Goal: Task Accomplishment & Management: Manage account settings

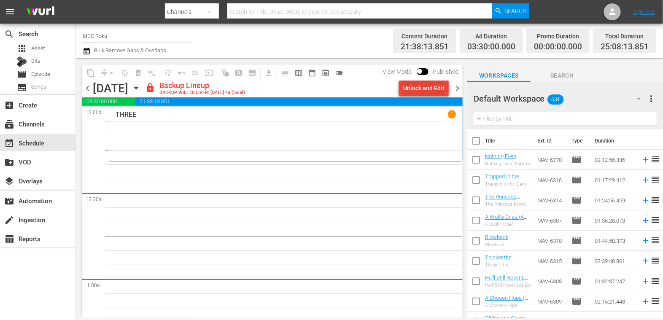
click at [420, 92] on div "Unlock and Edit" at bounding box center [423, 88] width 41 height 15
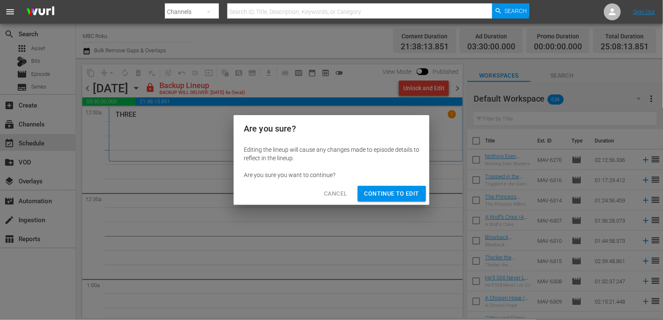
click at [382, 198] on span "Continue to Edit" at bounding box center [392, 194] width 55 height 11
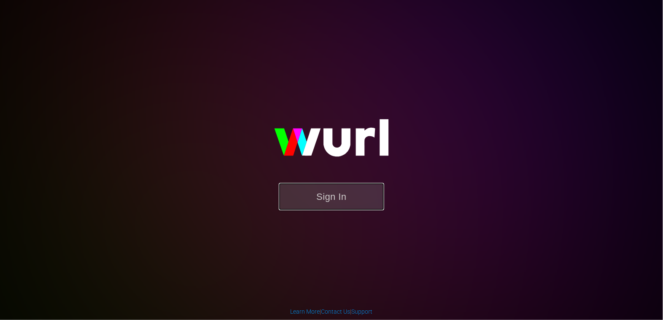
click at [320, 198] on button "Sign In" at bounding box center [331, 196] width 105 height 27
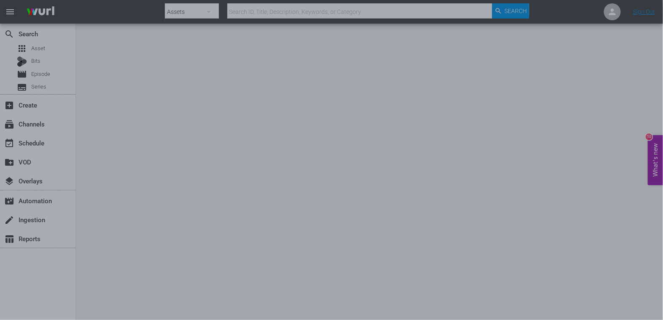
click at [624, 237] on div at bounding box center [331, 160] width 663 height 320
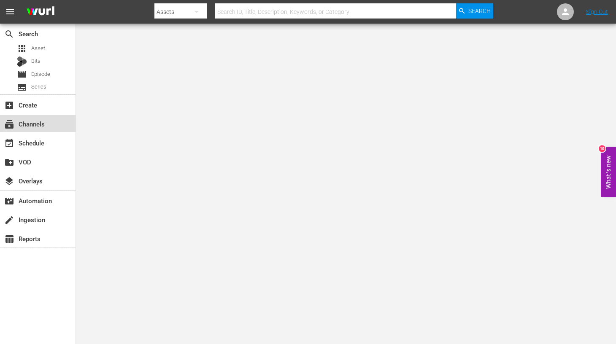
click at [41, 123] on div "subscriptions Channels" at bounding box center [23, 123] width 47 height 8
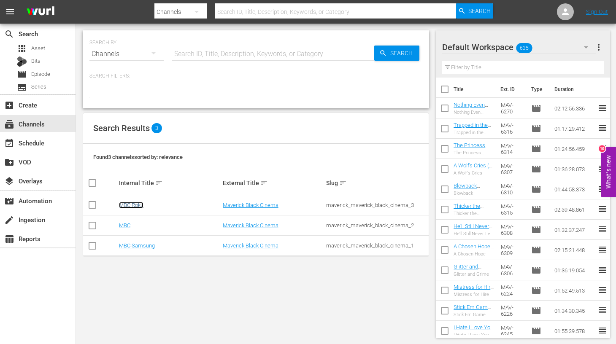
click at [138, 203] on link "MBC Roku" at bounding box center [131, 205] width 24 height 6
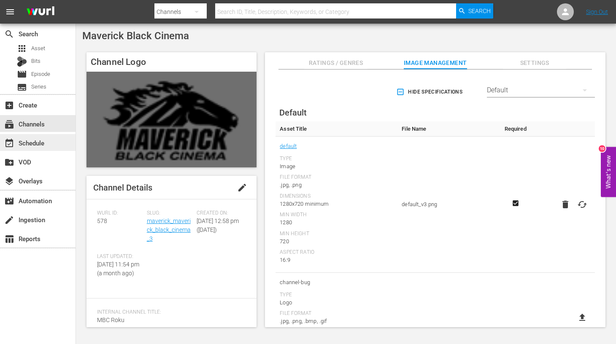
click at [35, 144] on div "event_available Schedule" at bounding box center [23, 142] width 47 height 8
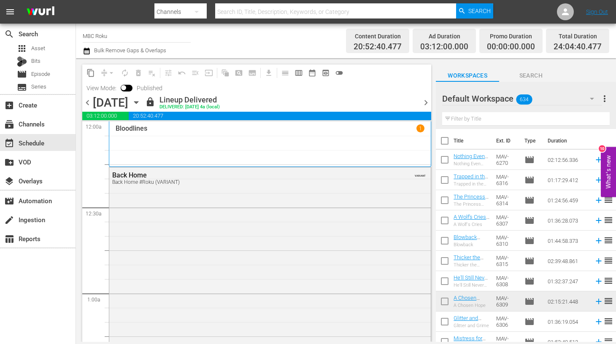
click at [138, 103] on icon "button" at bounding box center [136, 103] width 4 height 2
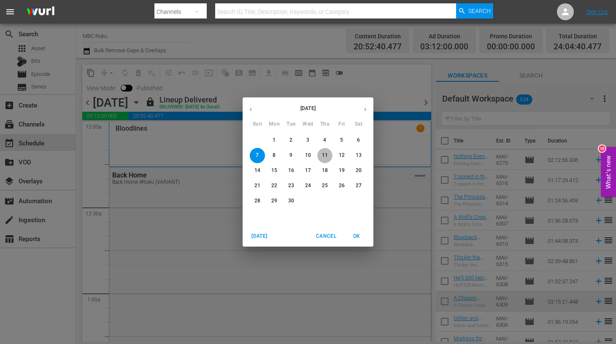
click at [319, 157] on span "11" at bounding box center [324, 155] width 15 height 7
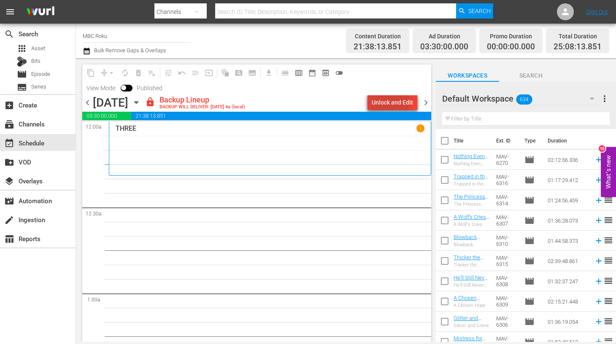
click at [383, 102] on div "Unlock and Edit" at bounding box center [392, 102] width 41 height 15
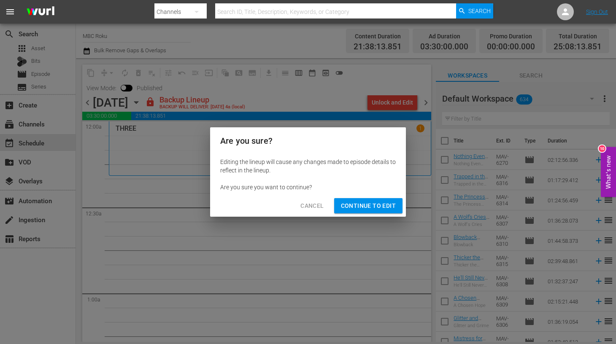
click at [368, 197] on div "Cancel Continue to Edit" at bounding box center [308, 206] width 196 height 22
click at [370, 204] on span "Continue to Edit" at bounding box center [368, 206] width 55 height 11
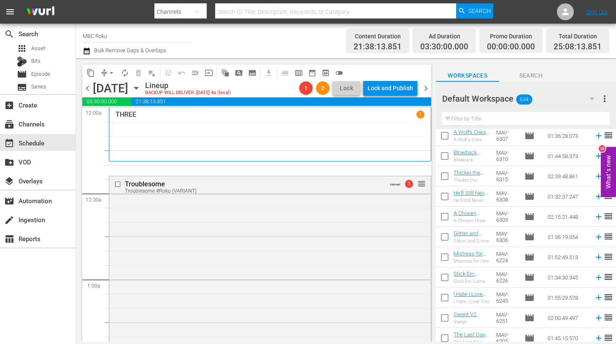
scroll to position [96, 0]
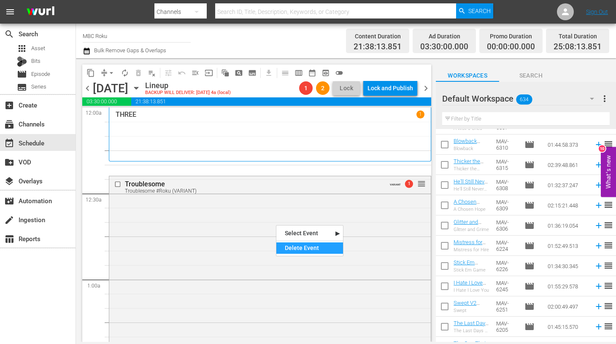
click at [295, 247] on div "Delete Event" at bounding box center [309, 248] width 67 height 11
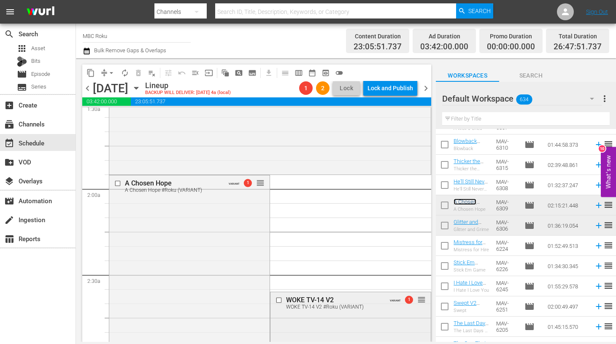
scroll to position [253, 0]
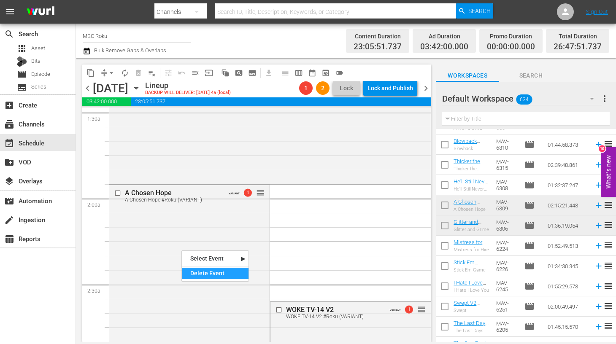
click at [212, 273] on div "Delete Event" at bounding box center [215, 273] width 67 height 11
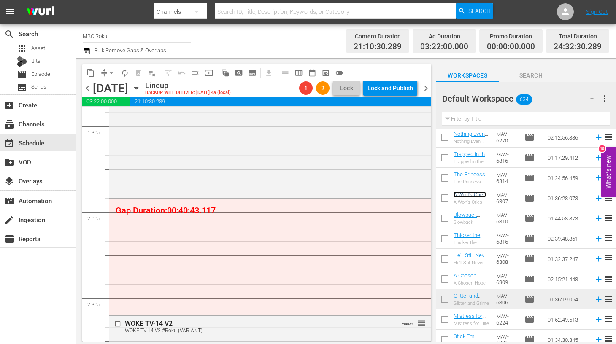
scroll to position [237, 0]
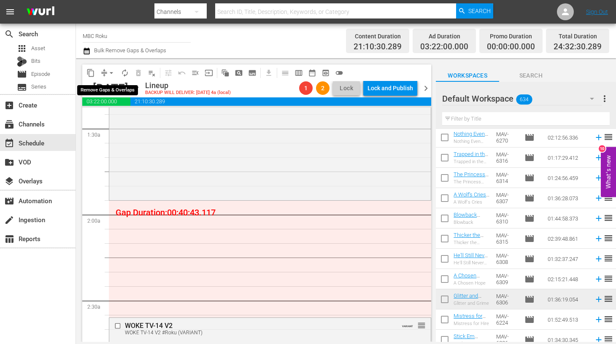
click at [113, 70] on span "arrow_drop_down" at bounding box center [111, 73] width 8 height 8
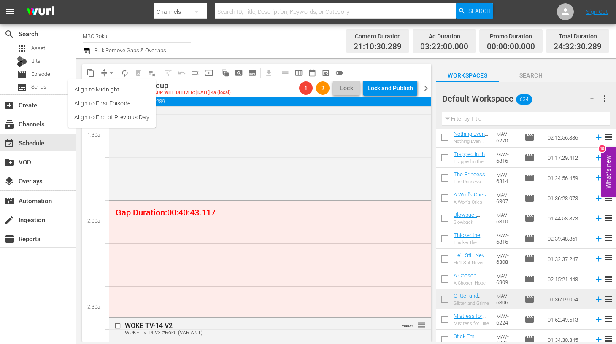
click at [118, 120] on li "Align to End of Previous Day" at bounding box center [112, 118] width 89 height 14
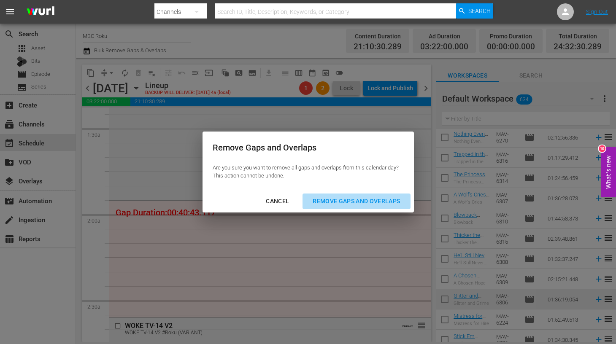
click at [346, 205] on div "Remove Gaps and Overlaps" at bounding box center [356, 201] width 101 height 11
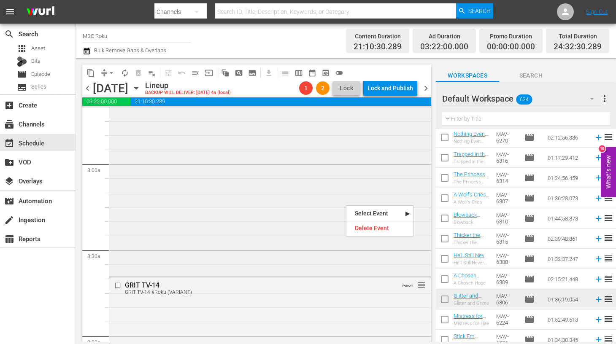
scroll to position [1434, 0]
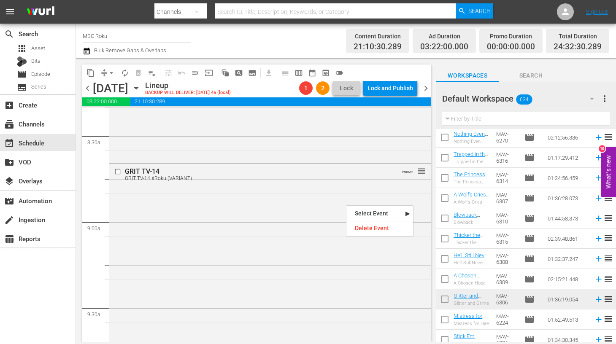
click at [251, 279] on div "GRIT TV-14 GRIT TV-14 #Roku (VARIANT) VARIANT reorder" at bounding box center [269, 346] width 321 height 365
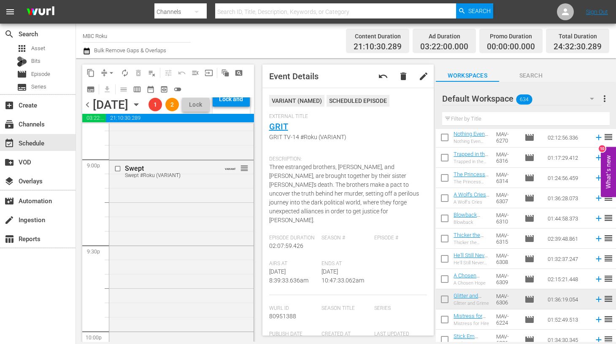
scroll to position [3582, 0]
click at [178, 308] on div "Delete Event" at bounding box center [195, 308] width 67 height 11
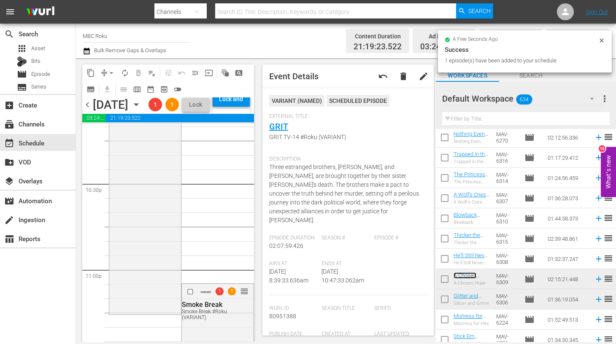
scroll to position [3981, 0]
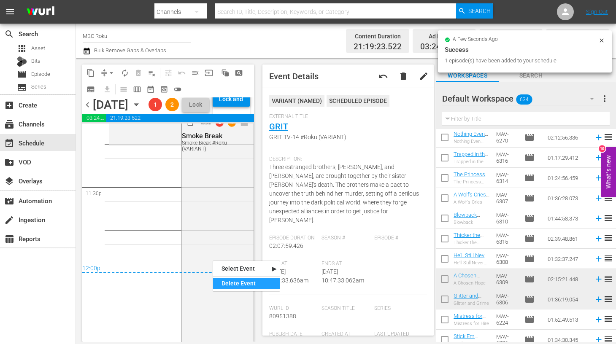
click at [219, 281] on div "Delete Event" at bounding box center [246, 283] width 67 height 11
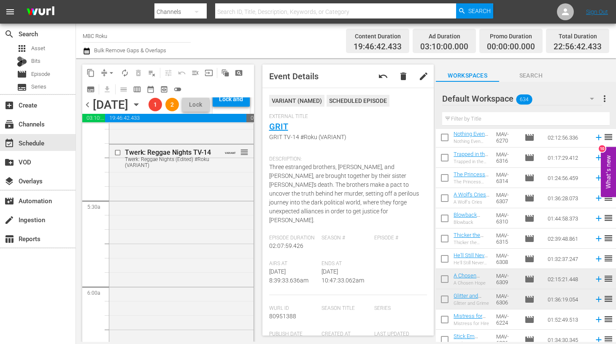
scroll to position [884, 0]
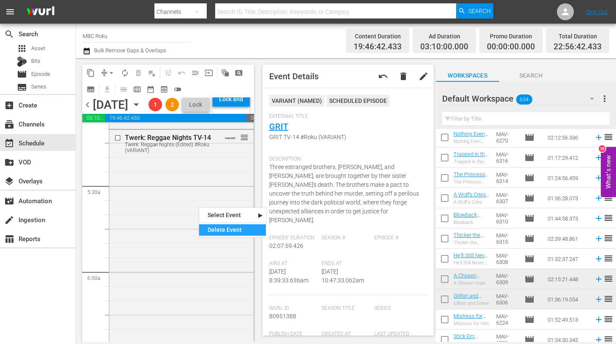
click at [208, 227] on div "Delete Event" at bounding box center [232, 229] width 67 height 11
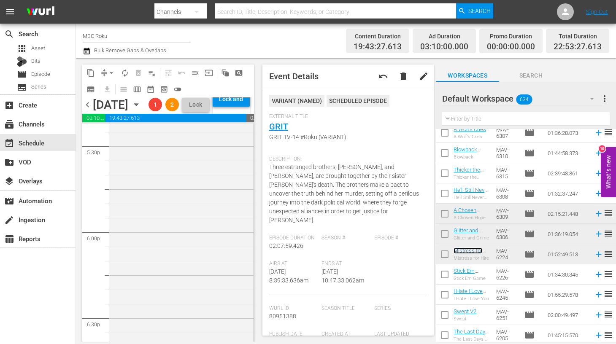
scroll to position [2989, 0]
click at [110, 71] on span "arrow_drop_down" at bounding box center [111, 73] width 8 height 8
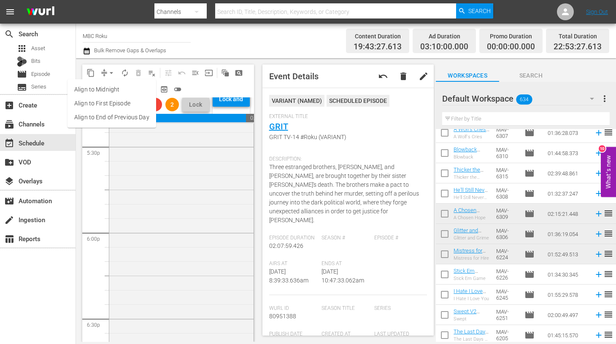
click at [115, 121] on li "Align to End of Previous Day" at bounding box center [112, 118] width 89 height 14
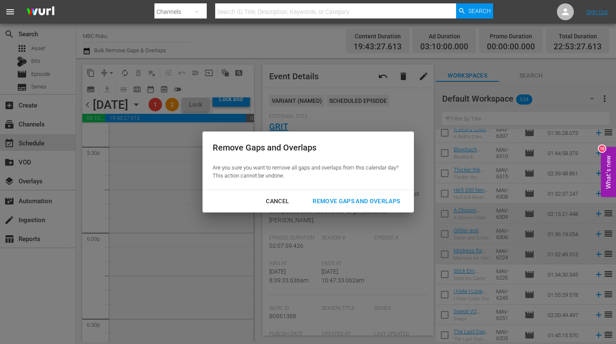
click at [378, 196] on div "Remove Gaps and Overlaps" at bounding box center [356, 201] width 101 height 11
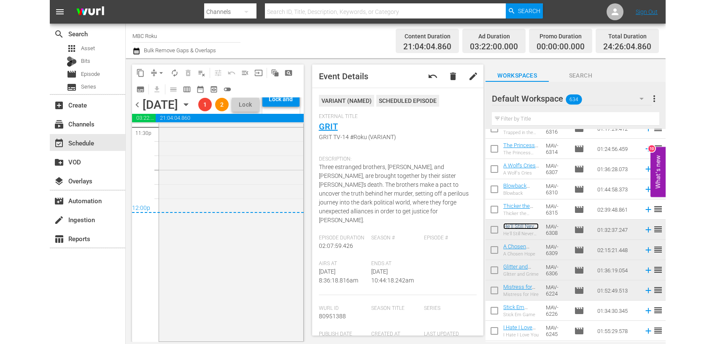
scroll to position [4066, 0]
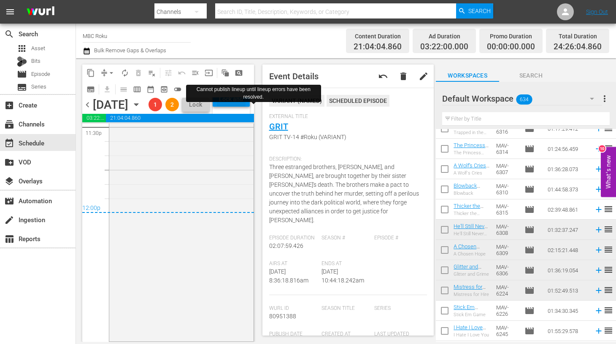
click at [244, 107] on div "Lock and Publish" at bounding box center [231, 99] width 29 height 15
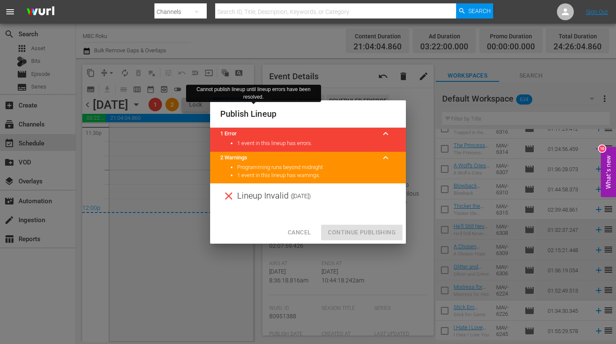
click at [348, 235] on div "Cancel Continue Publishing" at bounding box center [308, 232] width 196 height 22
click at [301, 233] on span "Cancel" at bounding box center [299, 232] width 23 height 11
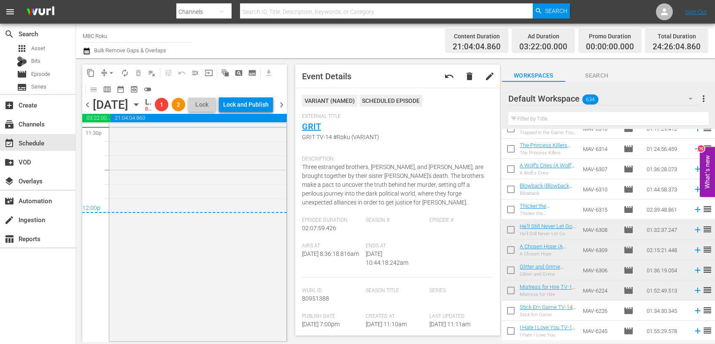
click at [283, 110] on span "chevron_right" at bounding box center [281, 105] width 11 height 11
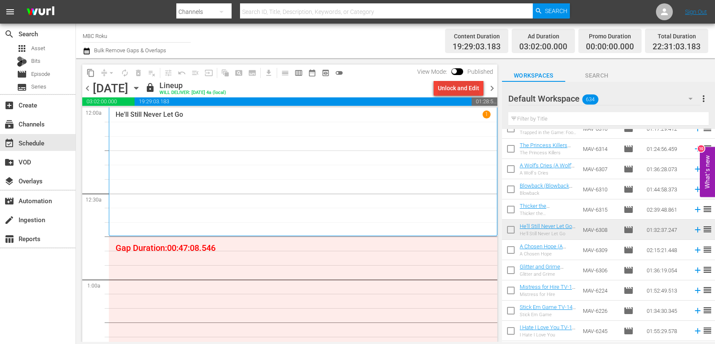
click at [444, 89] on div "Unlock and Edit" at bounding box center [458, 88] width 41 height 15
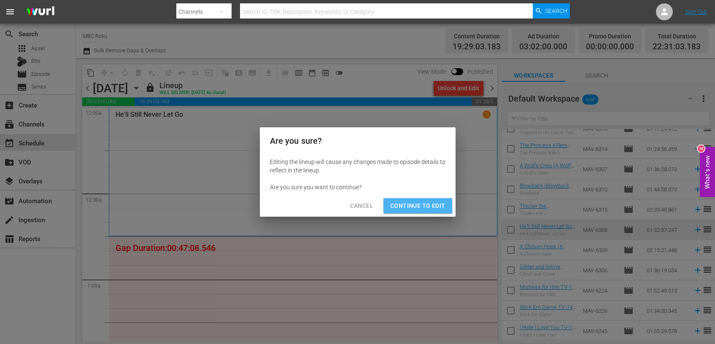
click at [402, 201] on span "Continue to Edit" at bounding box center [417, 206] width 55 height 11
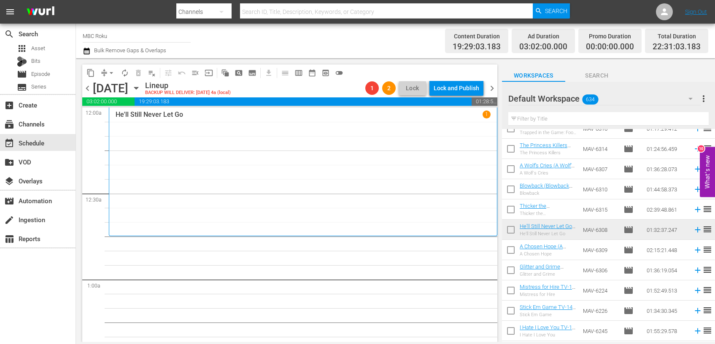
click at [86, 86] on span "chevron_left" at bounding box center [87, 88] width 11 height 11
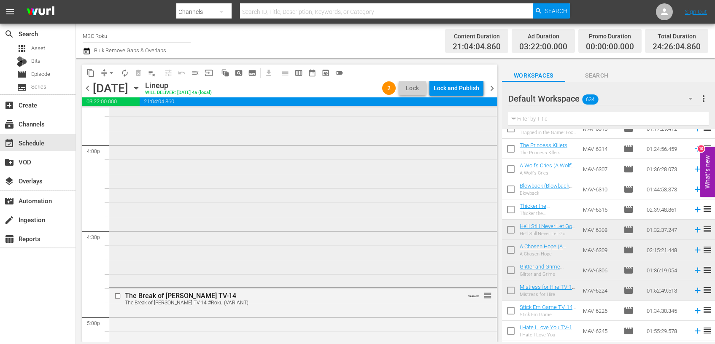
scroll to position [2715, 0]
click at [463, 80] on div "content_copy compress arrow_drop_down autorenew_outlined delete_forever_outline…" at bounding box center [289, 73] width 415 height 16
click at [463, 86] on div "Lock and Publish" at bounding box center [457, 88] width 46 height 15
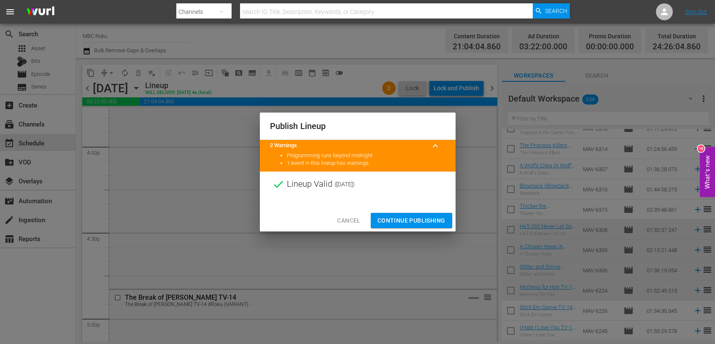
click at [393, 215] on button "Continue Publishing" at bounding box center [411, 221] width 81 height 16
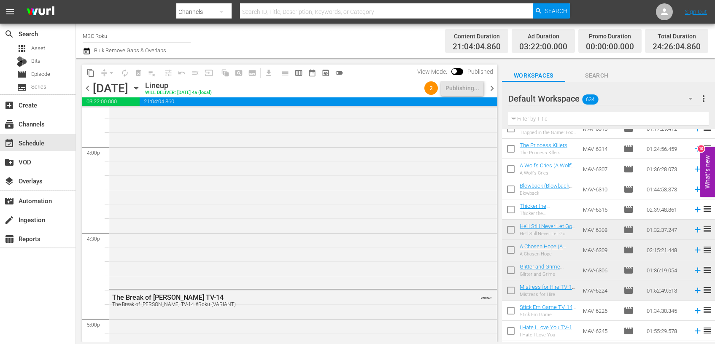
click at [494, 87] on span "chevron_right" at bounding box center [492, 88] width 11 height 11
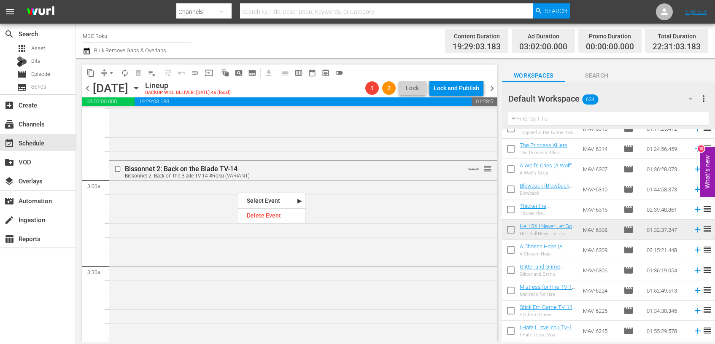
scroll to position [443, 0]
click at [247, 211] on div "Delete Event" at bounding box center [271, 215] width 67 height 11
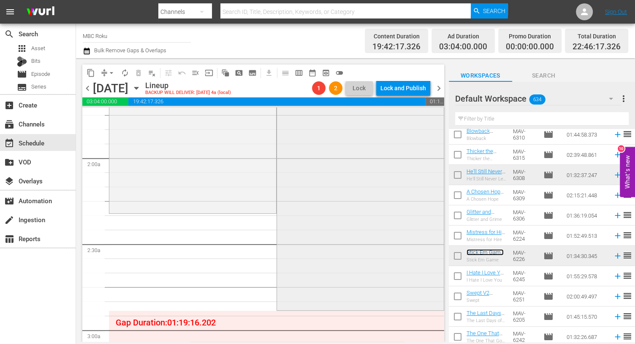
scroll to position [0, 0]
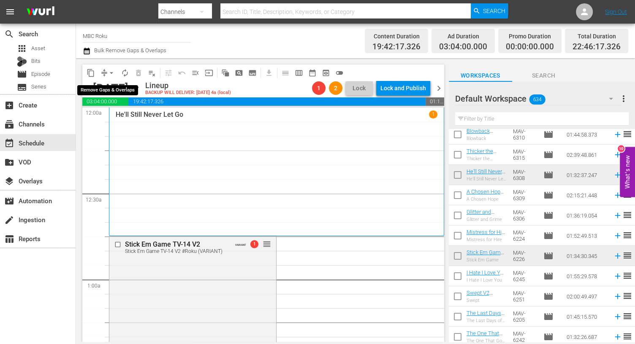
click at [108, 71] on span "arrow_drop_down" at bounding box center [111, 73] width 8 height 8
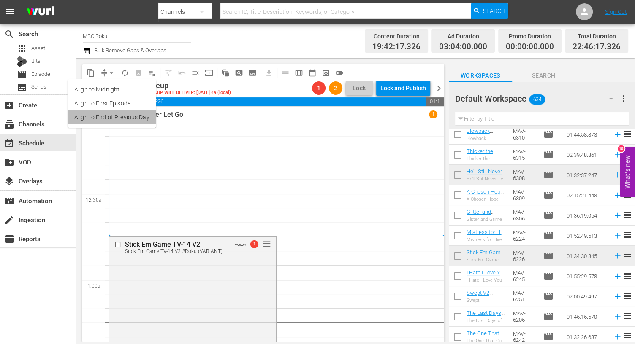
click at [117, 116] on li "Align to End of Previous Day" at bounding box center [112, 118] width 89 height 14
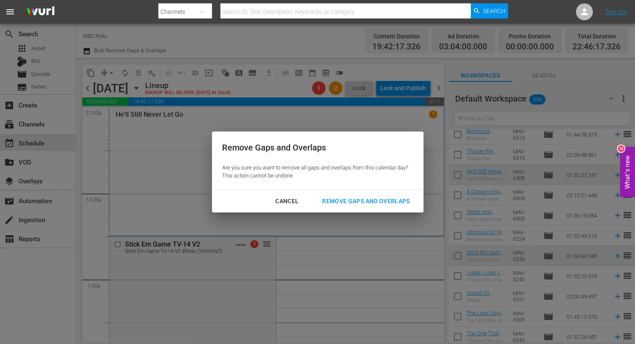
click at [353, 198] on div "Remove Gaps and Overlaps" at bounding box center [365, 201] width 101 height 11
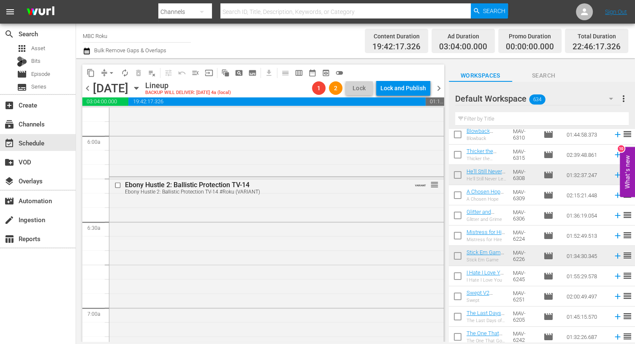
scroll to position [1032, 0]
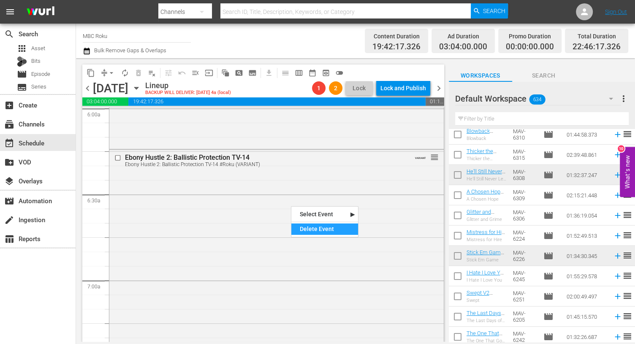
click at [314, 225] on div "Delete Event" at bounding box center [324, 229] width 67 height 11
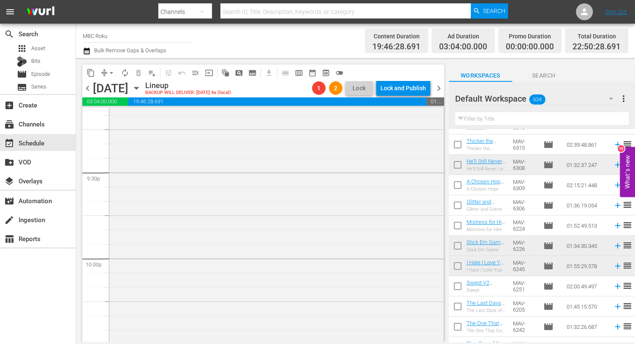
scroll to position [3621, 0]
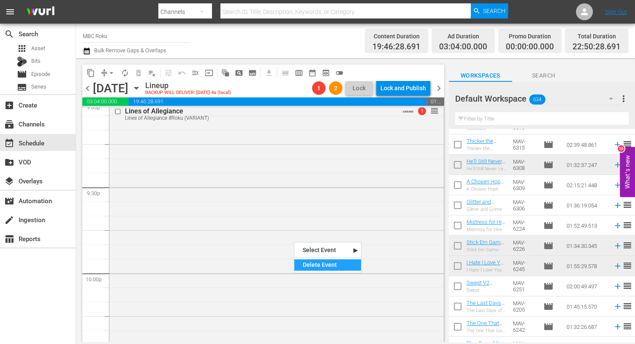
click at [314, 265] on div "Delete Event" at bounding box center [327, 264] width 67 height 11
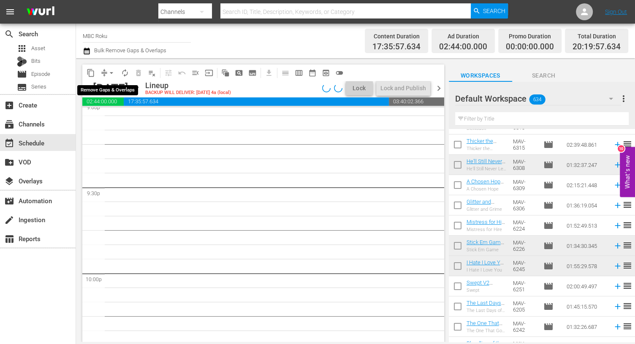
click at [109, 74] on span "arrow_drop_down" at bounding box center [111, 73] width 8 height 8
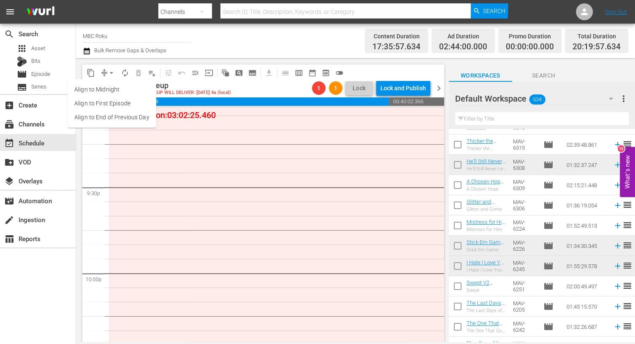
click at [116, 116] on li "Align to End of Previous Day" at bounding box center [112, 118] width 89 height 14
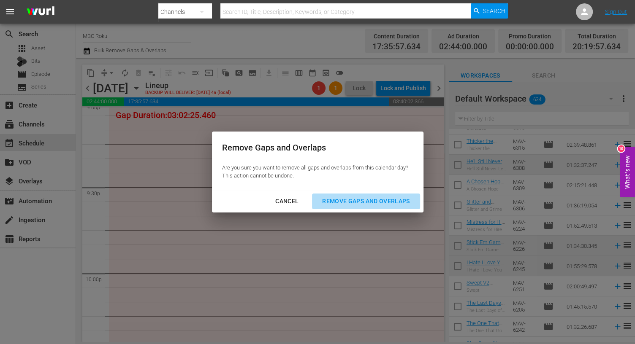
click at [329, 202] on div "Remove Gaps and Overlaps" at bounding box center [365, 201] width 101 height 11
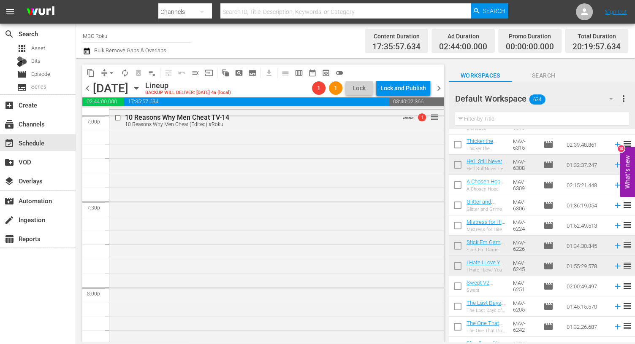
scroll to position [3230, 0]
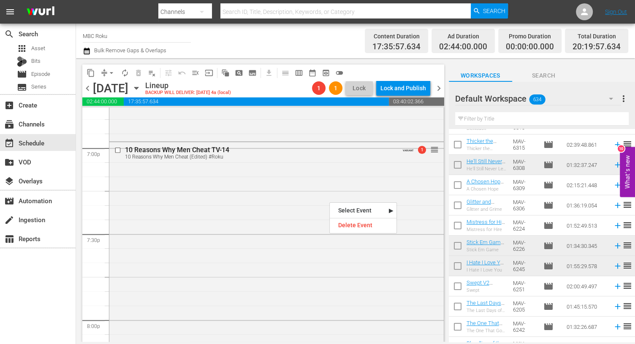
click at [346, 220] on div "Delete Event" at bounding box center [362, 225] width 67 height 11
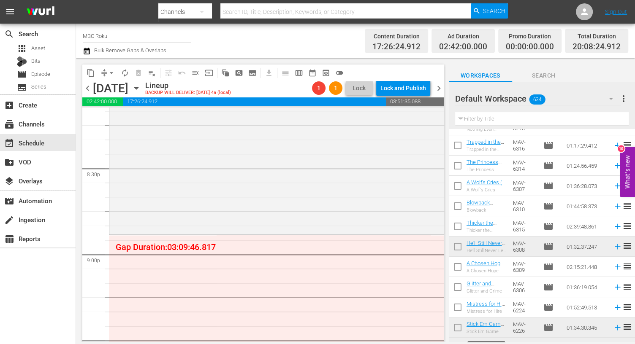
scroll to position [0, 0]
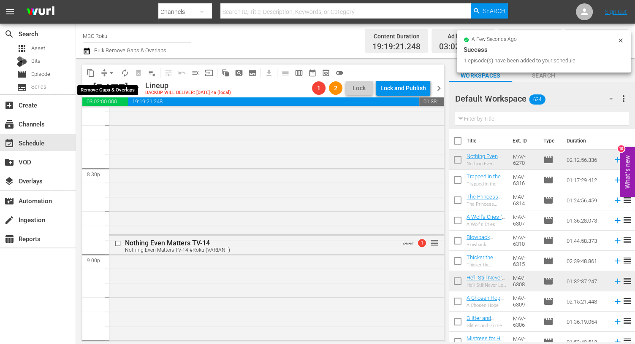
click at [108, 73] on span "arrow_drop_down" at bounding box center [111, 73] width 8 height 8
click at [121, 114] on li "Align to End of Previous Day" at bounding box center [112, 118] width 89 height 14
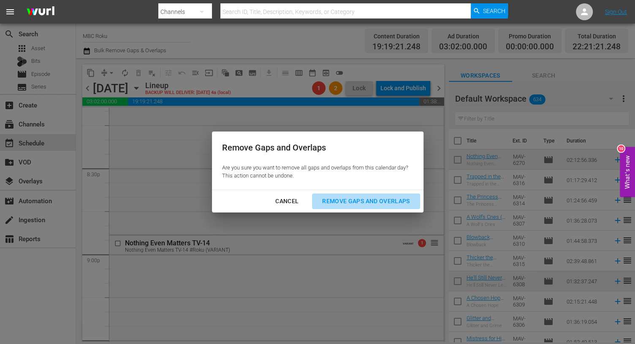
click at [329, 200] on div "Remove Gaps and Overlaps" at bounding box center [365, 201] width 101 height 11
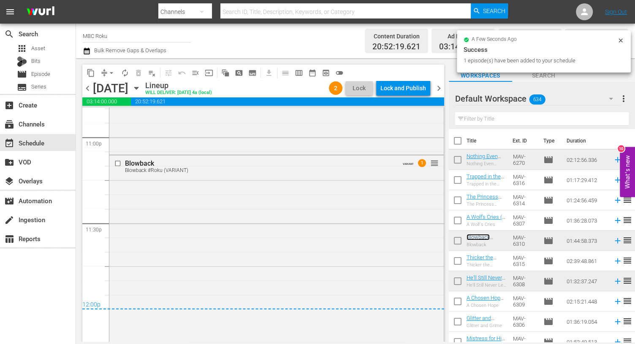
scroll to position [4043, 0]
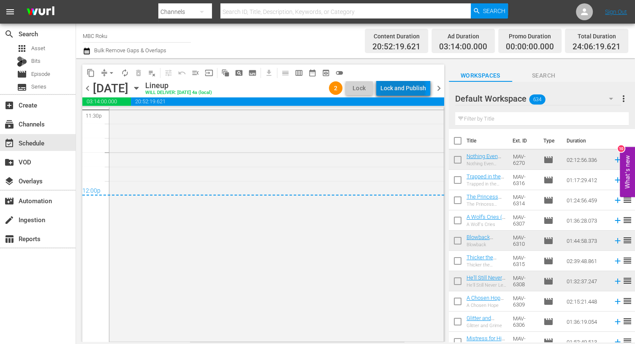
click at [404, 89] on div "Lock and Publish" at bounding box center [403, 88] width 46 height 15
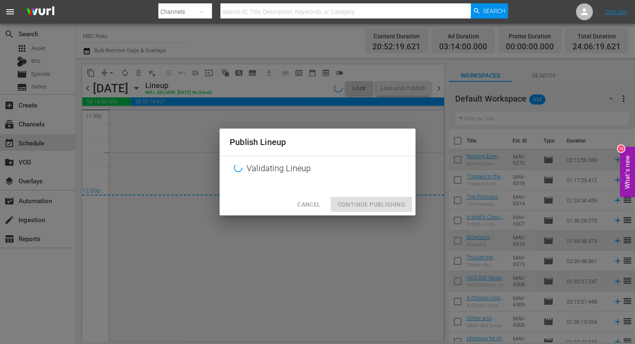
click at [367, 211] on div "Cancel Continue Publishing" at bounding box center [317, 205] width 196 height 22
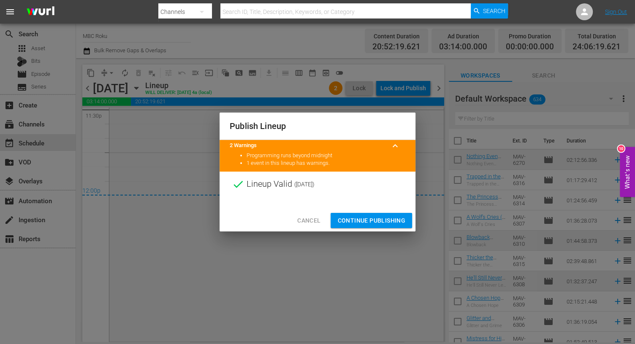
click at [359, 219] on span "Continue Publishing" at bounding box center [371, 221] width 68 height 11
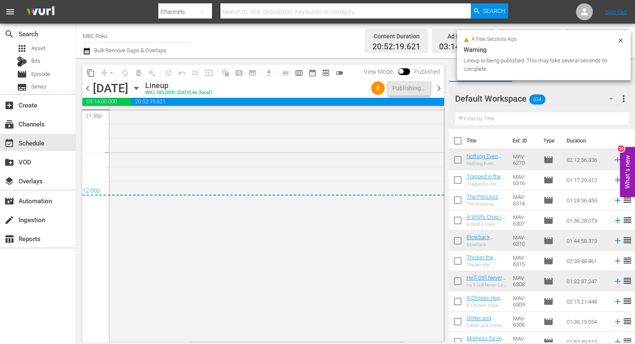
click at [88, 85] on span "chevron_left" at bounding box center [87, 88] width 11 height 11
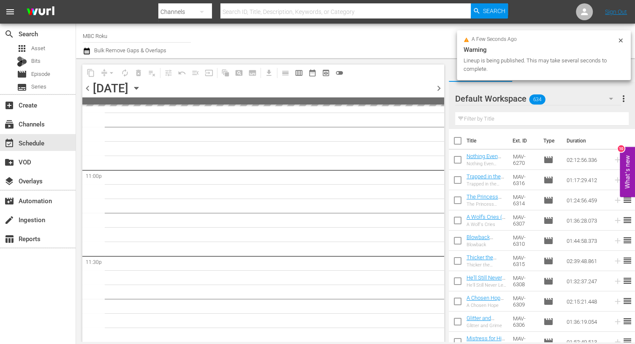
scroll to position [3895, 0]
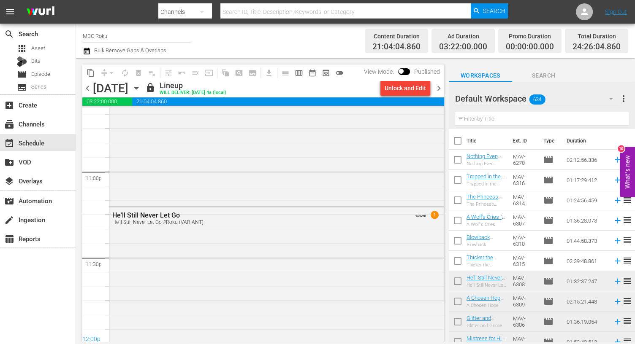
click at [439, 88] on span "chevron_right" at bounding box center [438, 88] width 11 height 11
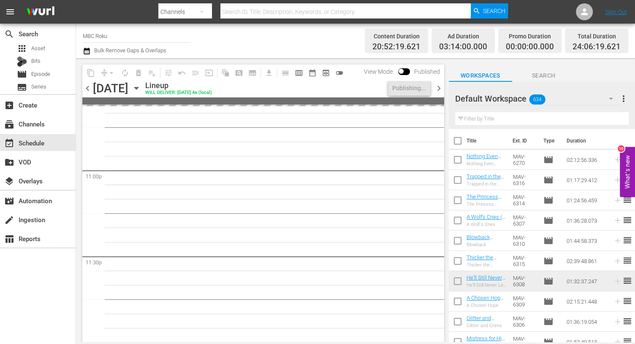
scroll to position [3952, 0]
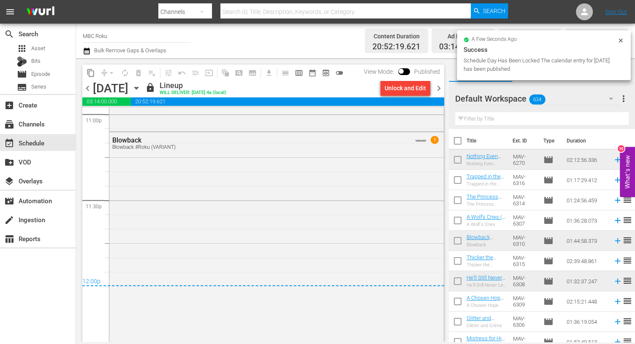
click at [439, 89] on span "chevron_right" at bounding box center [438, 88] width 11 height 11
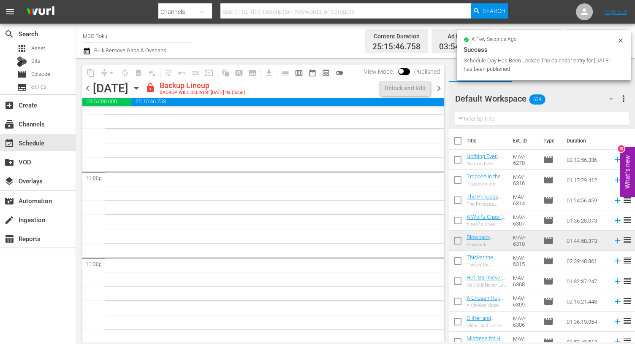
scroll to position [3896, 0]
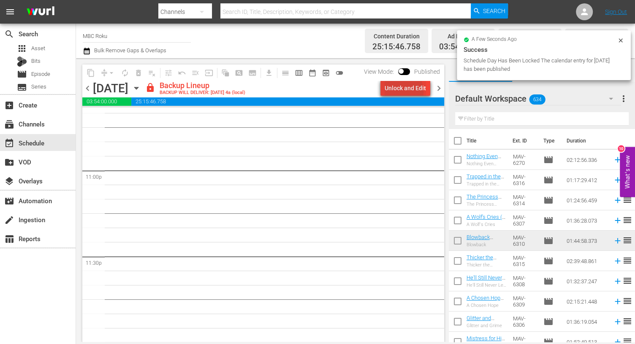
click at [394, 92] on div "Unlock and Edit" at bounding box center [404, 88] width 41 height 15
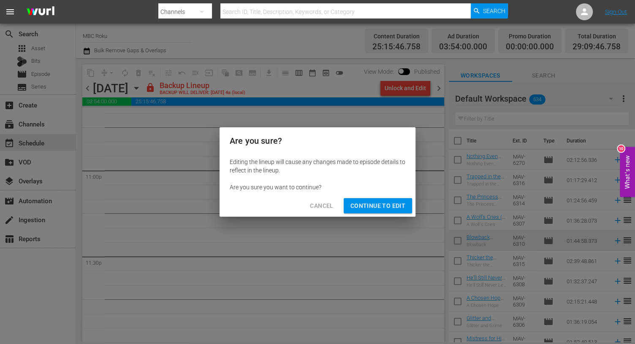
click at [333, 208] on span "Cancel" at bounding box center [321, 206] width 23 height 11
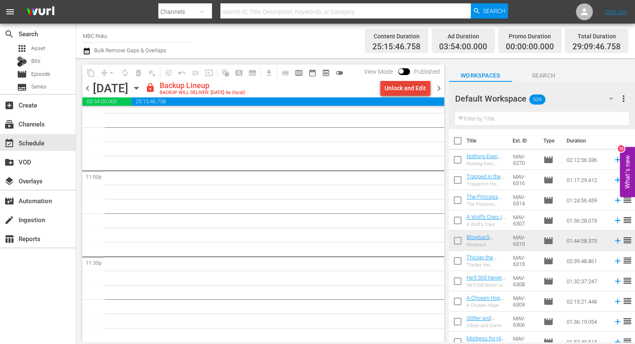
click at [397, 89] on div "Unlock and Edit" at bounding box center [404, 88] width 41 height 15
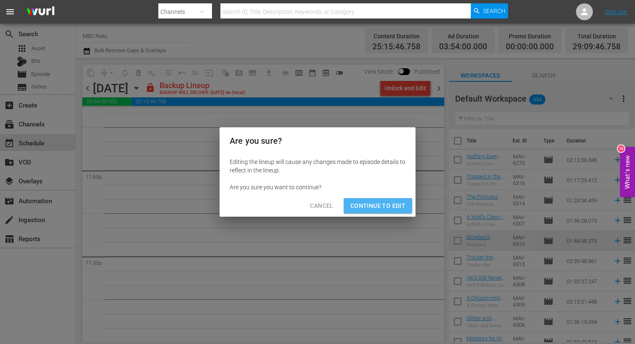
click at [390, 206] on span "Continue to Edit" at bounding box center [377, 206] width 55 height 11
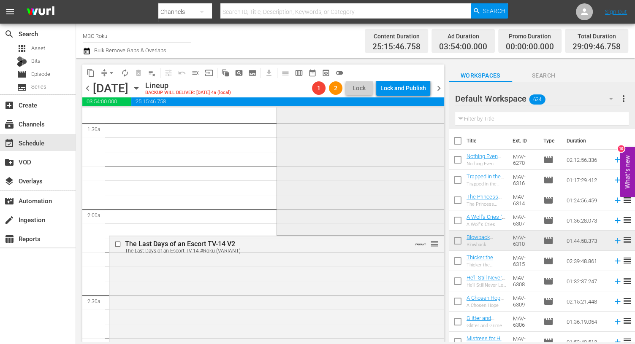
scroll to position [245, 0]
click at [108, 76] on span "arrow_drop_down" at bounding box center [111, 73] width 8 height 8
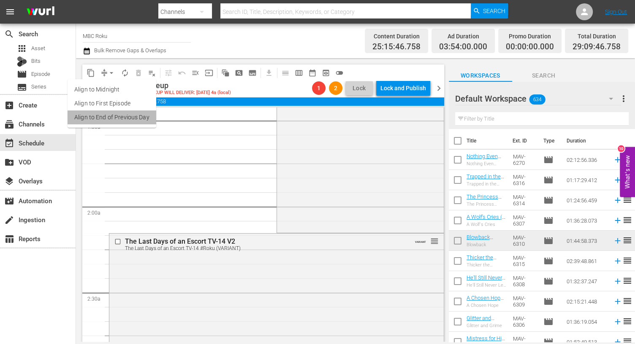
click at [125, 122] on li "Align to End of Previous Day" at bounding box center [112, 118] width 89 height 14
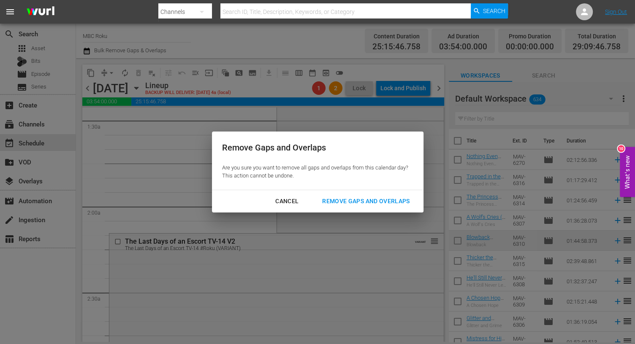
click at [356, 197] on div "Remove Gaps and Overlaps" at bounding box center [365, 201] width 101 height 11
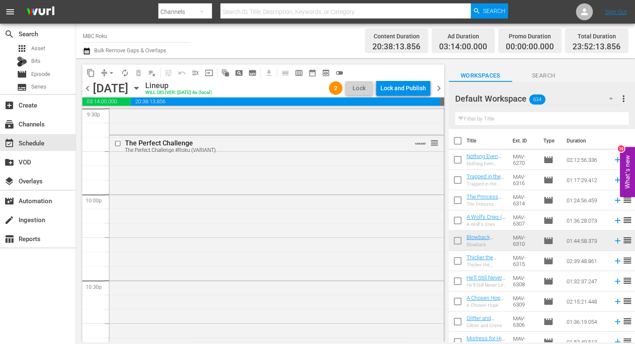
scroll to position [3703, 0]
click at [349, 255] on div "Delete Event" at bounding box center [374, 257] width 67 height 11
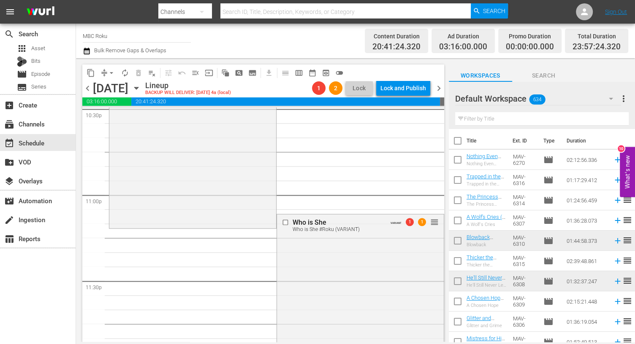
scroll to position [3858, 0]
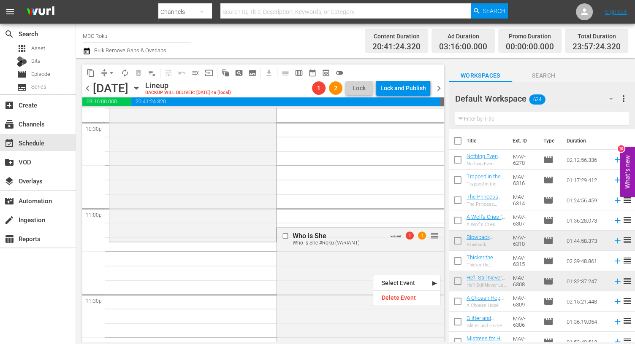
click at [389, 299] on div "Delete Event" at bounding box center [406, 297] width 67 height 11
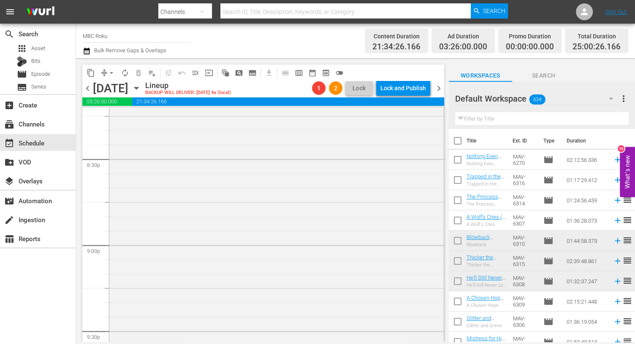
scroll to position [3476, 0]
click at [397, 92] on div "Lock and Publish" at bounding box center [403, 88] width 46 height 15
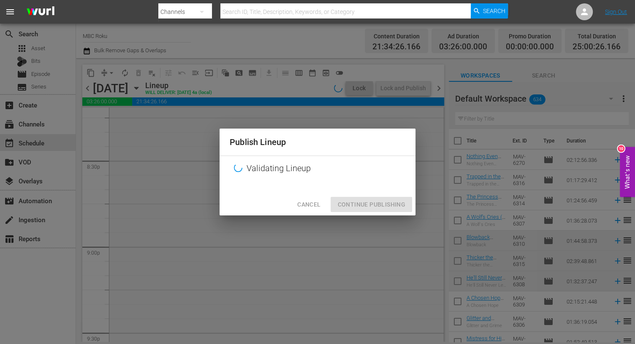
click at [366, 209] on div "Cancel Continue Publishing" at bounding box center [317, 205] width 196 height 22
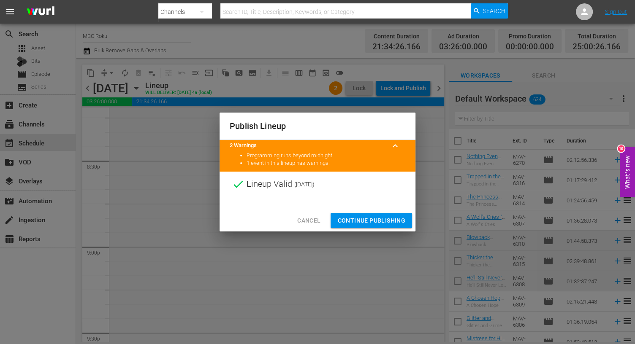
click at [356, 216] on span "Continue Publishing" at bounding box center [371, 221] width 68 height 11
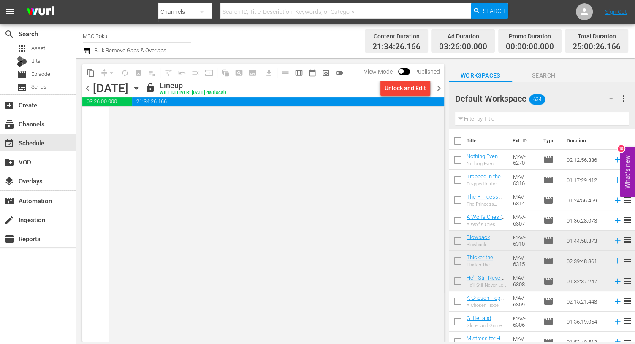
scroll to position [4217, 0]
click at [438, 88] on span "chevron_right" at bounding box center [438, 88] width 11 height 11
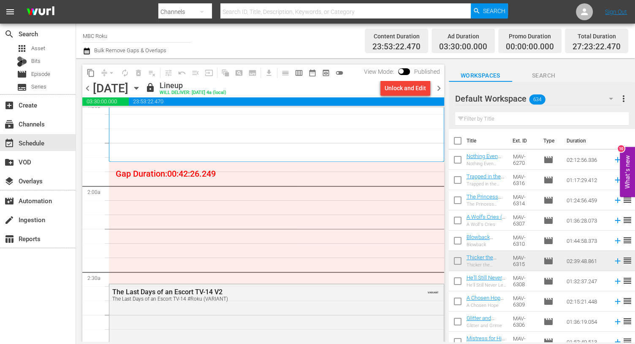
scroll to position [283, 0]
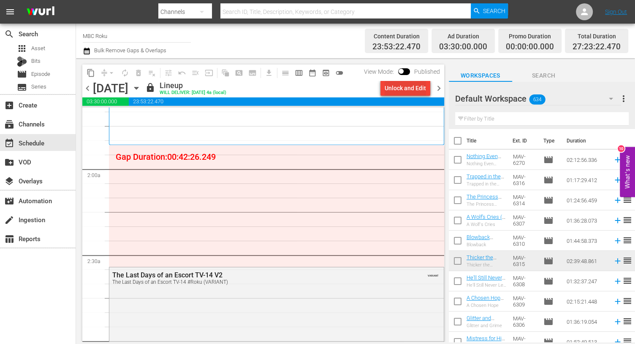
click at [397, 92] on div "Unlock and Edit" at bounding box center [404, 88] width 41 height 15
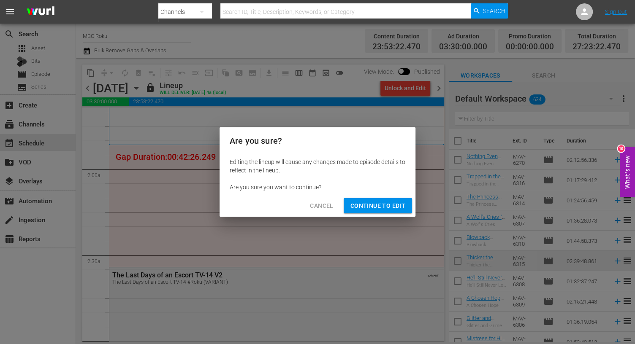
click at [361, 213] on button "Continue to Edit" at bounding box center [377, 206] width 68 height 16
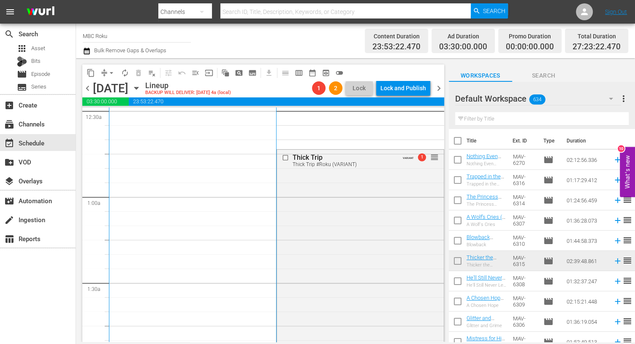
scroll to position [74, 0]
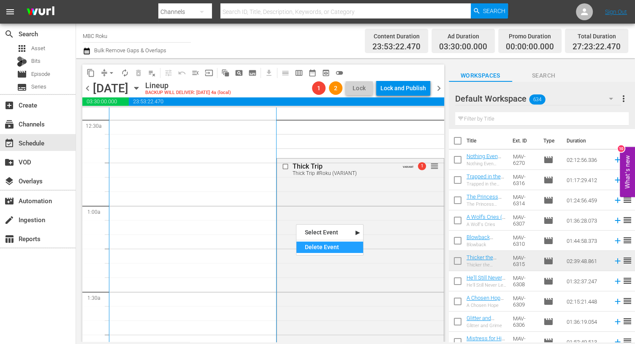
click at [316, 251] on div "Delete Event" at bounding box center [329, 247] width 67 height 11
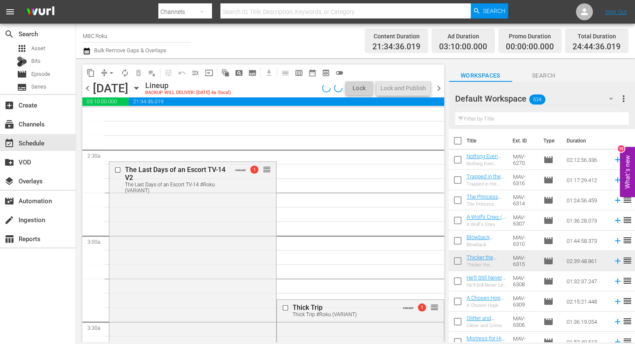
scroll to position [374, 0]
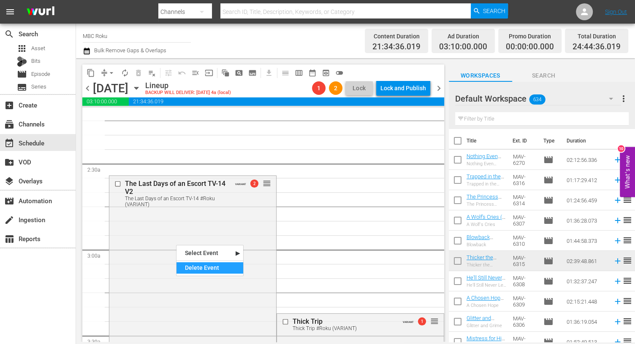
click at [192, 266] on div "Delete Event" at bounding box center [209, 267] width 67 height 11
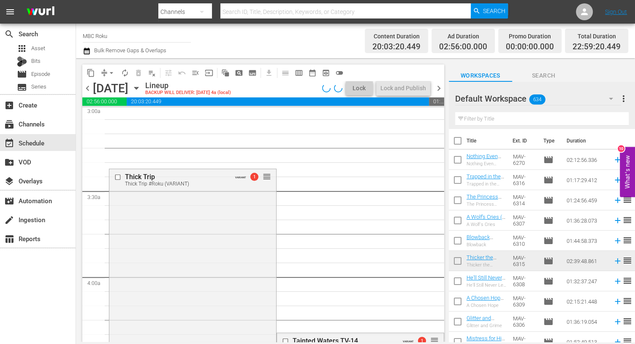
scroll to position [519, 0]
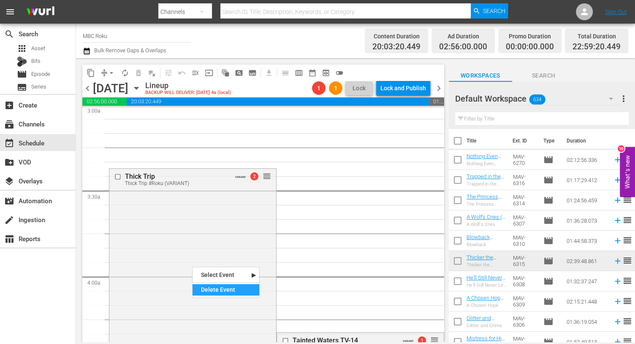
click at [209, 286] on div "Delete Event" at bounding box center [225, 289] width 67 height 11
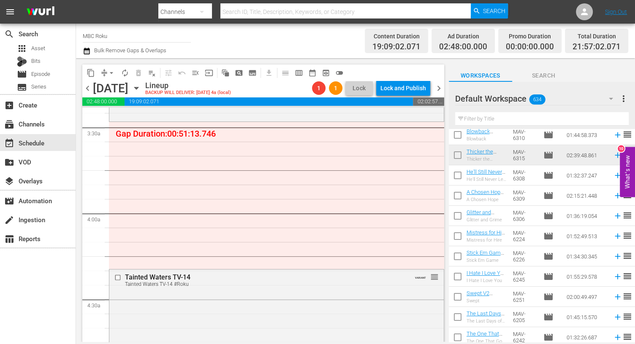
scroll to position [113, 0]
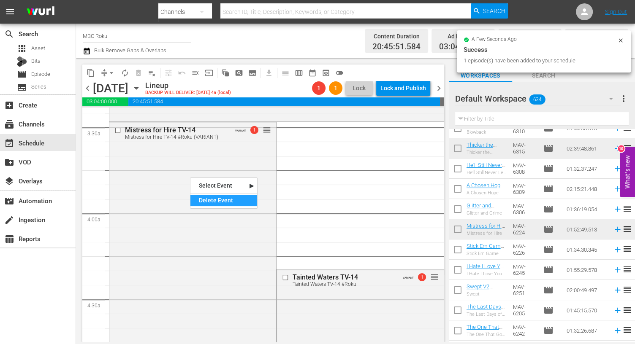
click at [205, 204] on div "Delete Event" at bounding box center [223, 200] width 67 height 11
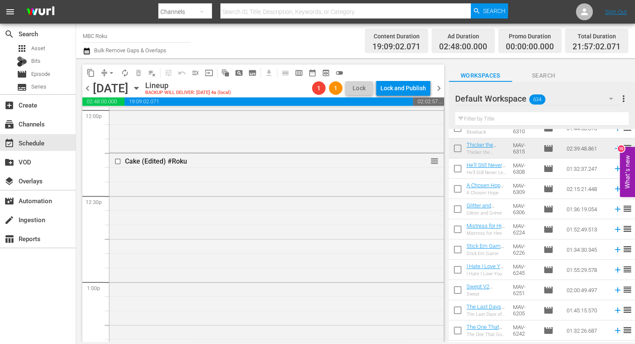
scroll to position [2034, 0]
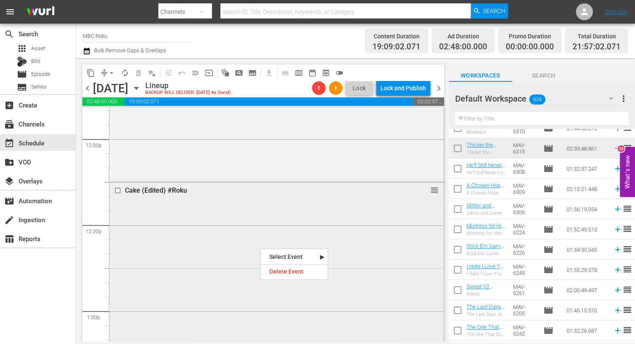
click at [190, 200] on div "Cake (Edited) #Roku reorder" at bounding box center [276, 301] width 334 height 237
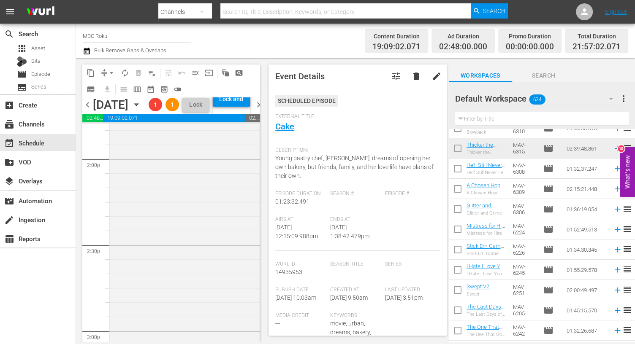
scroll to position [2377, 0]
click at [200, 211] on div "Delete Event" at bounding box center [224, 213] width 67 height 11
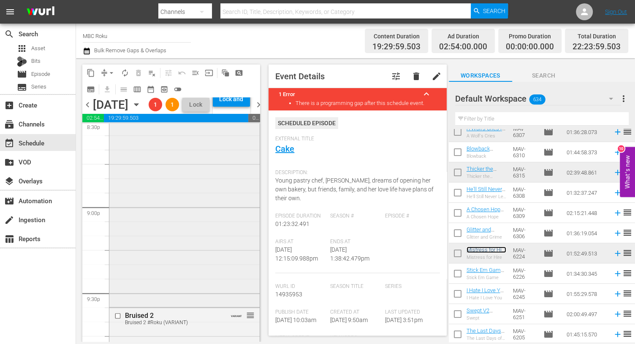
scroll to position [3537, 0]
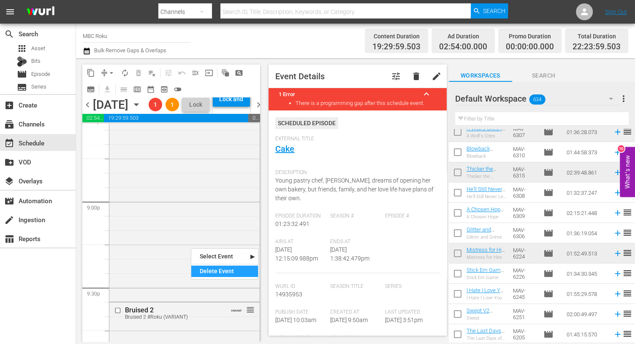
click at [203, 273] on div "Delete Event" at bounding box center [224, 271] width 67 height 11
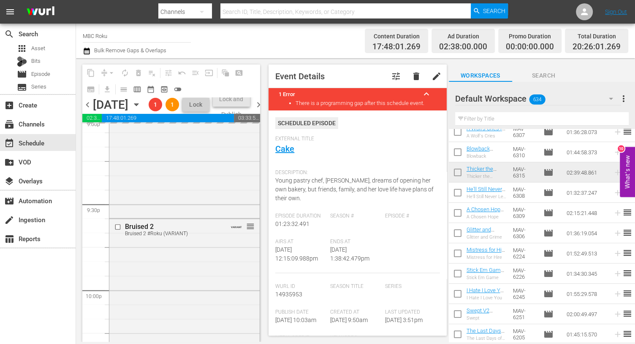
scroll to position [3641, 0]
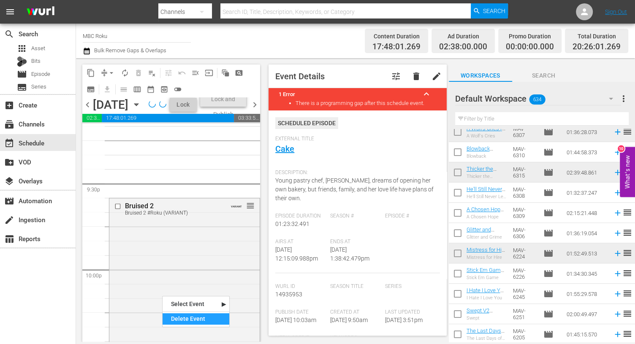
click at [186, 319] on div "Delete Event" at bounding box center [195, 318] width 67 height 11
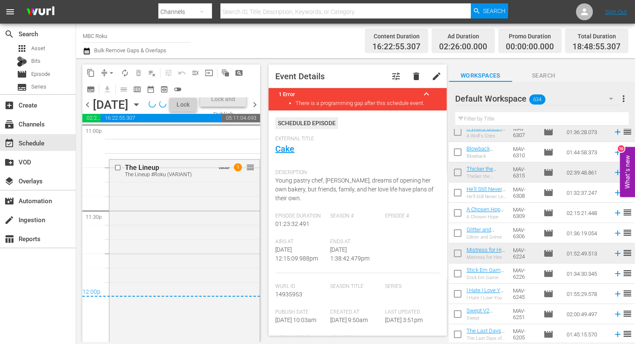
scroll to position [3960, 0]
click at [188, 311] on div "The Lineup The Lineup #Roku (VARIANT) VARIANT 1 reorder" at bounding box center [184, 283] width 150 height 250
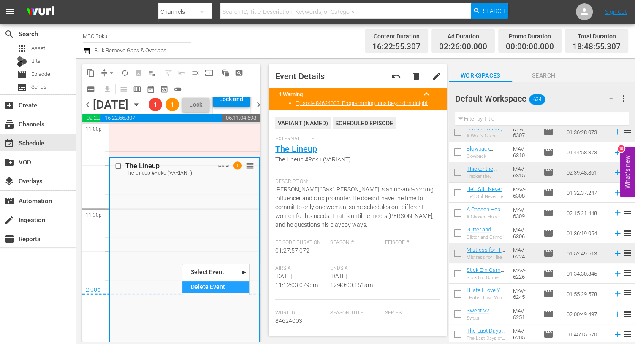
click at [197, 284] on div "Delete Event" at bounding box center [215, 286] width 67 height 11
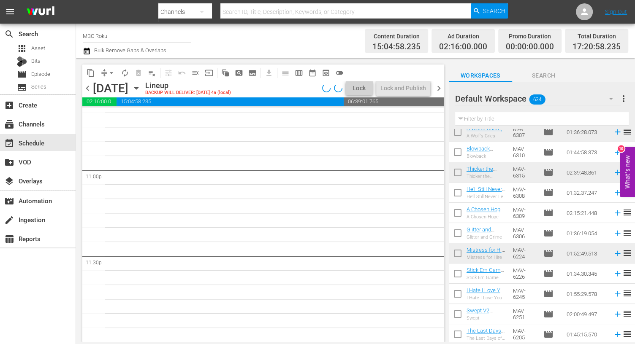
scroll to position [3896, 0]
click at [112, 74] on span "arrow_drop_down" at bounding box center [111, 73] width 8 height 8
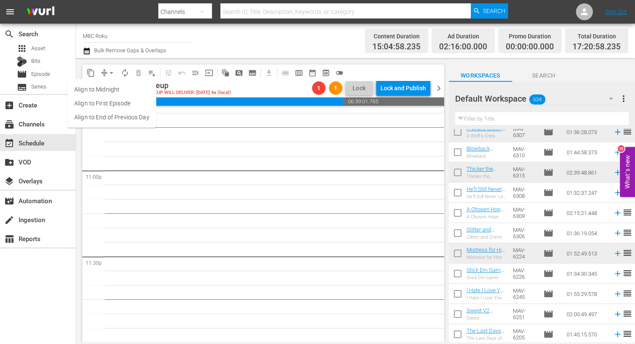
click at [116, 119] on li "Align to End of Previous Day" at bounding box center [112, 118] width 89 height 14
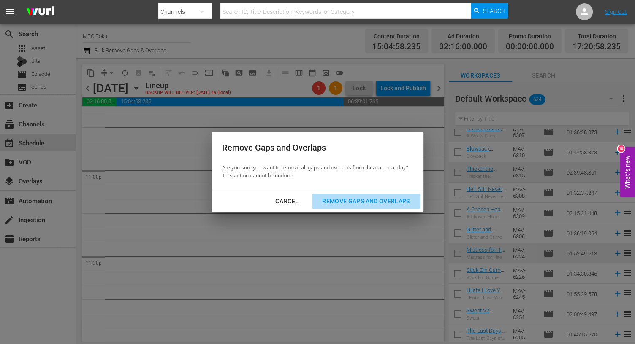
click at [345, 200] on div "Remove Gaps and Overlaps" at bounding box center [365, 201] width 101 height 11
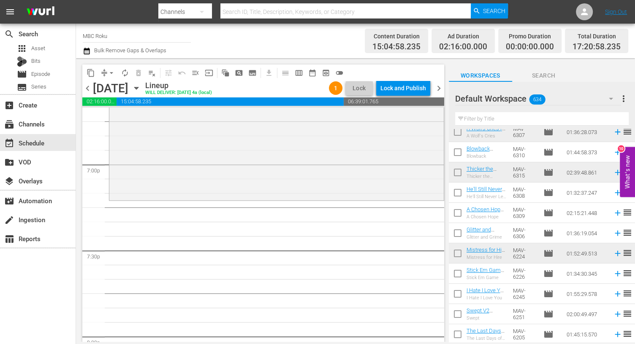
scroll to position [3215, 0]
click at [574, 95] on div "Default Workspace 634" at bounding box center [538, 99] width 166 height 24
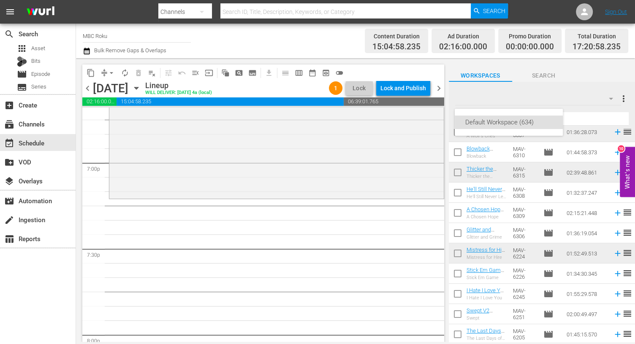
click at [574, 95] on div "Default Workspace (634)" at bounding box center [317, 172] width 635 height 344
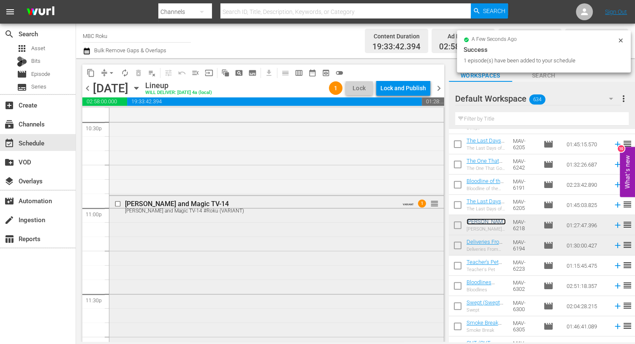
scroll to position [3964, 0]
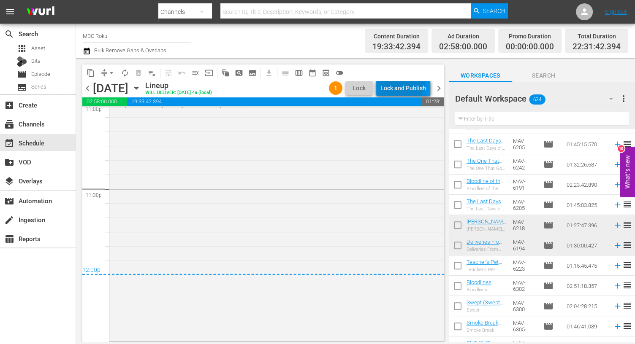
click at [401, 82] on div "Lock and Publish" at bounding box center [403, 88] width 46 height 15
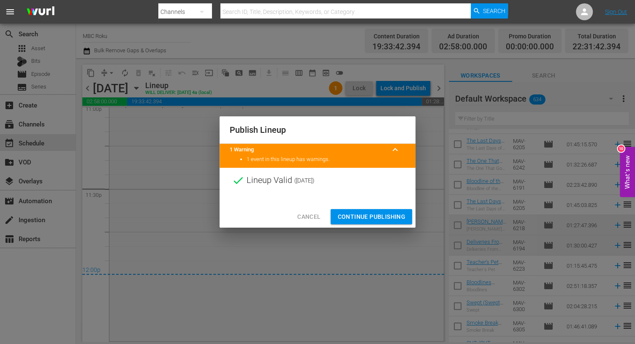
click at [388, 221] on span "Continue Publishing" at bounding box center [371, 217] width 68 height 11
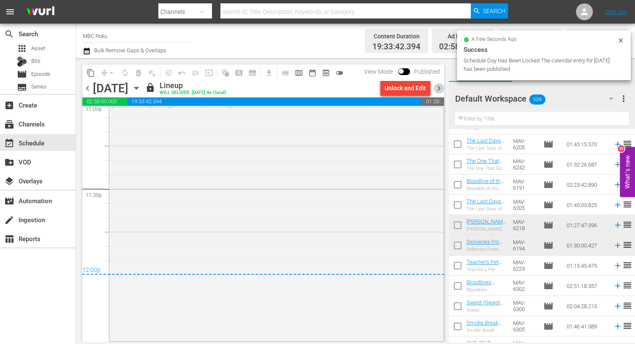
click at [441, 89] on span "chevron_right" at bounding box center [438, 88] width 11 height 11
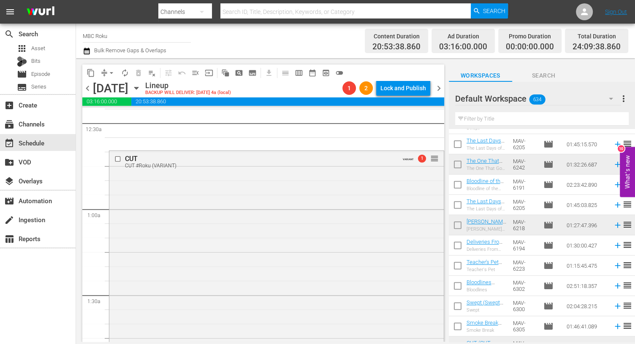
scroll to position [70, 0]
click at [334, 243] on div "Delete Event" at bounding box center [353, 243] width 67 height 11
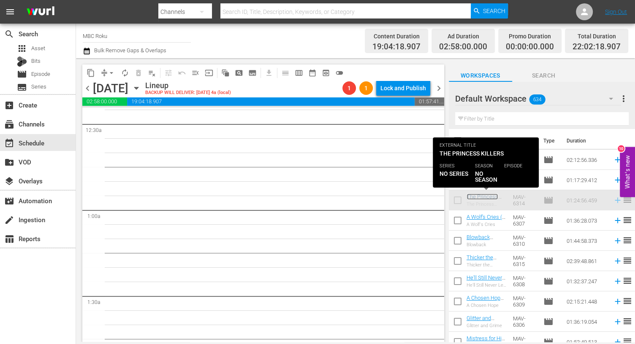
scroll to position [0, 0]
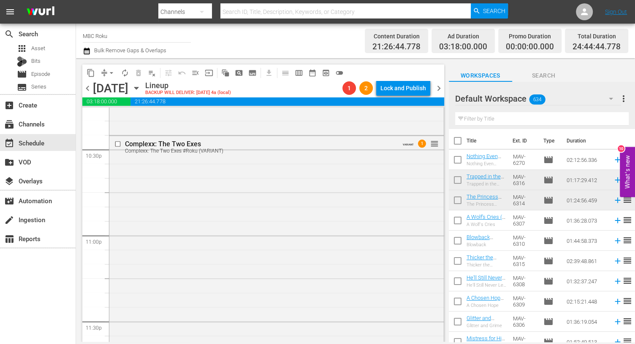
scroll to position [3837, 0]
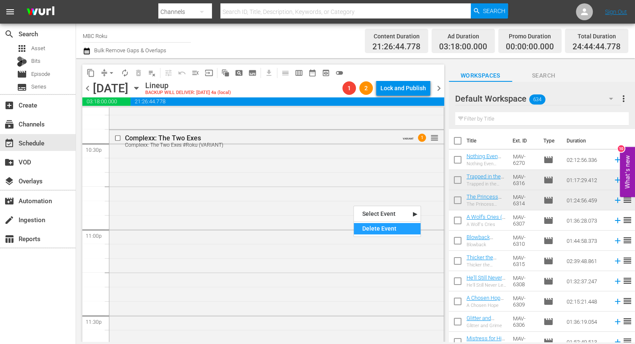
click at [380, 229] on div "Delete Event" at bounding box center [387, 228] width 67 height 11
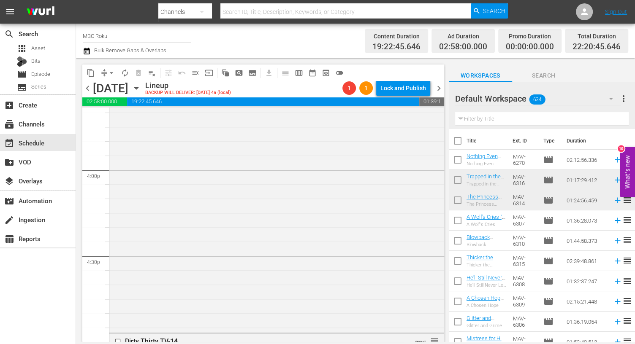
scroll to position [2649, 0]
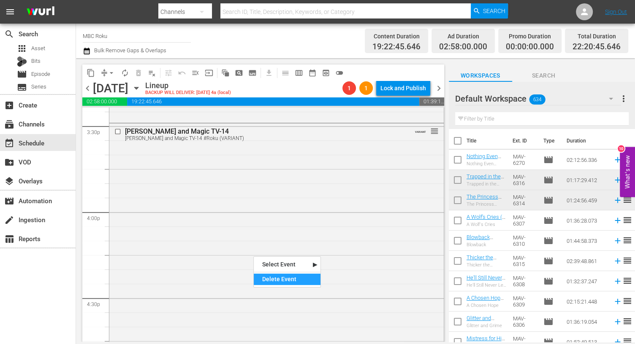
click at [267, 278] on div "Delete Event" at bounding box center [287, 279] width 67 height 11
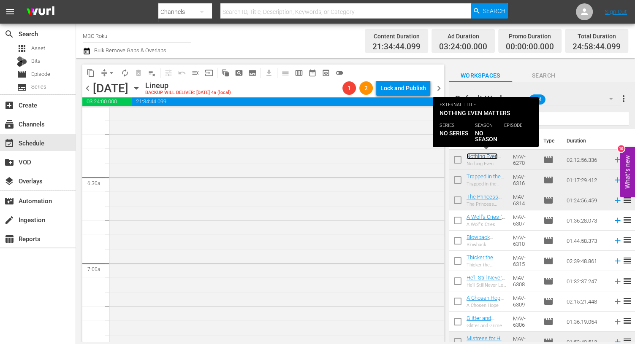
scroll to position [1017, 0]
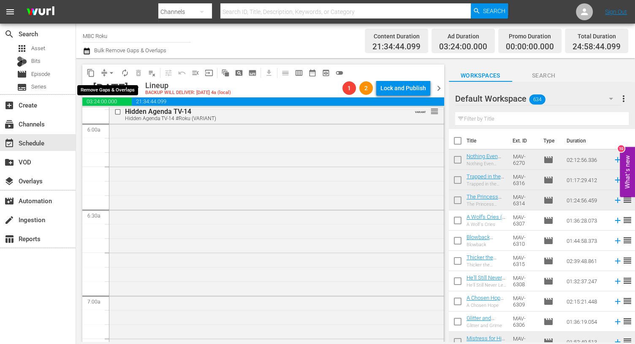
click at [109, 69] on span "arrow_drop_down" at bounding box center [111, 73] width 8 height 8
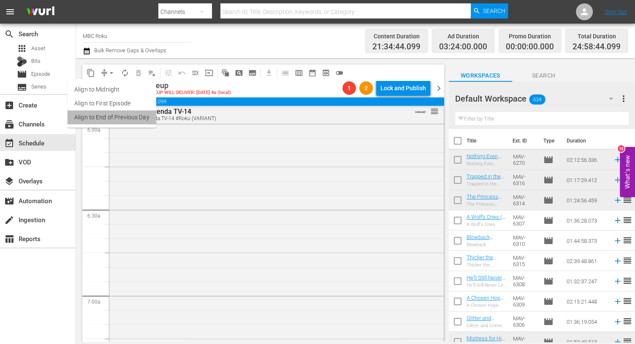
click at [127, 116] on li "Align to End of Previous Day" at bounding box center [112, 118] width 89 height 14
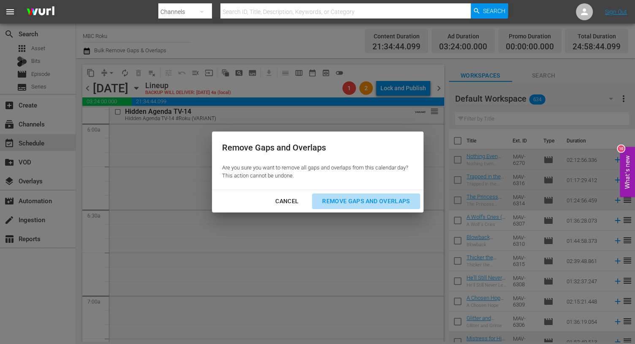
click at [356, 200] on div "Remove Gaps and Overlaps" at bounding box center [365, 201] width 101 height 11
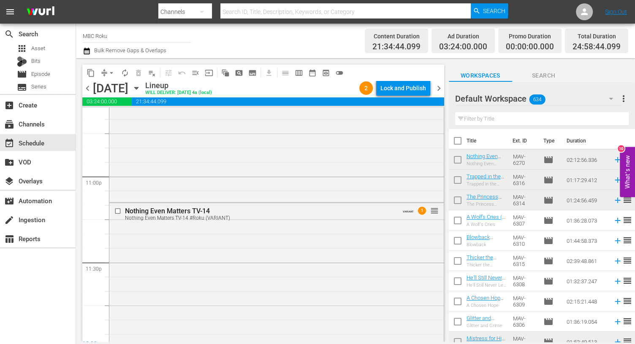
scroll to position [3847, 0]
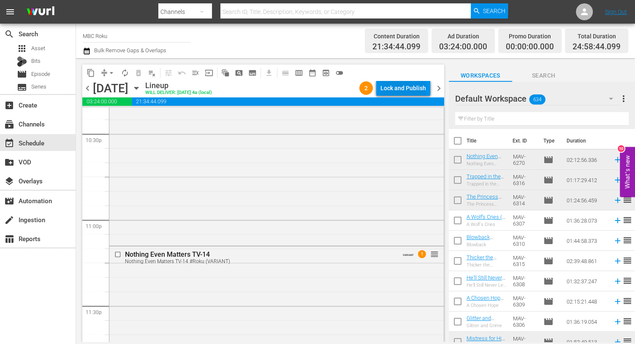
click at [393, 81] on div "Lock and Publish" at bounding box center [403, 88] width 46 height 15
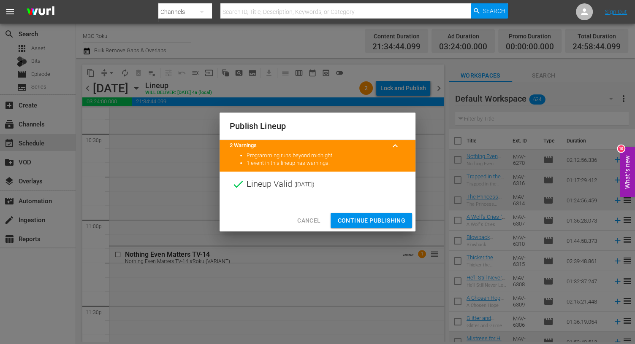
click at [375, 223] on span "Continue Publishing" at bounding box center [371, 221] width 68 height 11
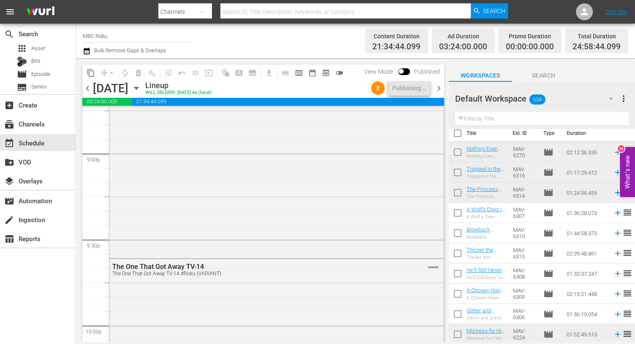
scroll to position [0, 0]
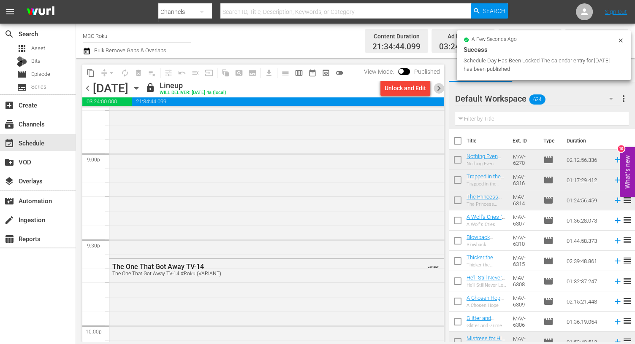
click at [439, 87] on span "chevron_right" at bounding box center [438, 88] width 11 height 11
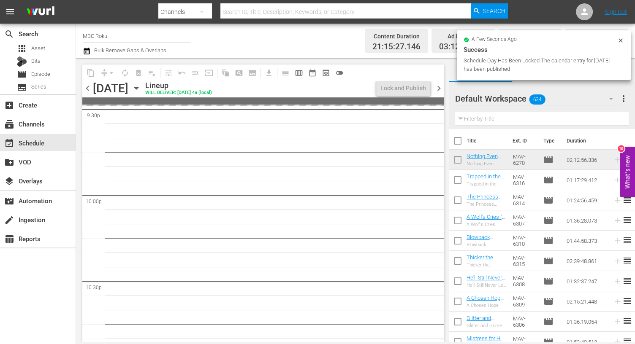
scroll to position [3540, 0]
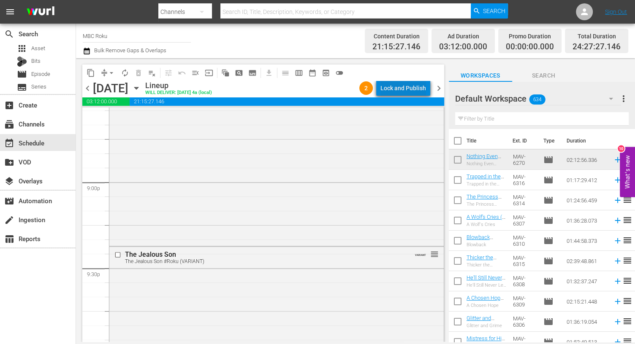
click at [410, 89] on div "Lock and Publish" at bounding box center [403, 88] width 46 height 15
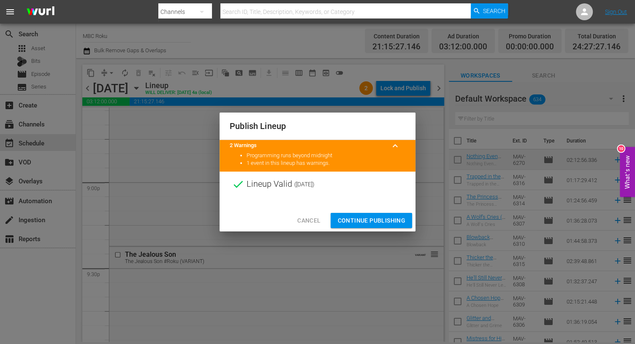
click at [373, 219] on span "Continue Publishing" at bounding box center [371, 221] width 68 height 11
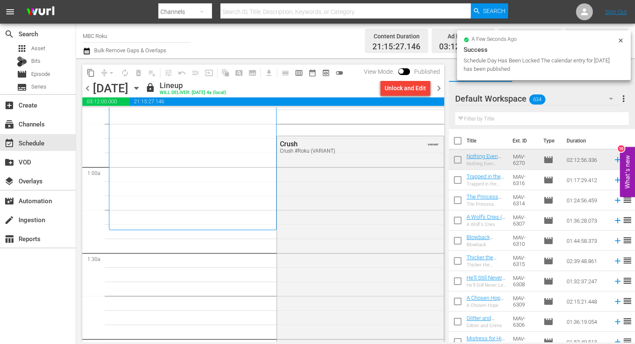
scroll to position [120, 0]
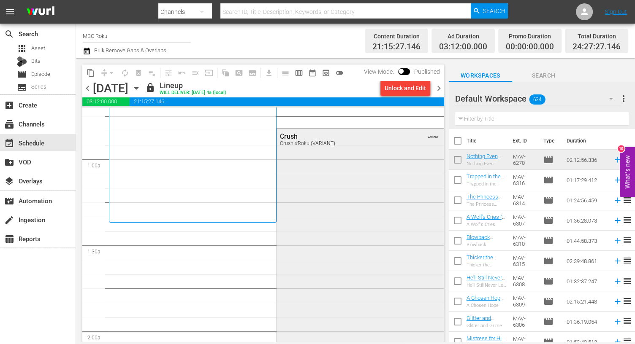
click at [317, 178] on div "Crush Crush #Roku (VARIANT) VARIANT" at bounding box center [360, 241] width 167 height 225
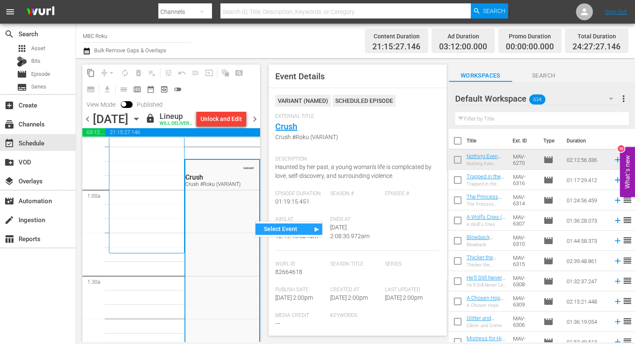
click at [263, 231] on div "Select Event" at bounding box center [288, 229] width 67 height 11
click at [354, 240] on div "Crush" at bounding box center [359, 243] width 75 height 11
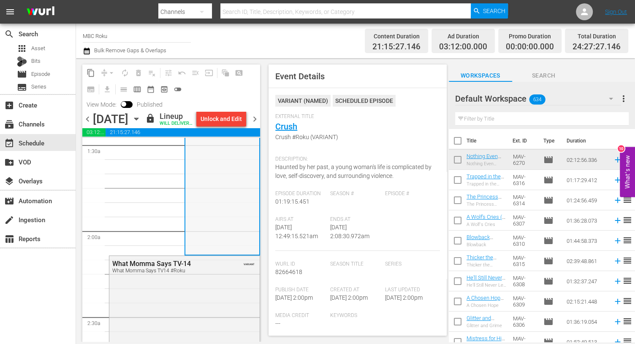
scroll to position [259, 0]
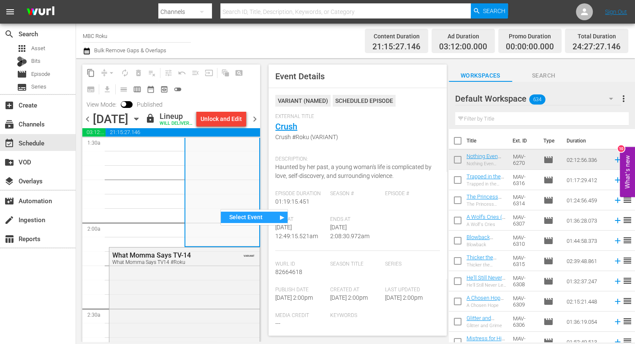
click at [234, 219] on div "Select Event" at bounding box center [254, 217] width 67 height 11
click at [308, 230] on div "Crush" at bounding box center [325, 232] width 75 height 11
click at [236, 225] on div "Select Event" at bounding box center [251, 226] width 67 height 11
click at [246, 227] on div "VARIANT Crush Crush #Roku (VARIANT)" at bounding box center [222, 133] width 74 height 225
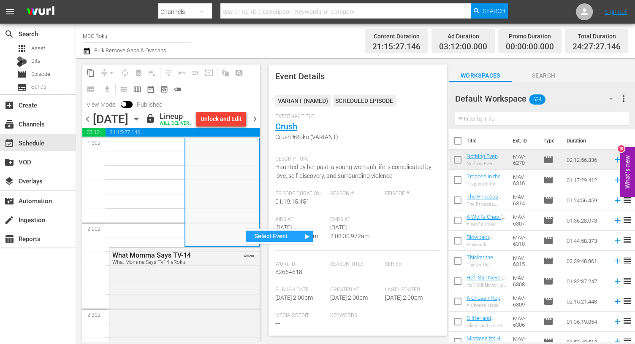
click at [294, 238] on div "Select Event" at bounding box center [279, 236] width 67 height 11
click at [329, 252] on div "Crush" at bounding box center [350, 251] width 75 height 11
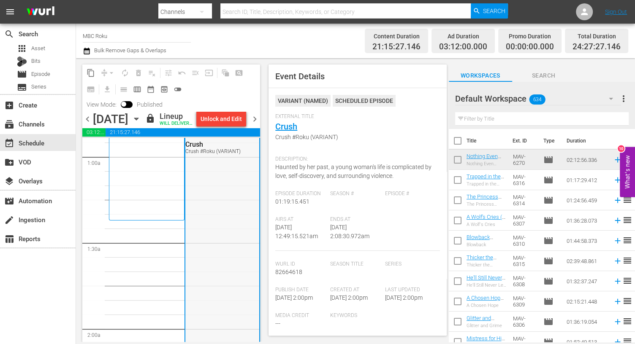
scroll to position [154, 0]
click at [105, 72] on div "arrow_drop_down" at bounding box center [112, 73] width 14 height 14
click at [107, 72] on div "arrow_drop_down" at bounding box center [112, 73] width 14 height 14
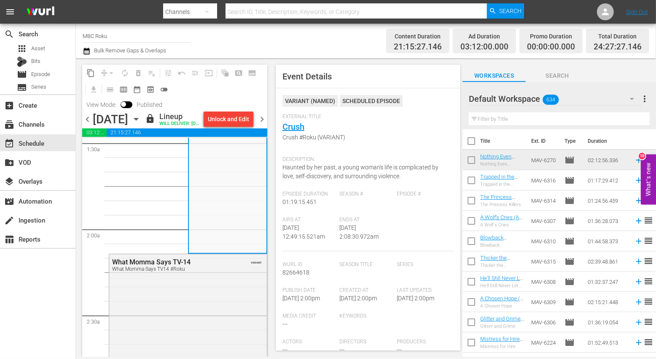
scroll to position [235, 0]
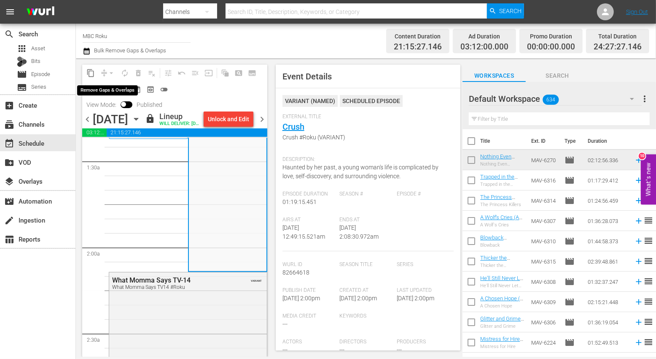
click at [110, 69] on div "arrow_drop_down" at bounding box center [112, 73] width 14 height 14
click at [218, 119] on button "Unlock and Edit" at bounding box center [229, 118] width 50 height 15
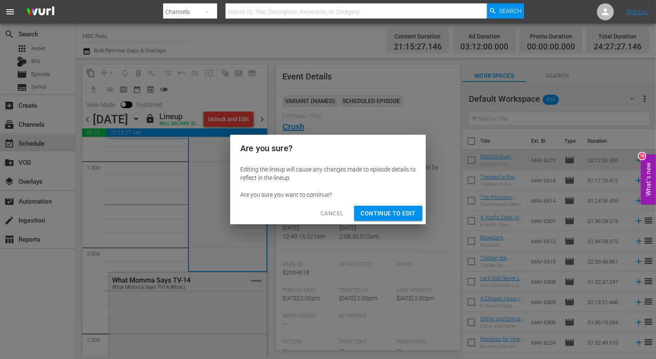
click at [365, 209] on span "Continue to Edit" at bounding box center [388, 213] width 55 height 11
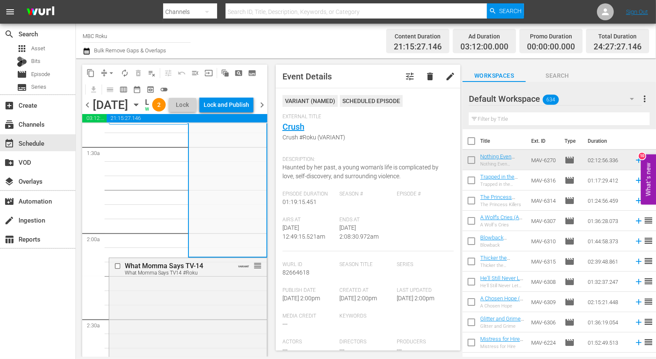
scroll to position [0, 0]
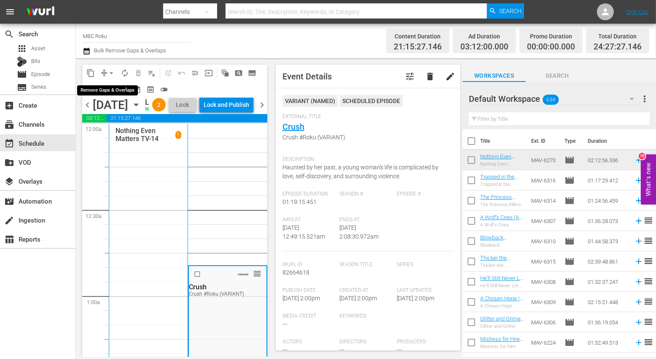
click at [111, 71] on span "arrow_drop_down" at bounding box center [111, 73] width 8 height 8
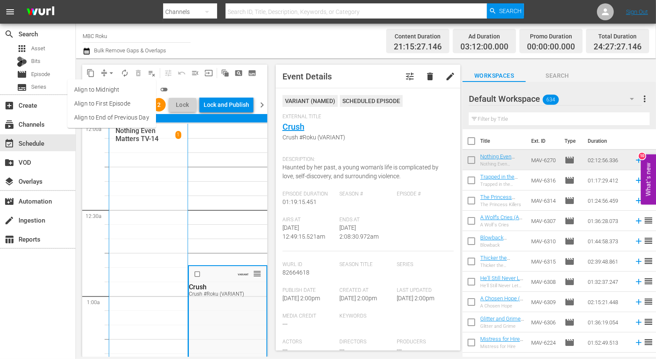
click at [121, 114] on li "Align to End of Previous Day" at bounding box center [112, 118] width 89 height 14
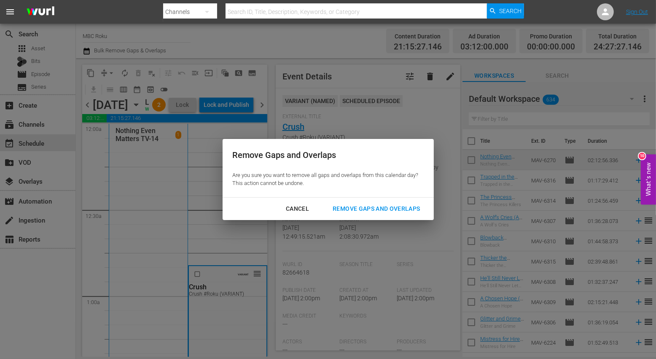
click at [335, 204] on div "Remove Gaps and Overlaps" at bounding box center [376, 208] width 101 height 11
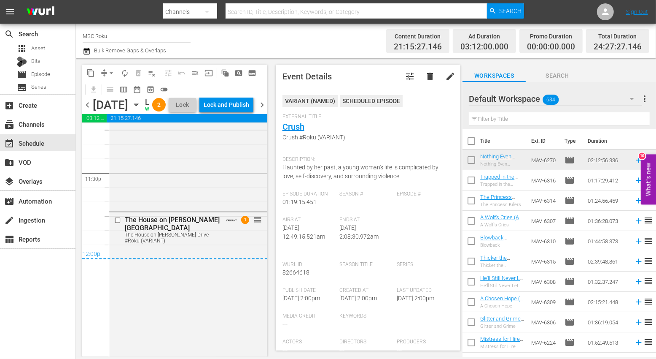
scroll to position [3995, 0]
click at [242, 112] on div "Lock and Publish" at bounding box center [227, 104] width 46 height 15
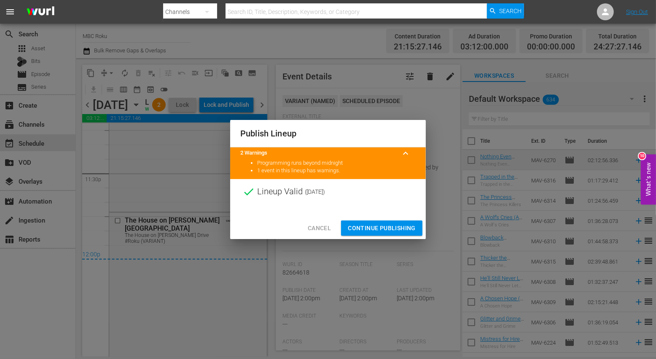
click at [361, 227] on span "Continue Publishing" at bounding box center [382, 228] width 68 height 11
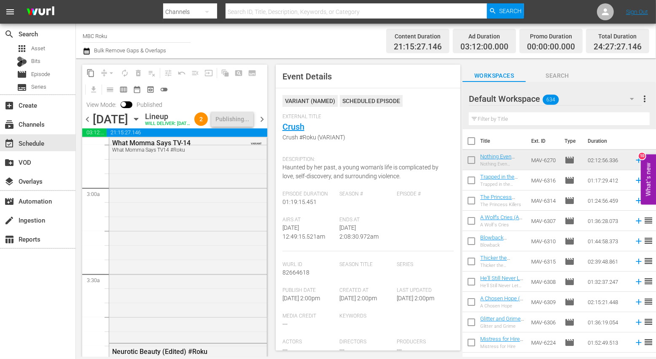
scroll to position [475, 0]
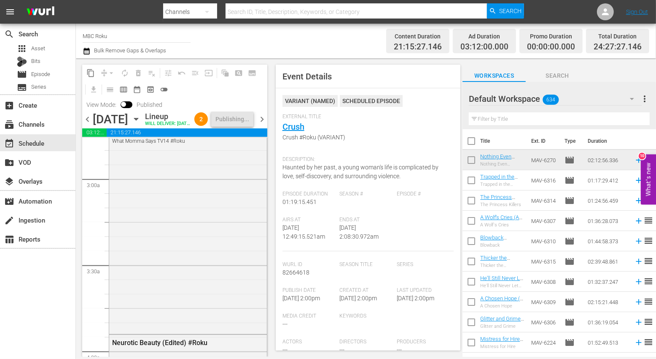
click at [264, 124] on span "chevron_right" at bounding box center [262, 119] width 11 height 11
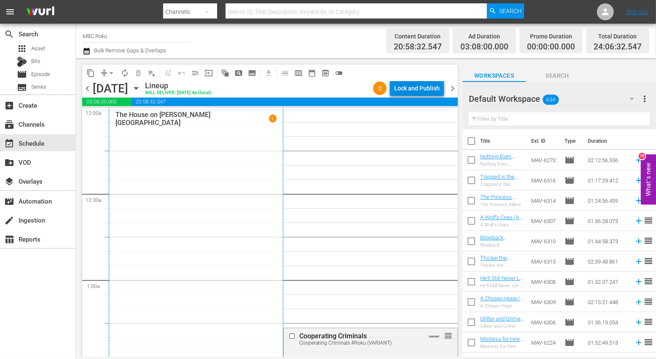
click at [399, 83] on div "Lock and Publish" at bounding box center [417, 88] width 46 height 15
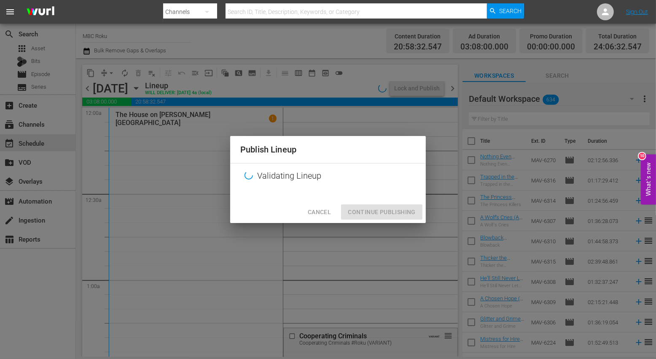
click at [392, 213] on div "Cancel Continue Publishing" at bounding box center [328, 212] width 196 height 22
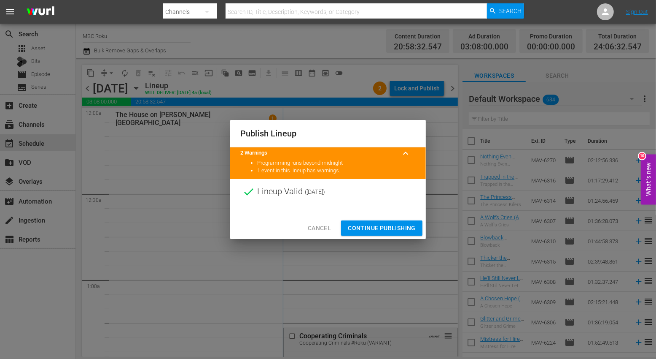
click at [375, 219] on div "Cancel Continue Publishing" at bounding box center [328, 228] width 196 height 22
click at [375, 230] on span "Continue Publishing" at bounding box center [382, 228] width 68 height 11
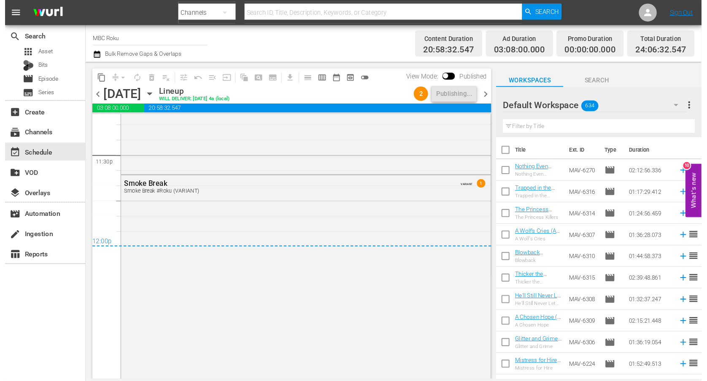
scroll to position [3994, 0]
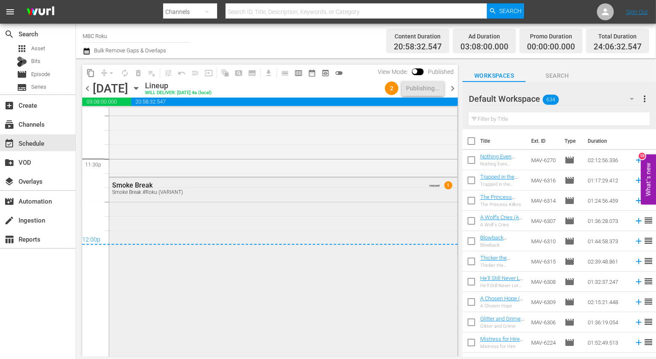
click at [156, 208] on div "Smoke Break Smoke Break #Roku (VARIANT) VARIANT 1" at bounding box center [283, 329] width 348 height 303
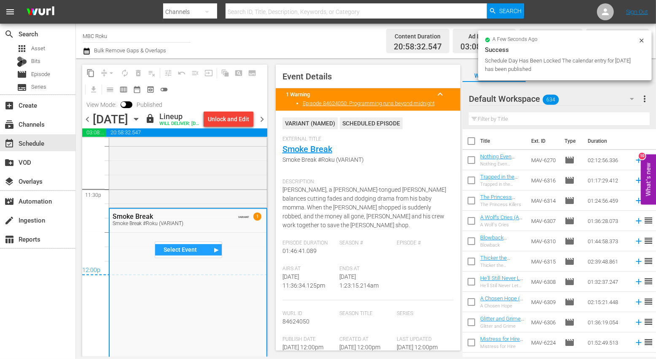
click at [175, 251] on div "Select Event" at bounding box center [188, 249] width 67 height 11
click at [241, 253] on div "Smoke Break" at bounding box center [255, 252] width 67 height 11
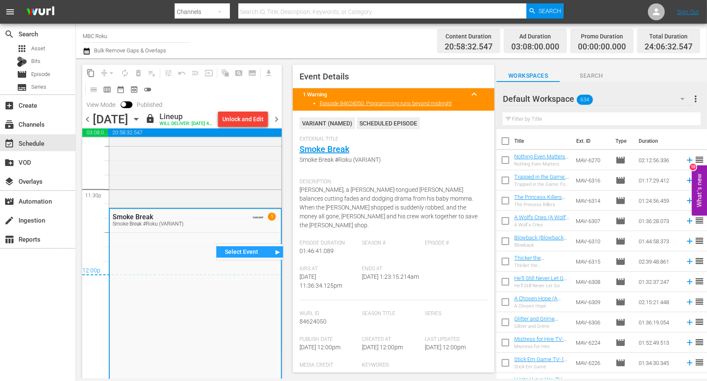
click at [230, 253] on div "Select Event" at bounding box center [249, 251] width 67 height 11
click at [292, 257] on div "Smoke Break" at bounding box center [317, 254] width 67 height 11
click at [260, 126] on div "Unlock and Edit" at bounding box center [242, 118] width 41 height 15
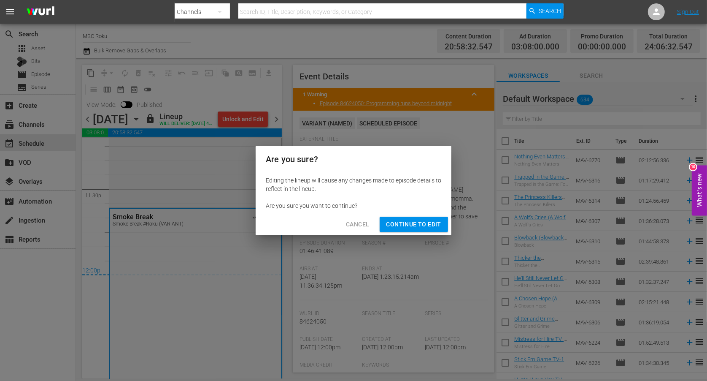
click at [400, 222] on span "Continue to Edit" at bounding box center [413, 224] width 55 height 11
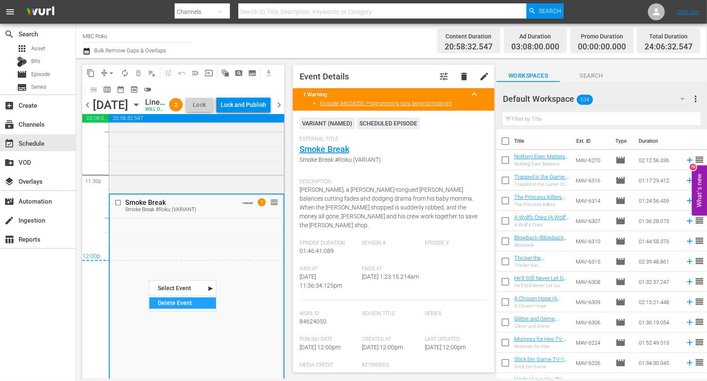
click at [175, 300] on div "Delete Event" at bounding box center [182, 302] width 67 height 11
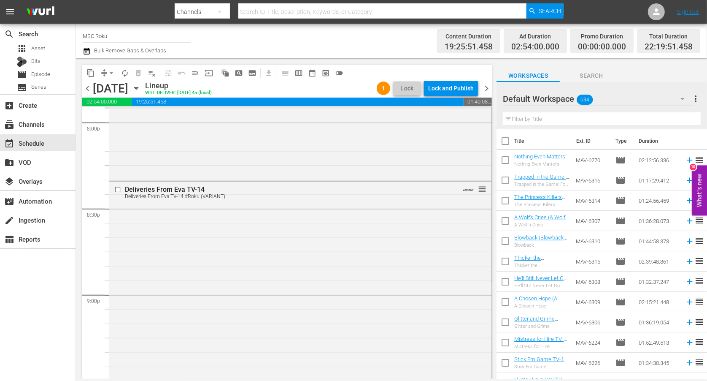
scroll to position [3418, 0]
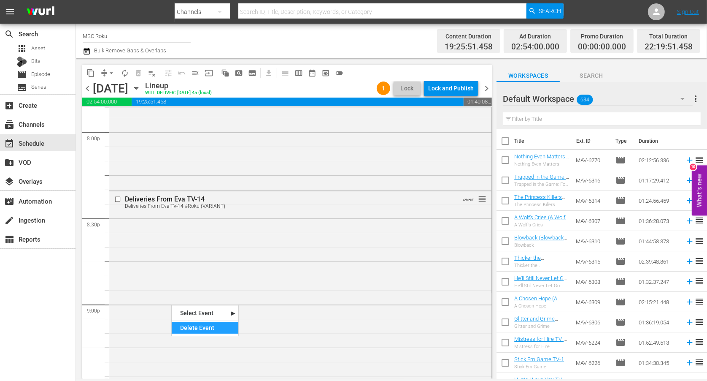
click at [193, 325] on div "Delete Event" at bounding box center [205, 327] width 67 height 11
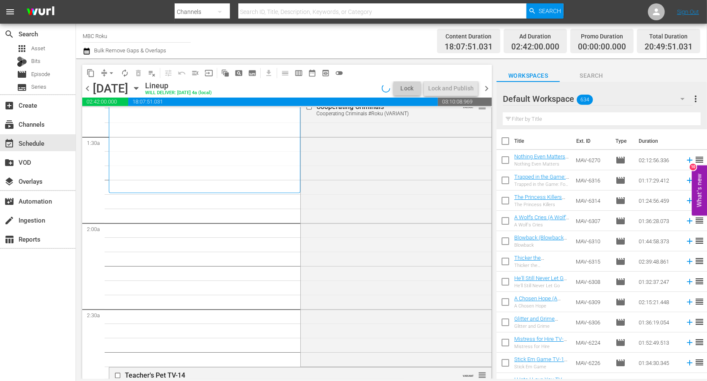
scroll to position [0, 0]
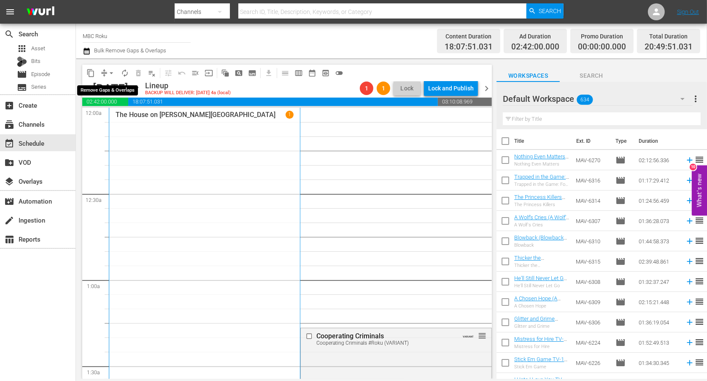
click at [112, 74] on span "arrow_drop_down" at bounding box center [111, 73] width 8 height 8
click at [124, 119] on li "Align to End of Previous Day" at bounding box center [112, 118] width 89 height 14
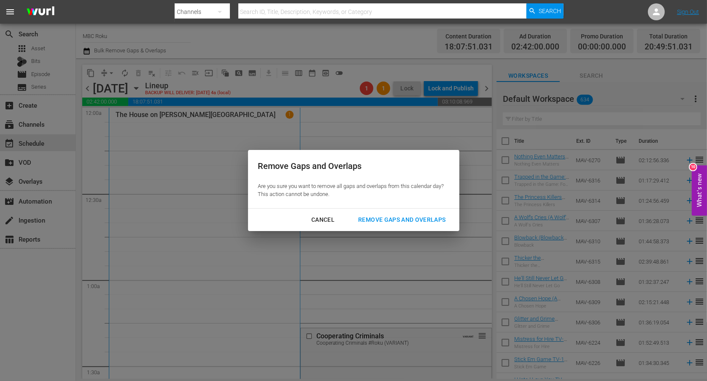
click at [395, 212] on button "Remove Gaps and Overlaps" at bounding box center [402, 220] width 108 height 16
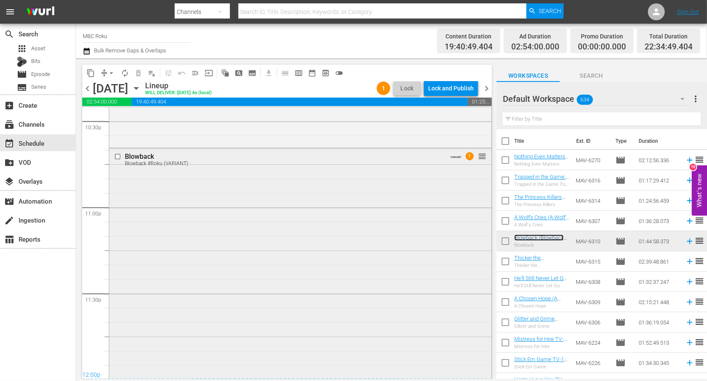
scroll to position [3930, 0]
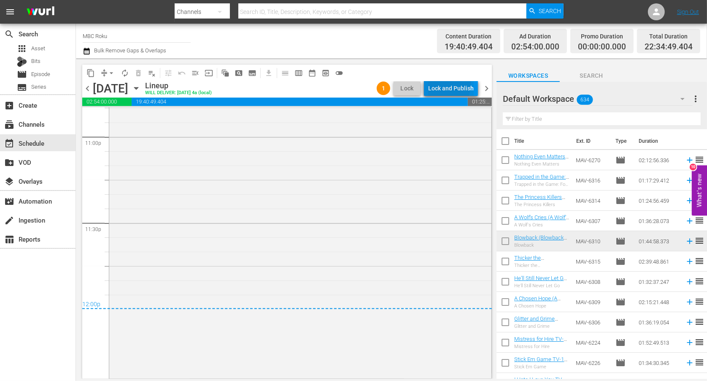
click at [435, 84] on div "Lock and Publish" at bounding box center [451, 88] width 46 height 15
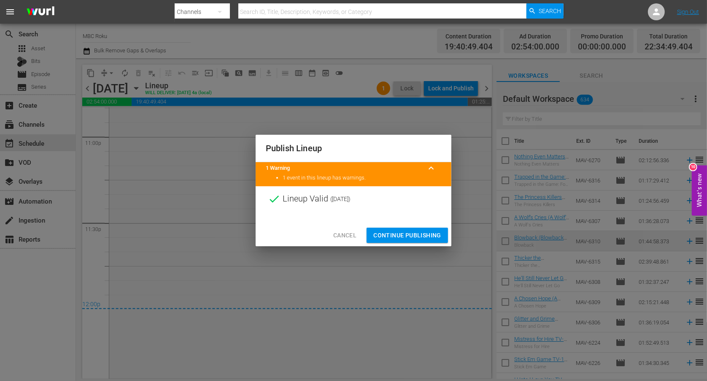
click at [391, 233] on span "Continue Publishing" at bounding box center [407, 235] width 68 height 11
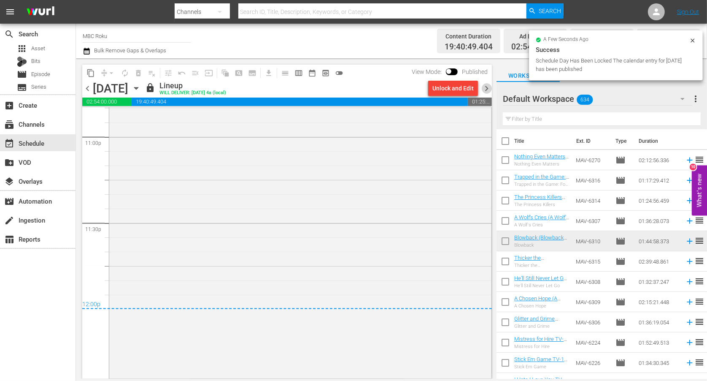
click at [488, 86] on span "chevron_right" at bounding box center [486, 88] width 11 height 11
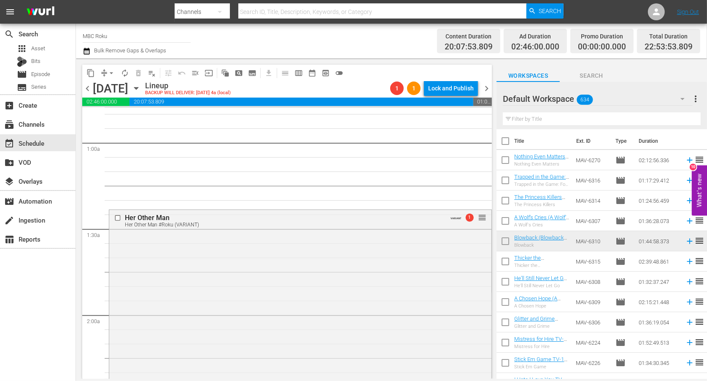
scroll to position [149, 0]
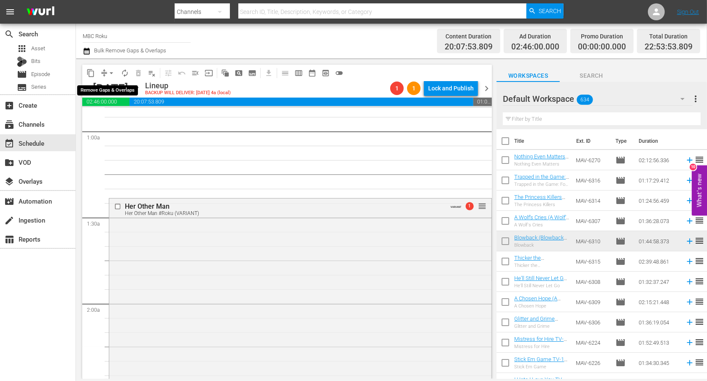
click at [106, 73] on button "arrow_drop_down" at bounding box center [112, 73] width 14 height 14
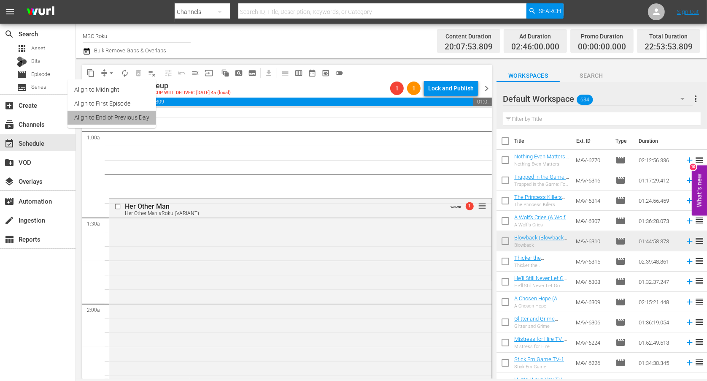
click at [125, 116] on li "Align to End of Previous Day" at bounding box center [112, 118] width 89 height 14
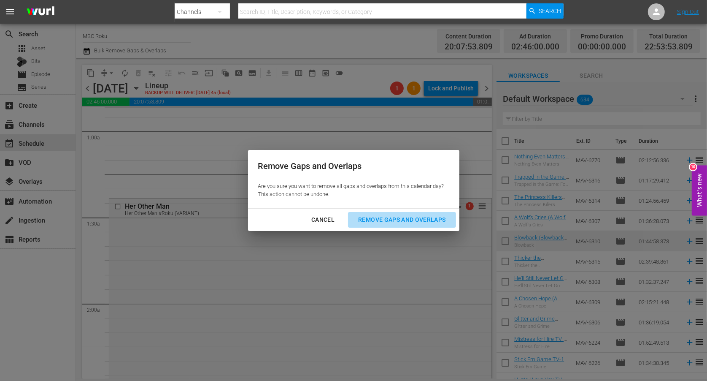
click at [395, 219] on div "Remove Gaps and Overlaps" at bounding box center [401, 219] width 101 height 11
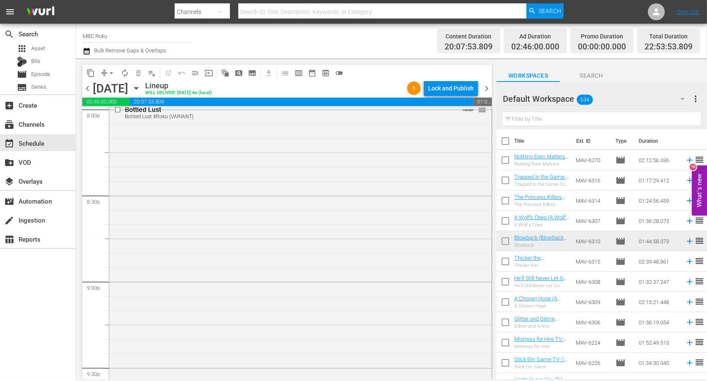
scroll to position [3417, 0]
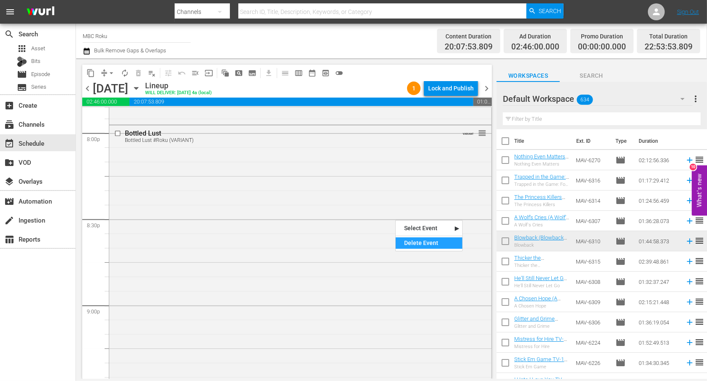
click at [429, 244] on div "Delete Event" at bounding box center [429, 242] width 67 height 11
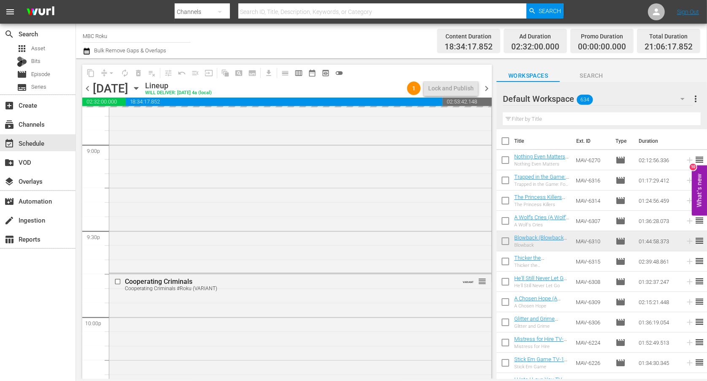
scroll to position [3601, 0]
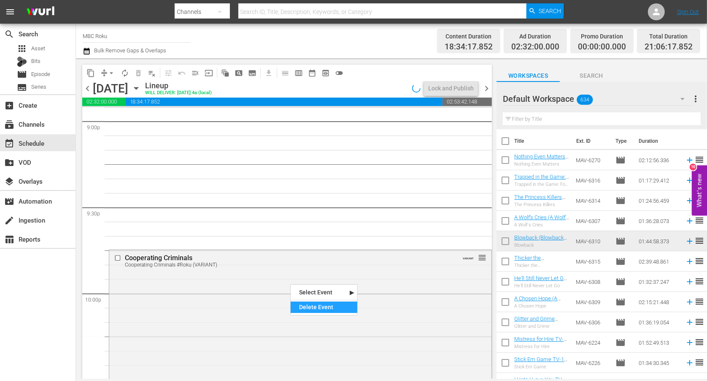
click at [308, 307] on div "Delete Event" at bounding box center [324, 306] width 67 height 11
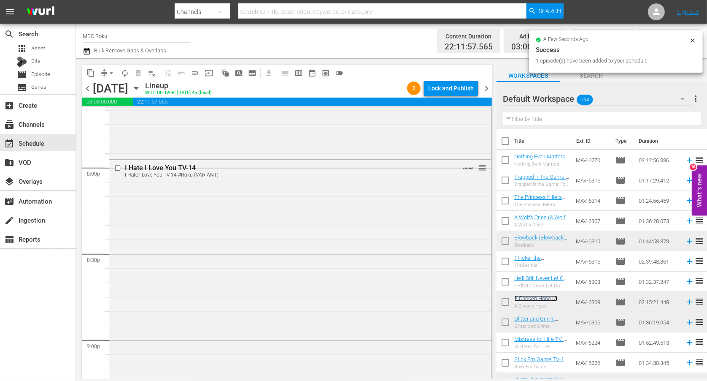
scroll to position [3371, 0]
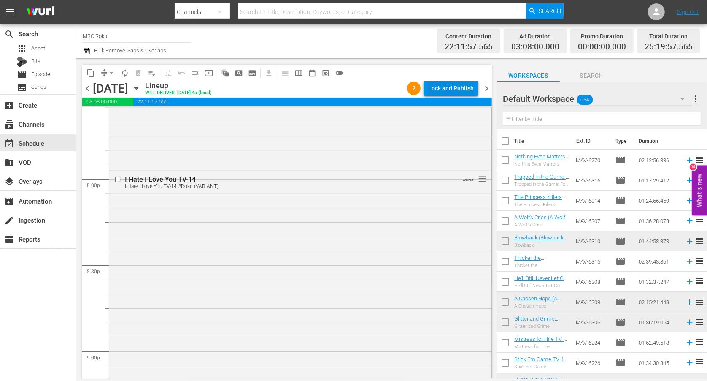
click at [461, 89] on div "Lock and Publish" at bounding box center [451, 88] width 46 height 15
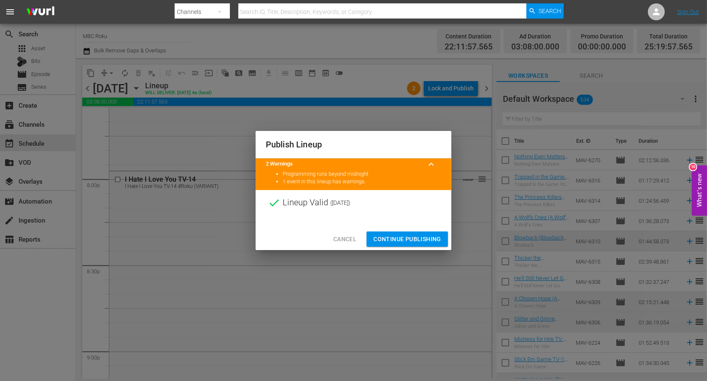
click at [407, 230] on div "Cancel Continue Publishing" at bounding box center [354, 239] width 196 height 22
click at [399, 240] on span "Continue Publishing" at bounding box center [407, 239] width 68 height 11
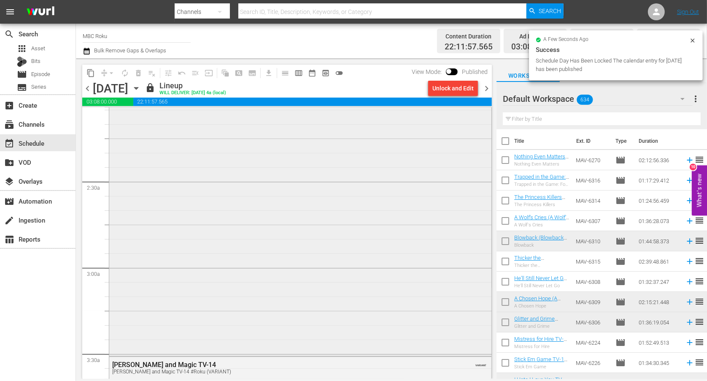
scroll to position [0, 0]
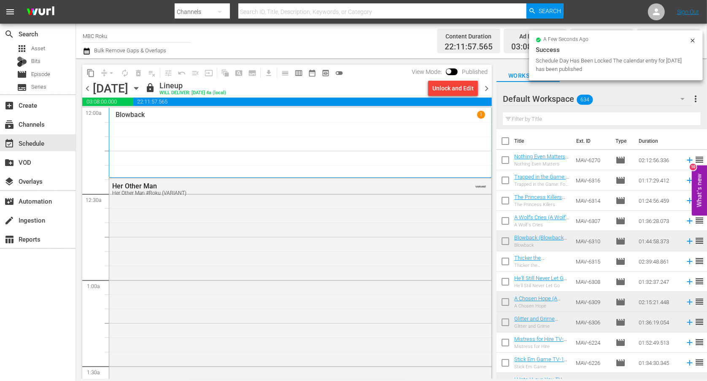
click at [467, 90] on div "Unlock and Edit" at bounding box center [452, 88] width 41 height 15
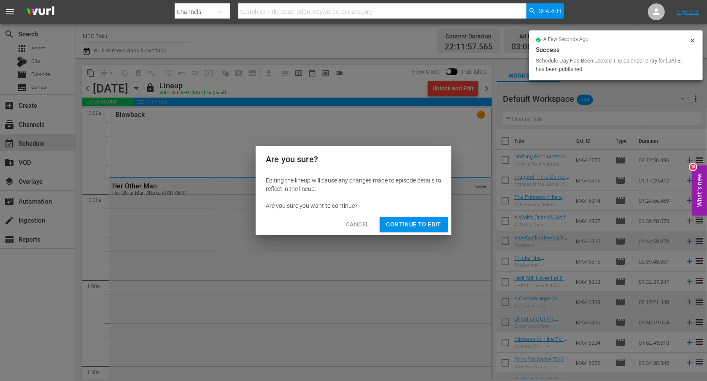
click at [411, 219] on button "Continue to Edit" at bounding box center [414, 224] width 68 height 16
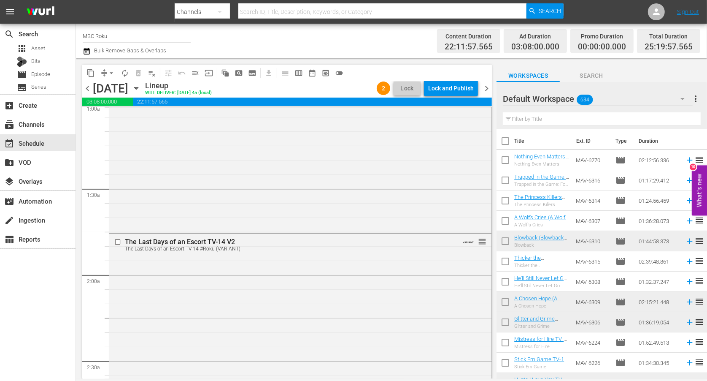
scroll to position [181, 0]
click at [305, 288] on div "Delete Event" at bounding box center [319, 287] width 67 height 11
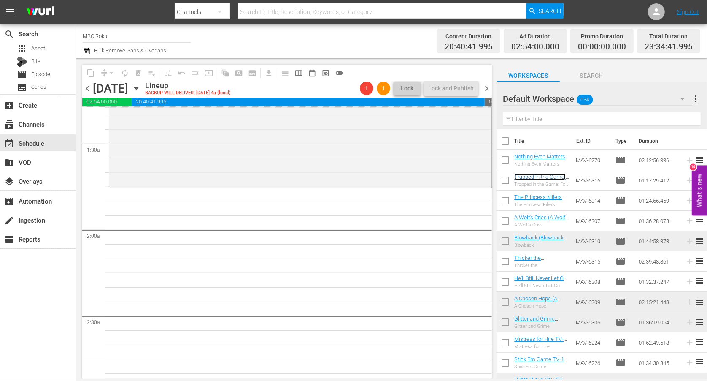
scroll to position [210, 0]
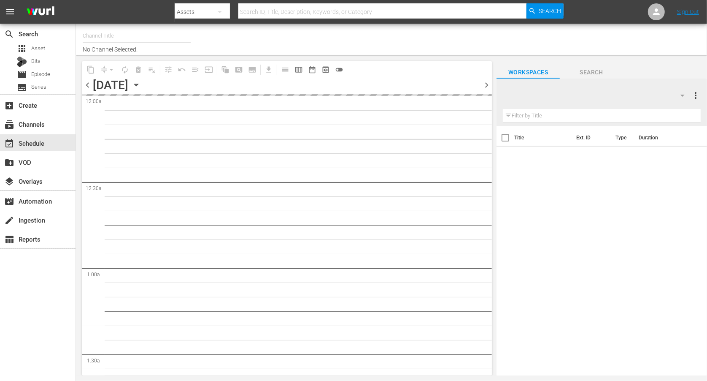
type input "MBC Roku (578)"
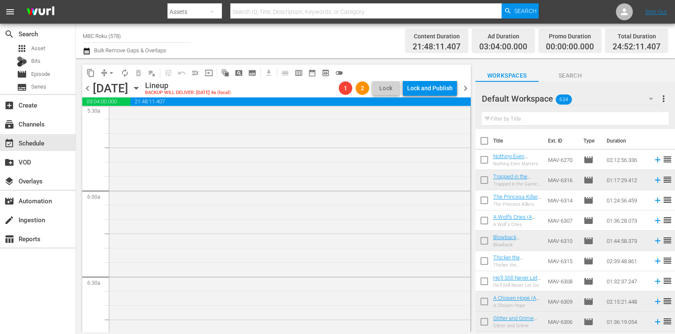
scroll to position [409, 0]
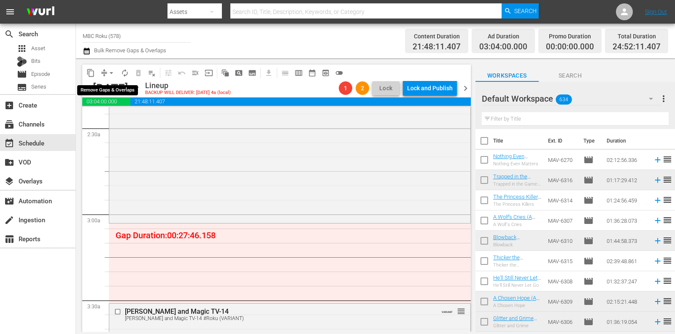
click at [114, 76] on span "arrow_drop_down" at bounding box center [111, 73] width 8 height 8
click at [108, 122] on li "Align to End of Previous Day" at bounding box center [112, 118] width 89 height 14
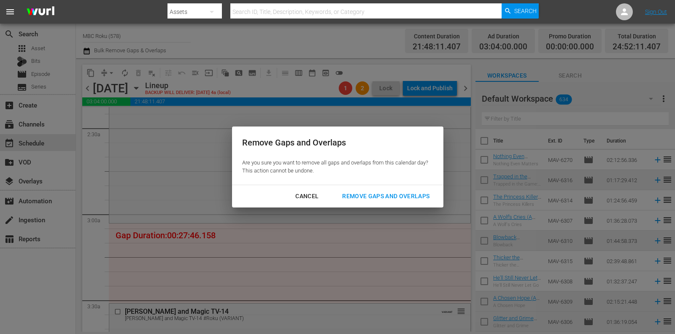
click at [394, 197] on div "Remove Gaps and Overlaps" at bounding box center [385, 196] width 101 height 11
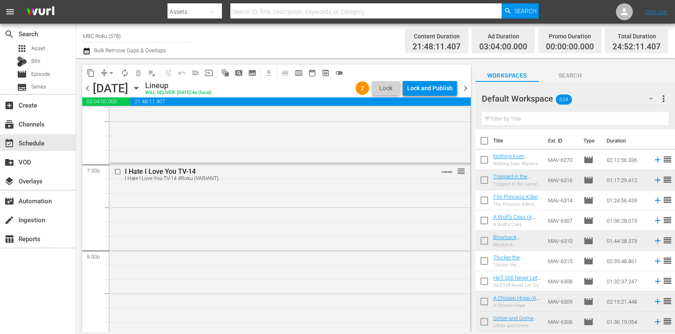
scroll to position [4126, 0]
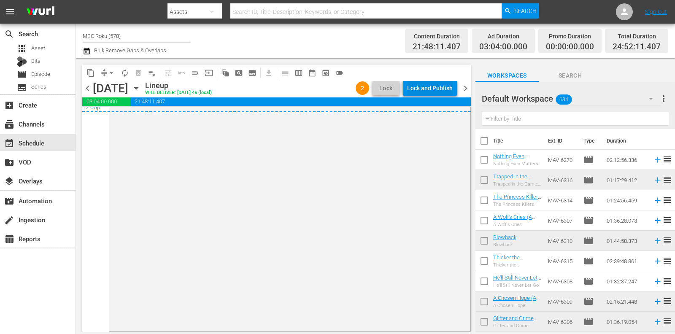
click at [437, 86] on div "Lock and Publish" at bounding box center [430, 88] width 46 height 15
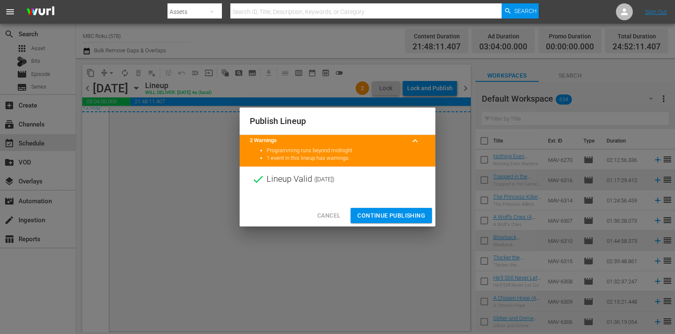
click at [401, 216] on span "Continue Publishing" at bounding box center [391, 216] width 68 height 11
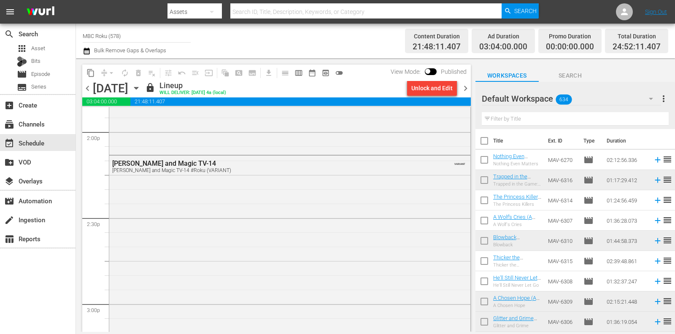
scroll to position [2114, 0]
click at [463, 88] on span "chevron_right" at bounding box center [465, 88] width 11 height 11
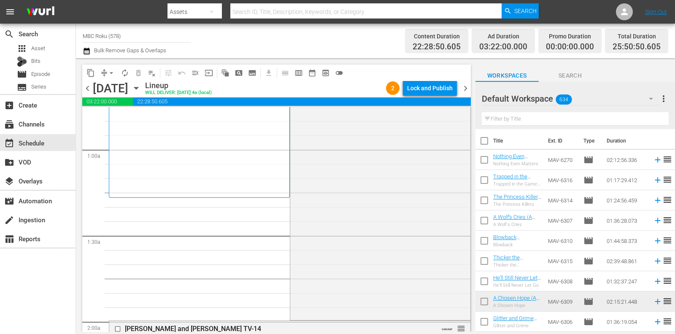
scroll to position [140, 0]
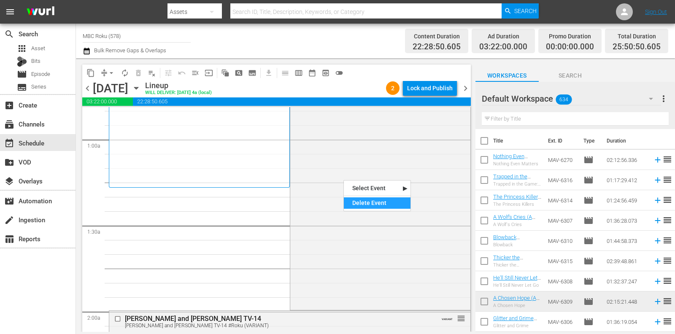
click at [350, 203] on div "Delete Event" at bounding box center [377, 202] width 67 height 11
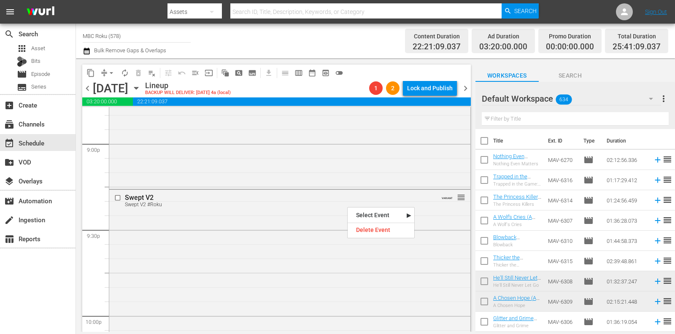
scroll to position [3578, 0]
click at [296, 208] on div "Swept V2 Swept V2 #Roku VARIANT reorder" at bounding box center [289, 200] width 361 height 21
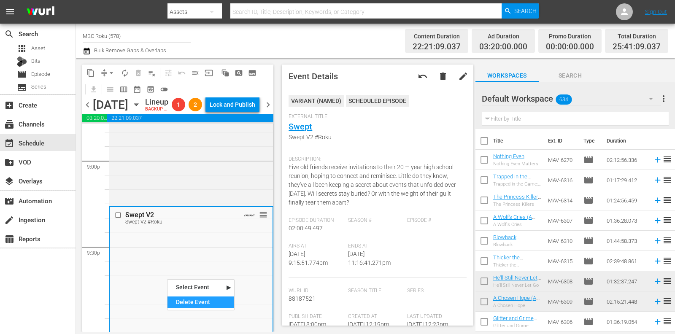
click at [180, 298] on div "Delete Event" at bounding box center [200, 302] width 67 height 11
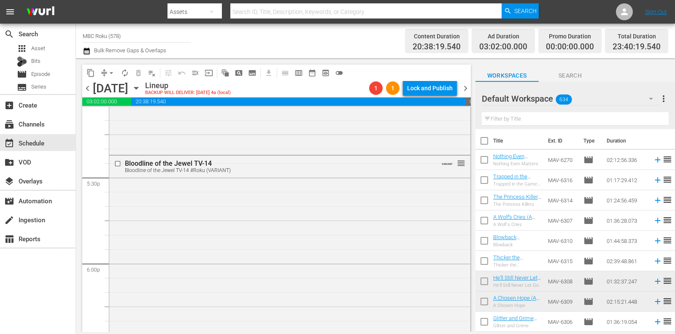
scroll to position [2934, 0]
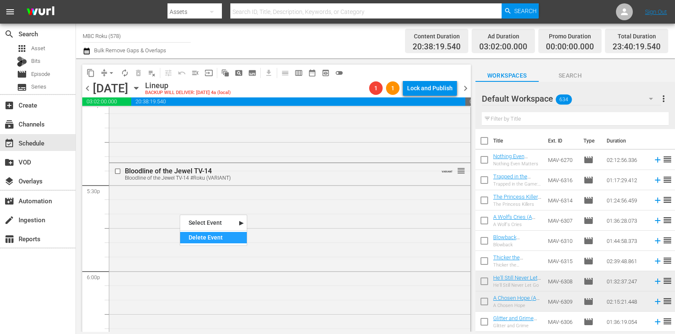
click at [195, 233] on div "Delete Event" at bounding box center [213, 237] width 67 height 11
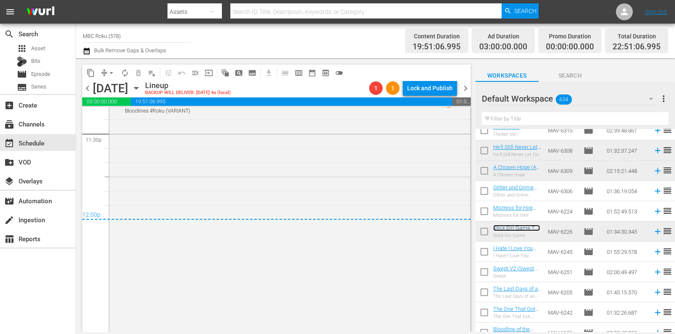
scroll to position [4019, 0]
click at [111, 73] on span "arrow_drop_down" at bounding box center [111, 73] width 8 height 8
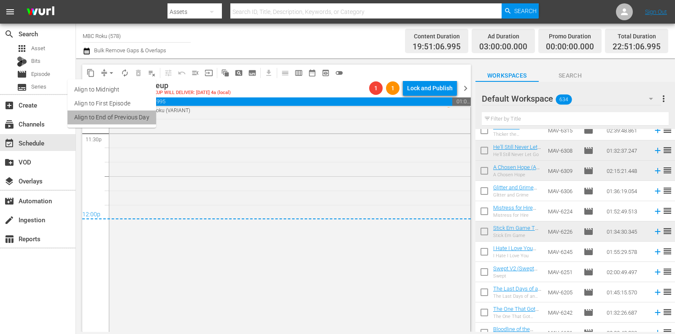
click at [118, 118] on li "Align to End of Previous Day" at bounding box center [112, 118] width 89 height 14
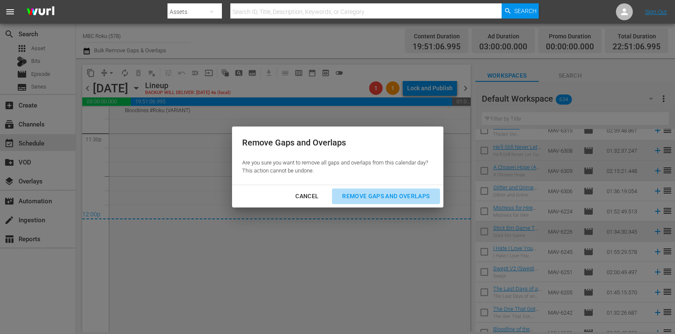
click at [375, 194] on div "Remove Gaps and Overlaps" at bounding box center [385, 196] width 101 height 11
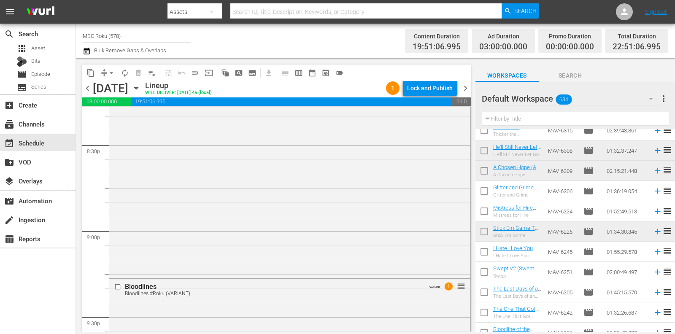
scroll to position [3479, 0]
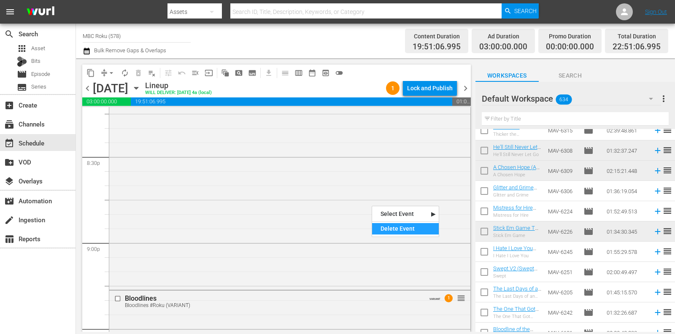
click at [388, 225] on div "Delete Event" at bounding box center [405, 228] width 67 height 11
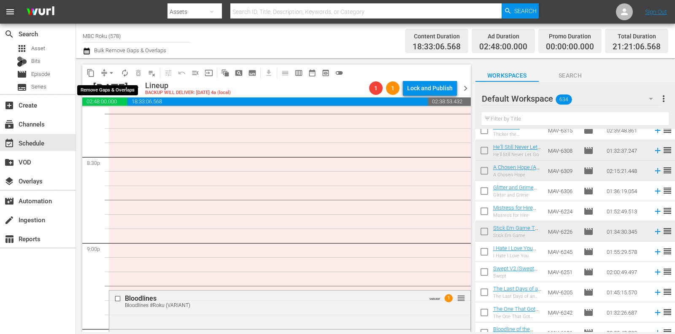
click at [111, 73] on span "arrow_drop_down" at bounding box center [111, 73] width 8 height 8
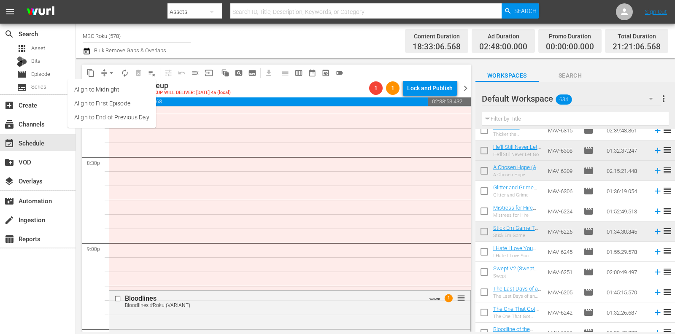
click at [122, 119] on li "Align to End of Previous Day" at bounding box center [112, 118] width 89 height 14
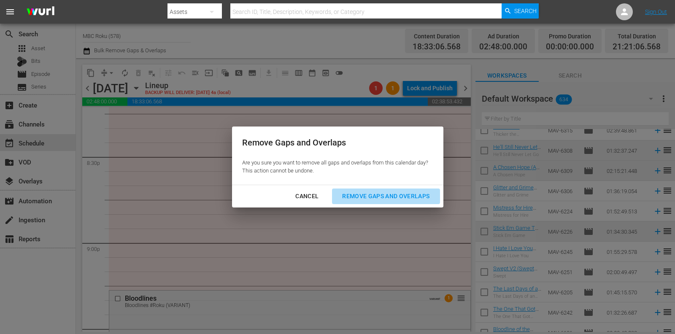
click at [368, 200] on div "Remove Gaps and Overlaps" at bounding box center [385, 196] width 101 height 11
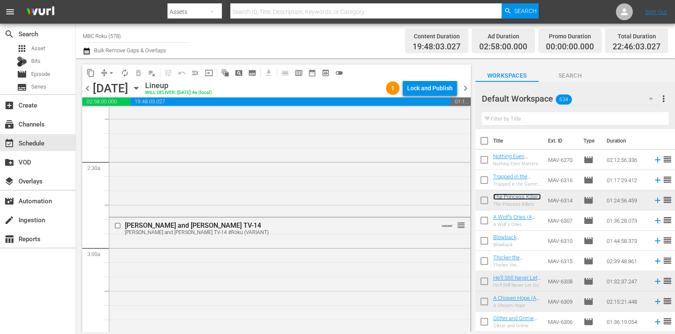
scroll to position [382, 0]
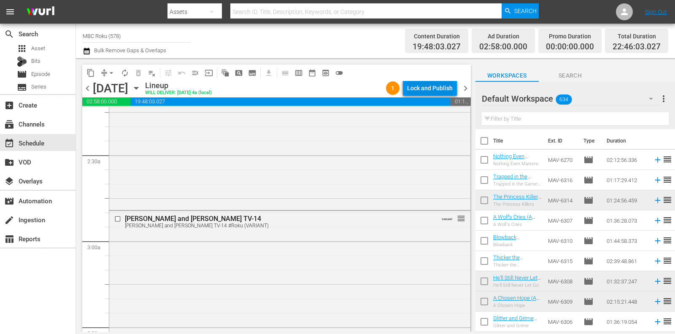
click at [425, 86] on div "Lock and Publish" at bounding box center [430, 88] width 46 height 15
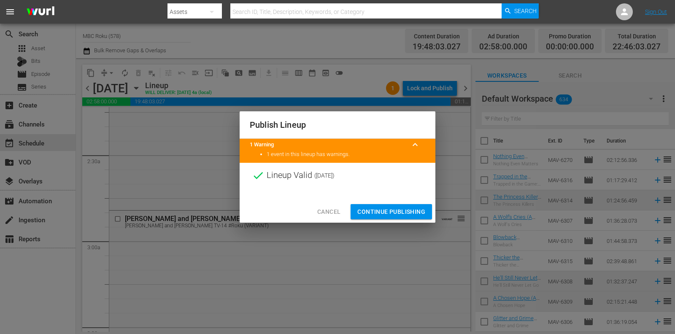
click at [393, 212] on span "Continue Publishing" at bounding box center [391, 212] width 68 height 11
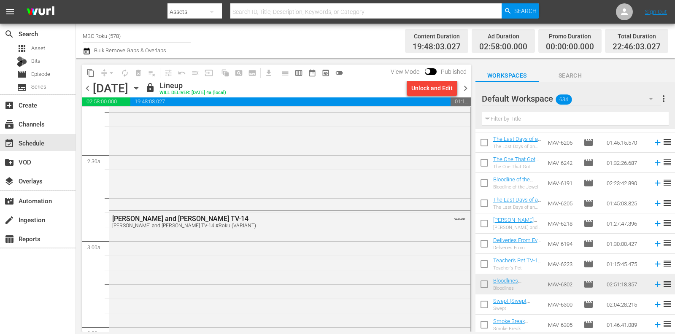
scroll to position [0, 0]
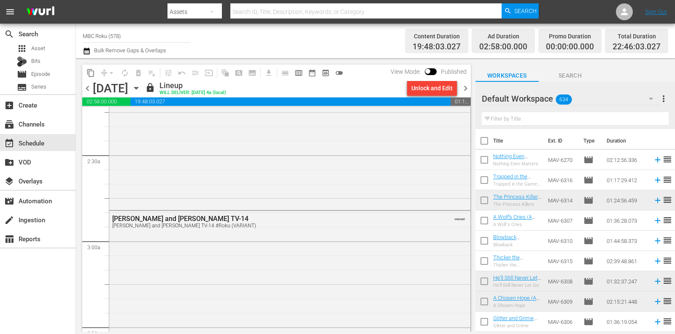
click at [465, 87] on span "chevron_right" at bounding box center [465, 88] width 11 height 11
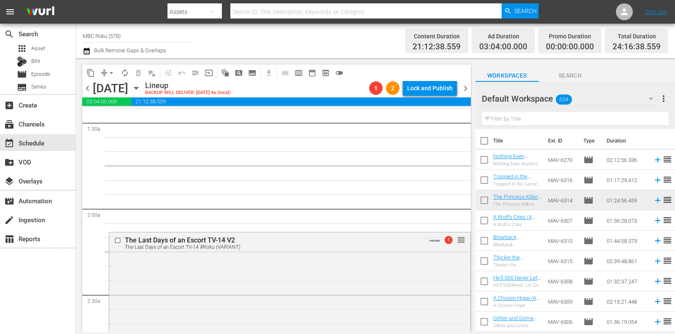
scroll to position [243, 0]
click at [332, 271] on div "Delete Event" at bounding box center [347, 275] width 67 height 11
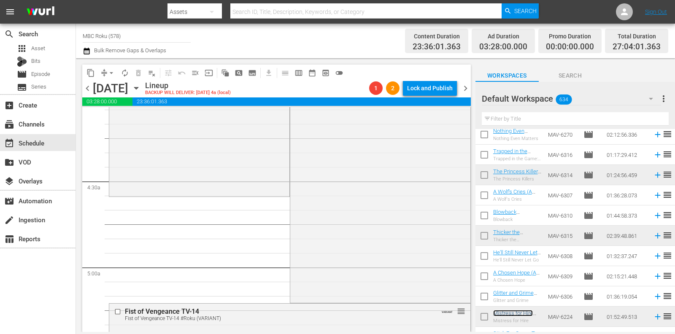
scroll to position [701, 0]
click at [331, 227] on div "Delete Event" at bounding box center [358, 231] width 67 height 11
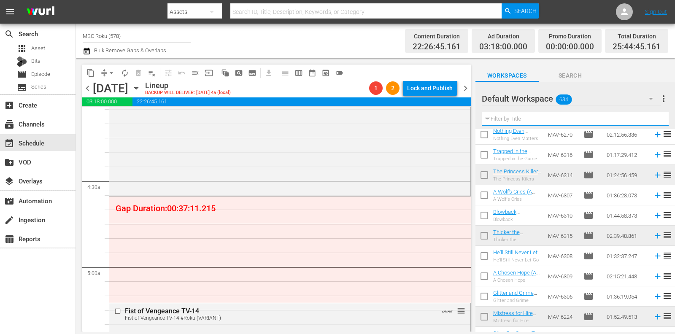
click at [625, 116] on input "text" at bounding box center [575, 119] width 187 height 14
type input "v"
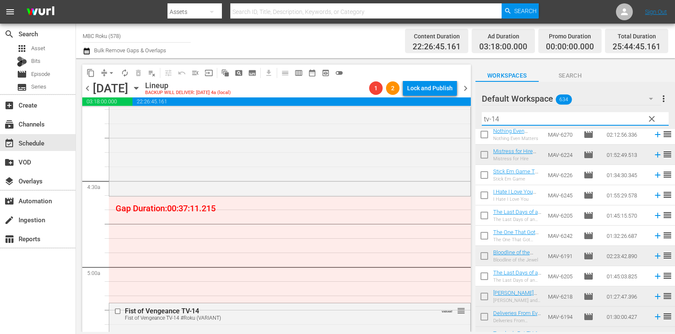
type input "tv-14"
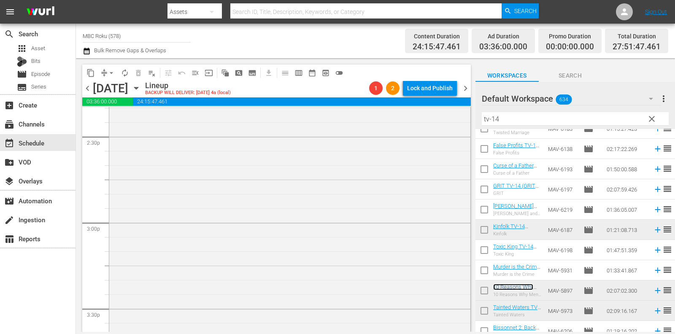
scroll to position [2481, 0]
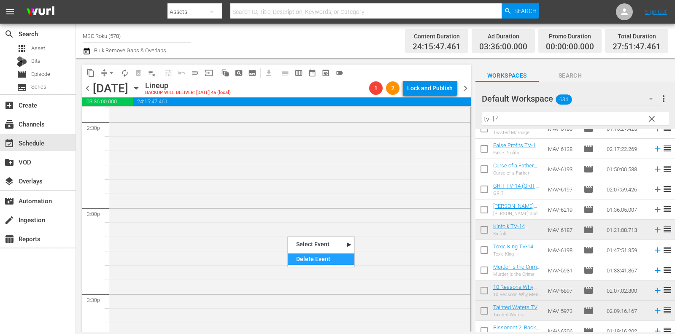
click at [302, 257] on div "Delete Event" at bounding box center [321, 259] width 67 height 11
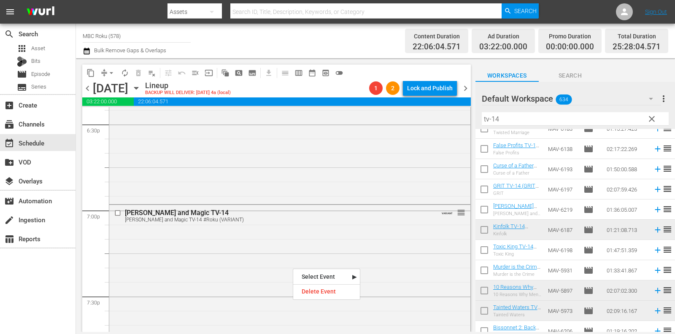
scroll to position [3173, 0]
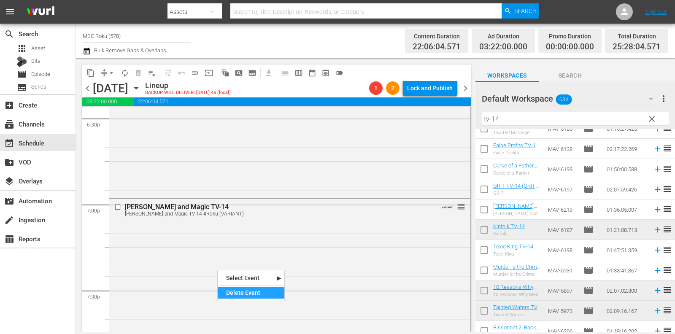
click at [246, 289] on div "Delete Event" at bounding box center [251, 292] width 67 height 11
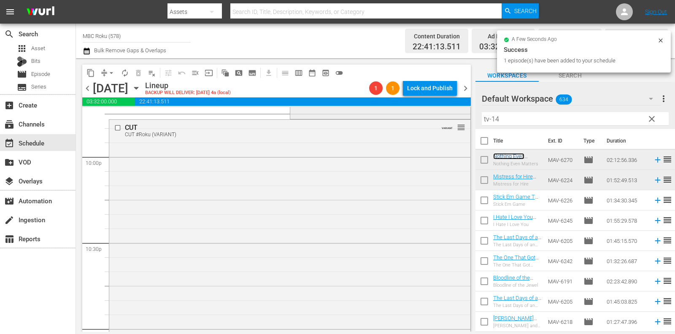
scroll to position [3759, 0]
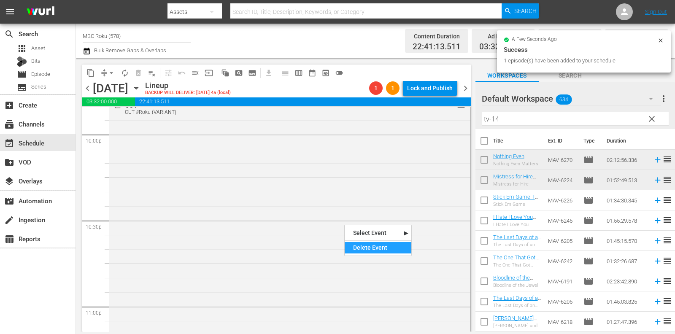
click at [362, 247] on div "Delete Event" at bounding box center [378, 247] width 67 height 11
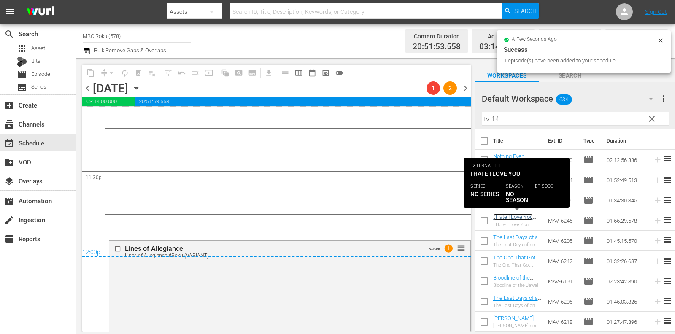
scroll to position [4006, 0]
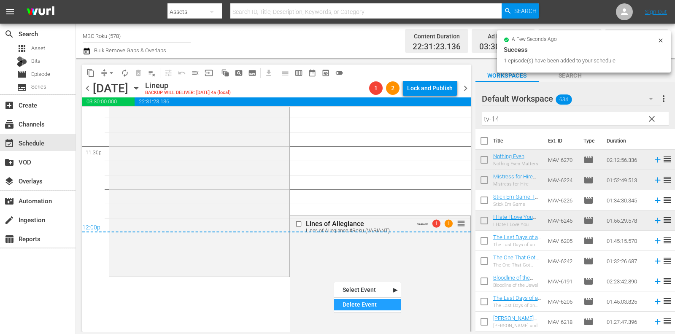
click at [348, 302] on div "Delete Event" at bounding box center [367, 304] width 67 height 11
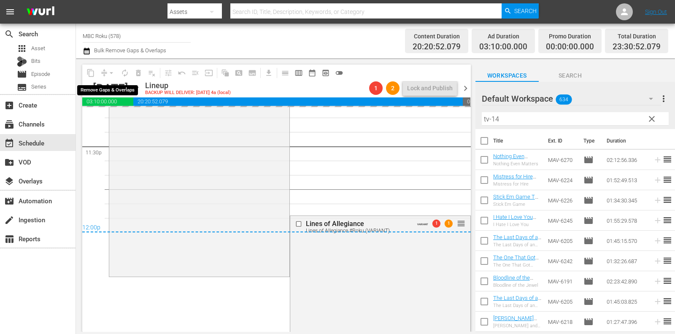
scroll to position [3951, 0]
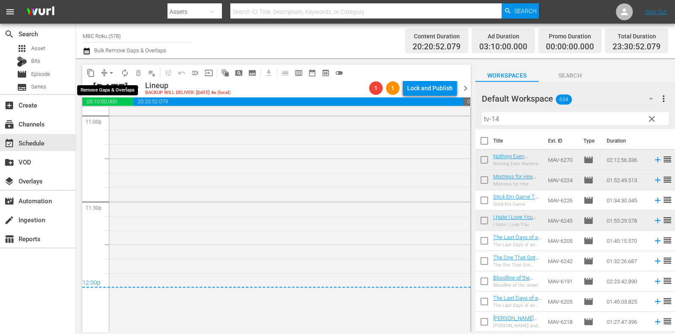
click at [110, 74] on span "arrow_drop_down" at bounding box center [111, 73] width 8 height 8
click at [131, 120] on li "Align to End of Previous Day" at bounding box center [112, 118] width 89 height 14
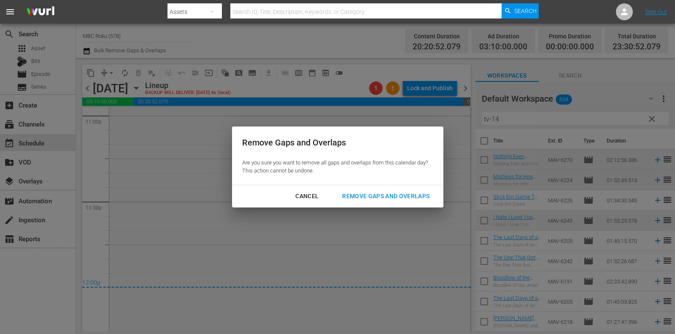
click at [348, 187] on div "Cancel Remove Gaps and Overlaps" at bounding box center [337, 196] width 211 height 22
click at [355, 200] on div "Remove Gaps and Overlaps" at bounding box center [385, 196] width 101 height 11
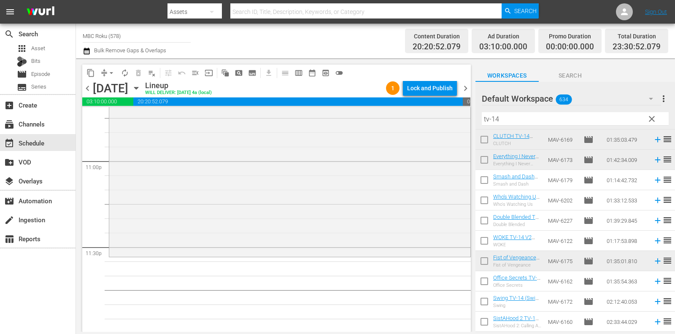
scroll to position [505, 0]
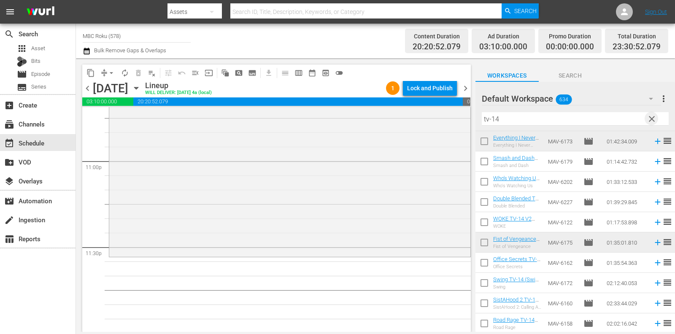
click at [653, 114] on span "clear" at bounding box center [652, 119] width 10 height 10
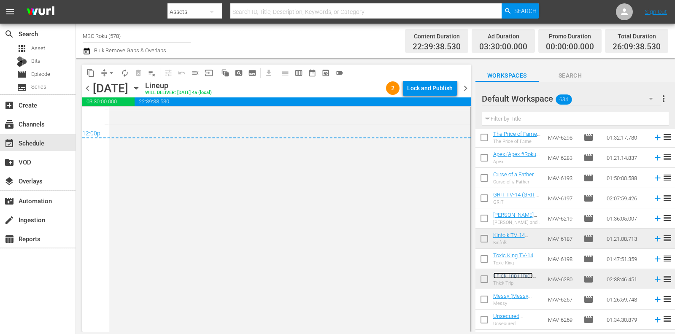
scroll to position [4099, 0]
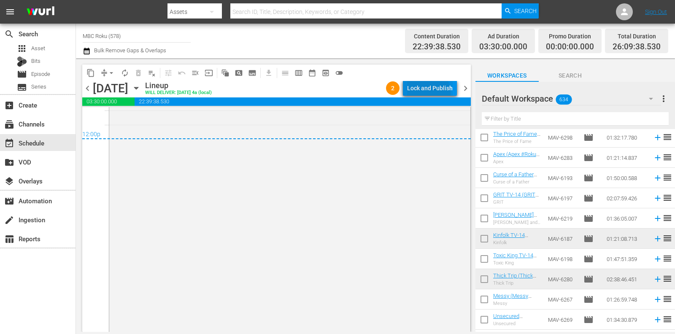
click at [420, 95] on div "Lock and Publish" at bounding box center [430, 88] width 46 height 15
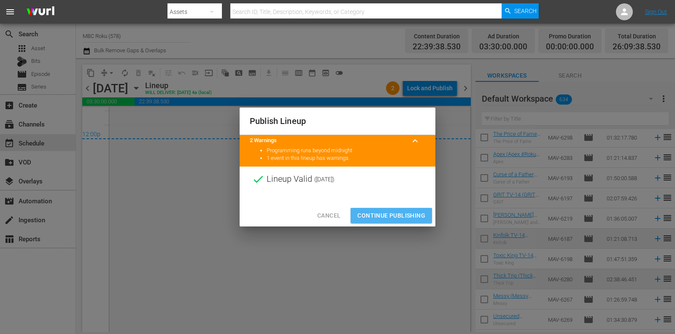
click at [409, 214] on span "Continue Publishing" at bounding box center [391, 216] width 68 height 11
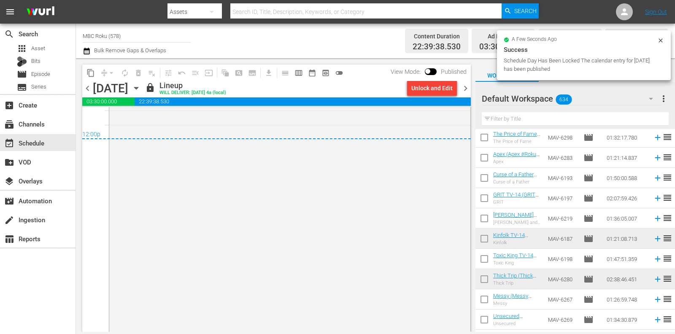
click at [465, 88] on span "chevron_right" at bounding box center [465, 88] width 11 height 11
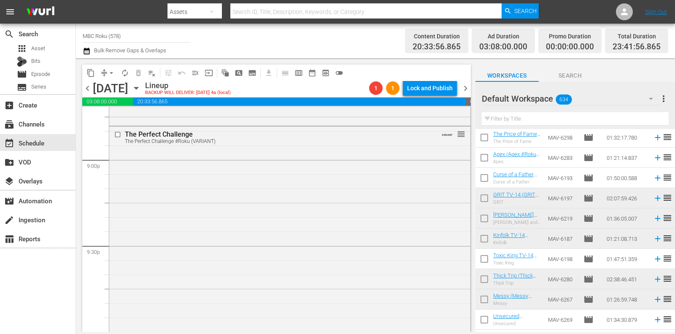
scroll to position [3563, 0]
click at [260, 180] on div "Delete Event" at bounding box center [284, 182] width 67 height 11
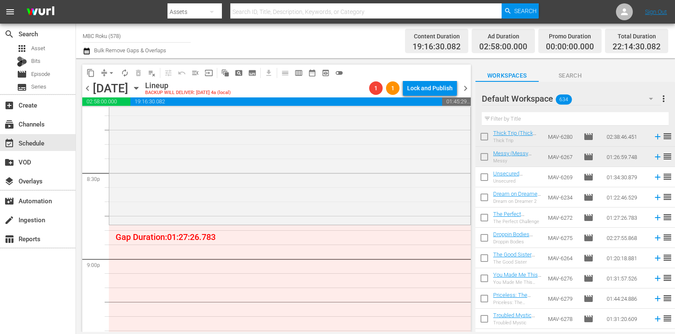
scroll to position [1106, 0]
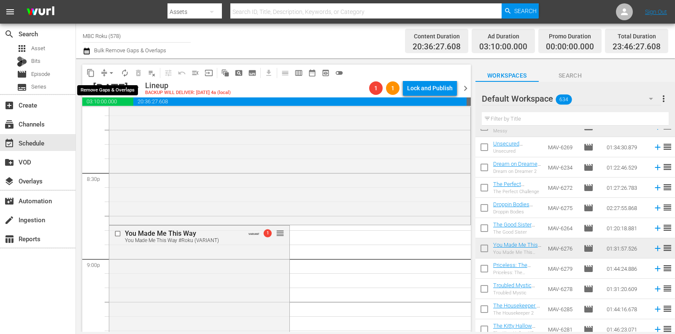
click at [113, 72] on span "arrow_drop_down" at bounding box center [111, 73] width 8 height 8
click at [127, 118] on li "Align to End of Previous Day" at bounding box center [112, 118] width 89 height 14
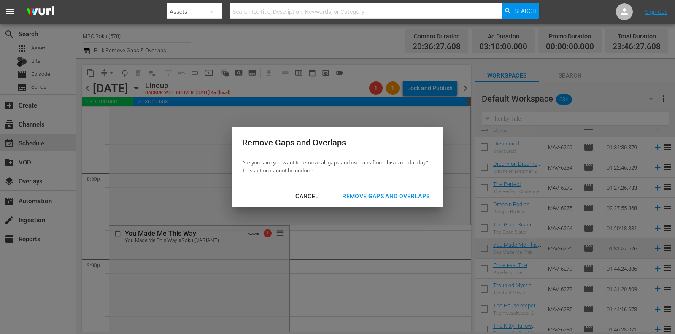
click at [359, 193] on div "Remove Gaps and Overlaps" at bounding box center [385, 196] width 101 height 11
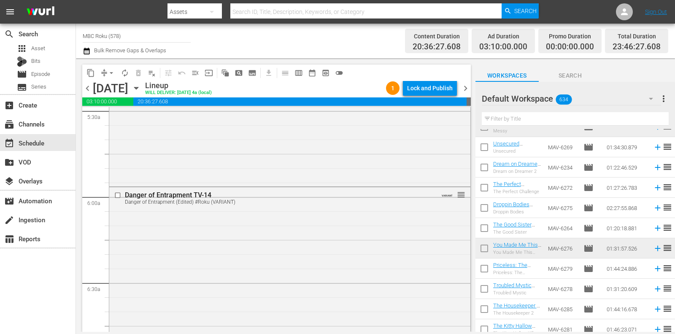
scroll to position [953, 0]
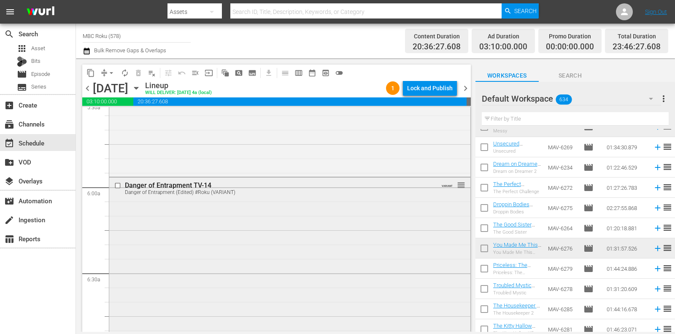
click at [384, 225] on div "Danger of Entrapment TV-14 Danger of Entrapment (Edited) #Roku (VARIANT) VARIAN…" at bounding box center [289, 309] width 361 height 263
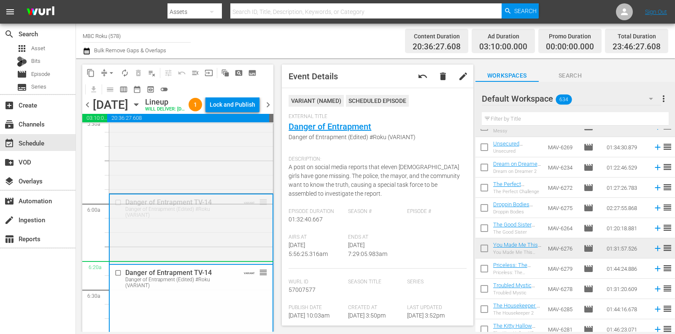
drag, startPoint x: 262, startPoint y: 216, endPoint x: 260, endPoint y: 286, distance: 69.6
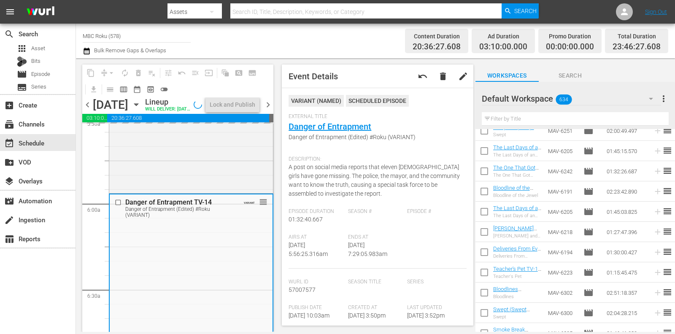
scroll to position [0, 0]
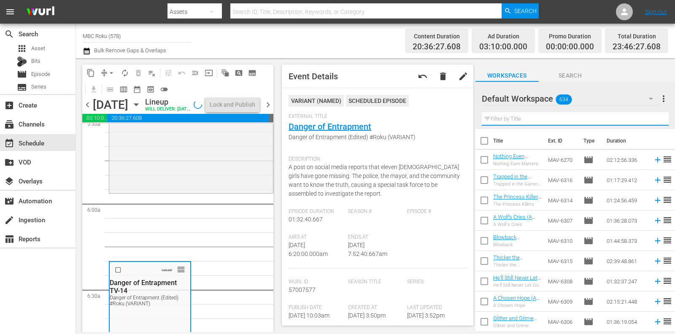
click at [533, 119] on input "text" at bounding box center [575, 119] width 187 height 14
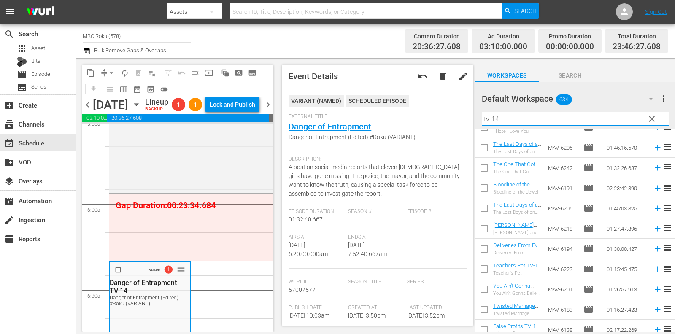
scroll to position [115, 0]
type input "tv-14"
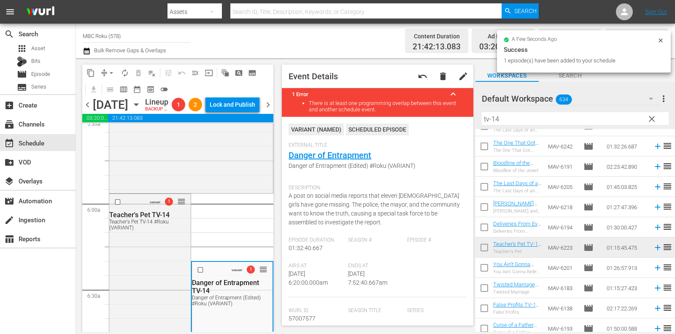
click at [111, 72] on span "arrow_drop_down" at bounding box center [111, 73] width 8 height 8
click at [116, 120] on li "Align to End of Previous Day" at bounding box center [112, 118] width 89 height 14
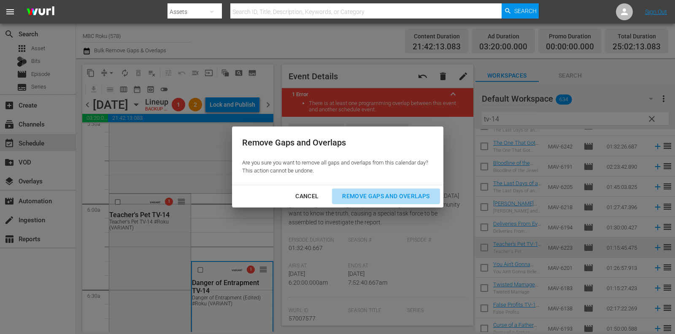
click at [381, 202] on button "Remove Gaps and Overlaps" at bounding box center [386, 197] width 108 height 16
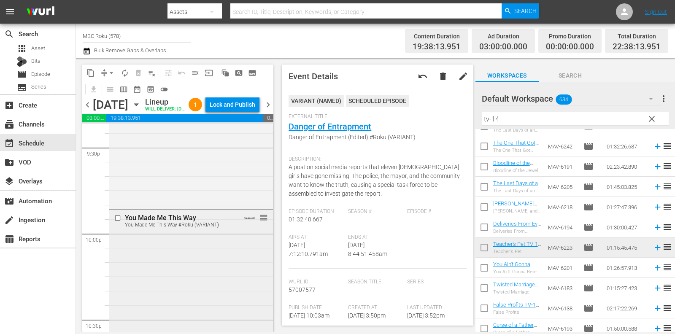
scroll to position [3656, 0]
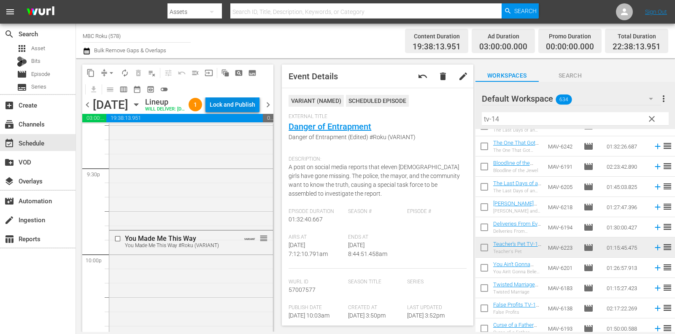
click at [240, 107] on div "Lock and Publish" at bounding box center [233, 104] width 46 height 15
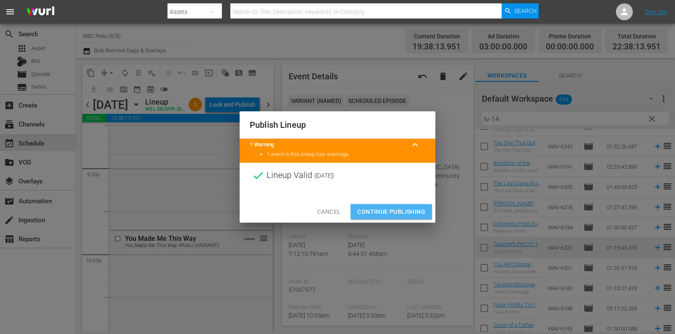
click at [377, 205] on button "Continue Publishing" at bounding box center [391, 212] width 81 height 16
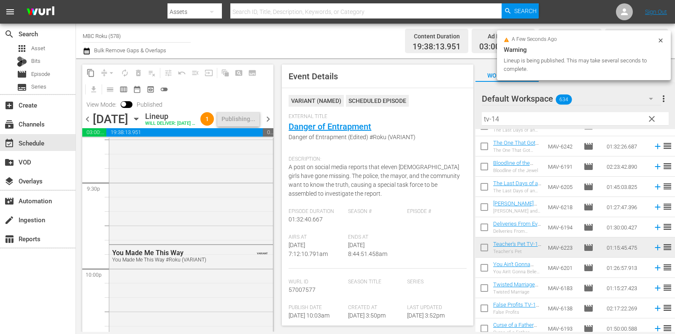
click at [269, 124] on span "chevron_right" at bounding box center [268, 119] width 11 height 11
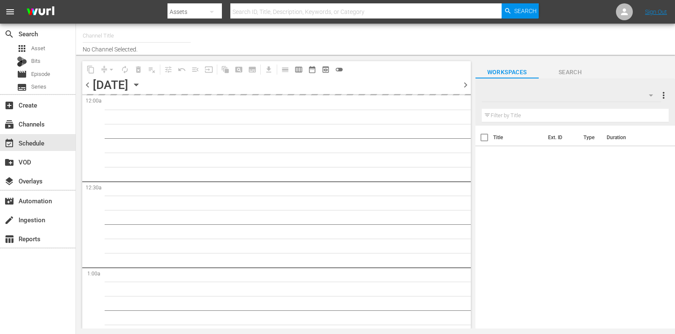
type input "MBC Roku (578)"
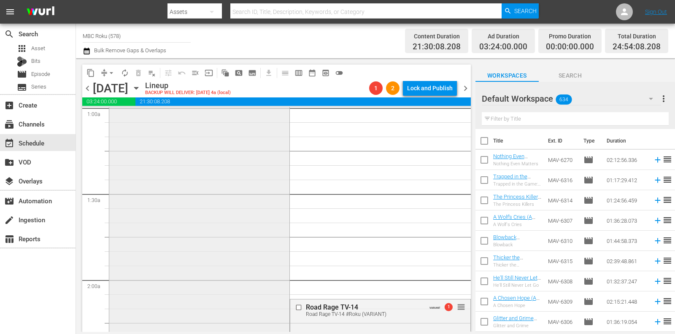
scroll to position [189, 0]
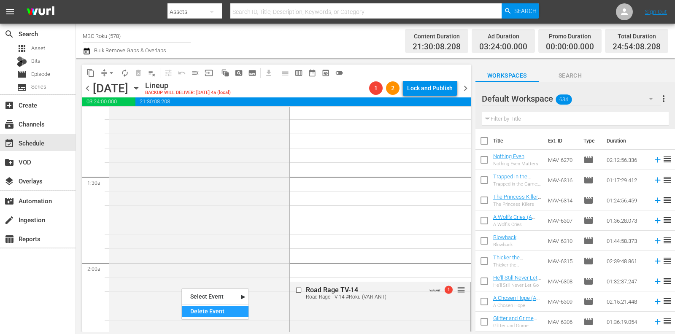
click at [207, 310] on div "Delete Event" at bounding box center [215, 311] width 67 height 11
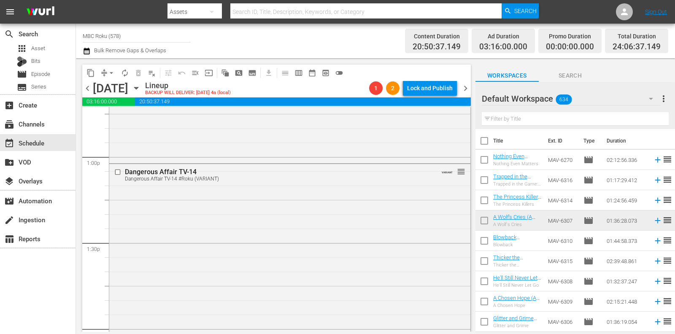
scroll to position [2191, 0]
click at [342, 237] on div "Delete Event" at bounding box center [358, 235] width 67 height 11
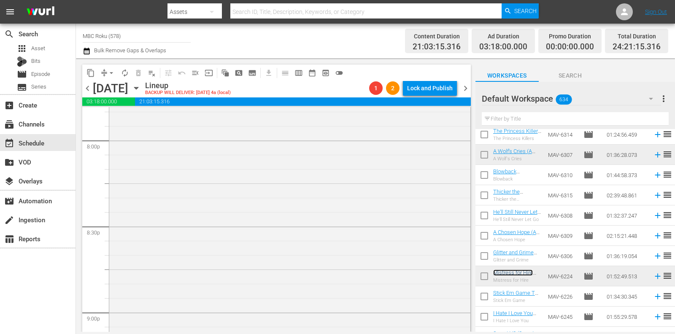
scroll to position [3395, 0]
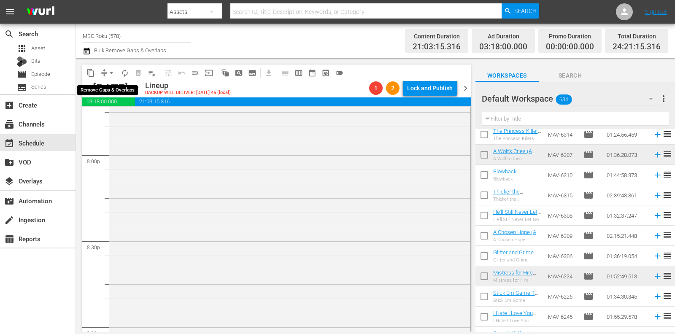
click at [112, 72] on span "arrow_drop_down" at bounding box center [111, 73] width 8 height 8
click at [136, 122] on li "Align to End of Previous Day" at bounding box center [112, 118] width 89 height 14
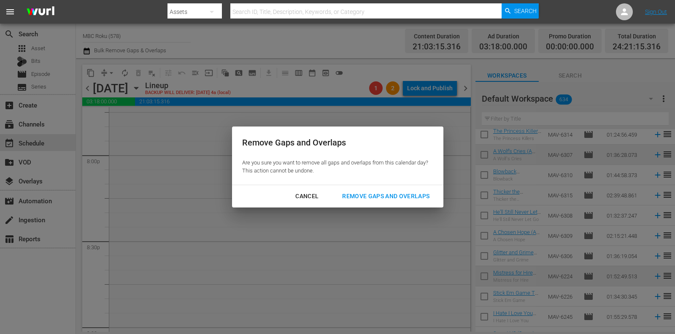
click at [360, 197] on div "Remove Gaps and Overlaps" at bounding box center [385, 196] width 101 height 11
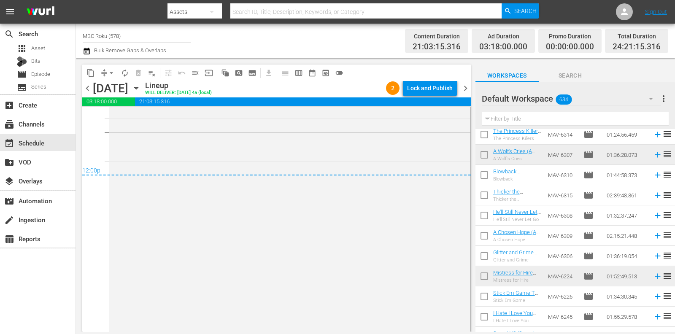
scroll to position [4112, 0]
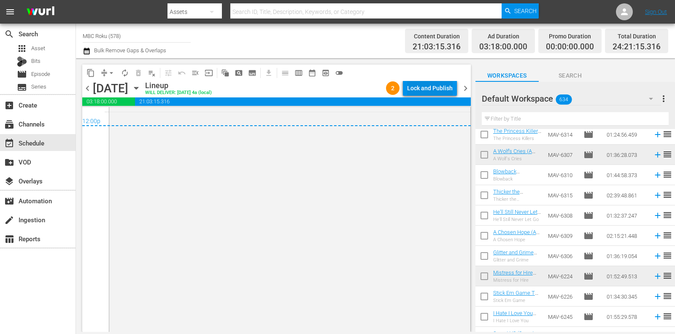
click at [421, 89] on div "Lock and Publish" at bounding box center [430, 88] width 46 height 15
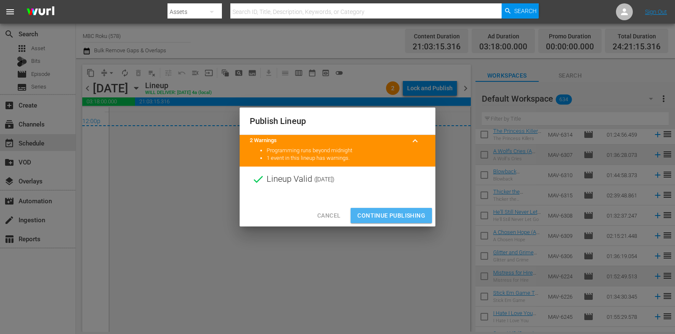
click at [405, 210] on button "Continue Publishing" at bounding box center [391, 216] width 81 height 16
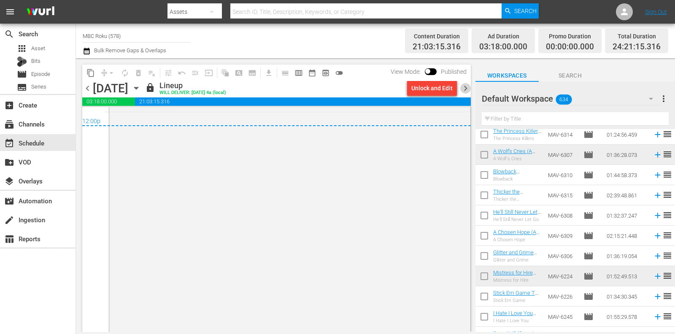
click at [466, 89] on span "chevron_right" at bounding box center [465, 88] width 11 height 11
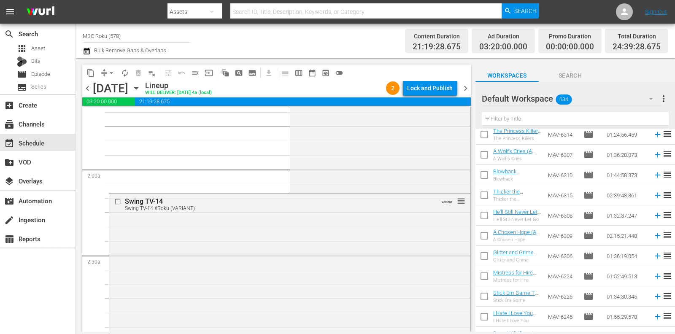
scroll to position [268, 0]
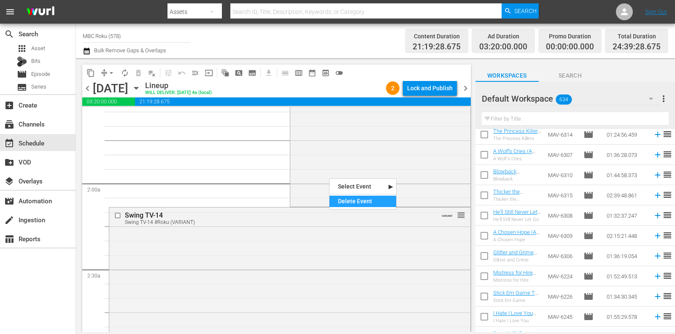
click at [340, 197] on div "Delete Event" at bounding box center [362, 201] width 67 height 11
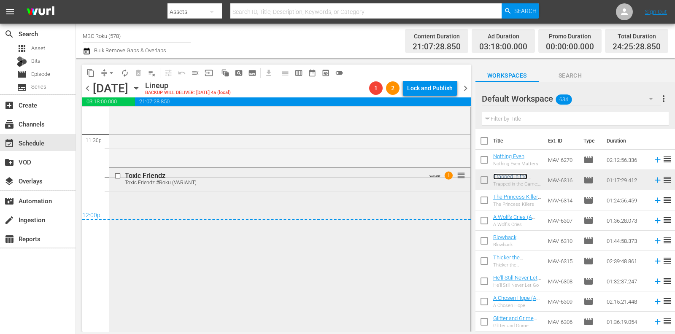
scroll to position [4016, 0]
click at [284, 229] on div "Delete Event" at bounding box center [306, 233] width 67 height 11
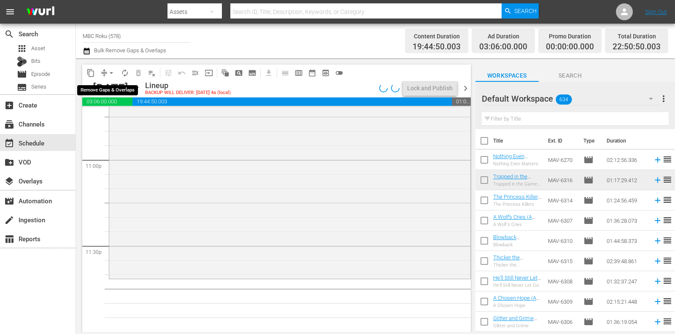
scroll to position [3906, 0]
click at [113, 71] on span "arrow_drop_down" at bounding box center [111, 73] width 8 height 8
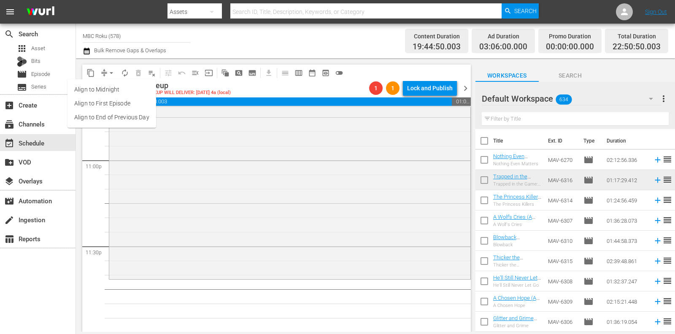
click at [129, 120] on li "Align to End of Previous Day" at bounding box center [112, 118] width 89 height 14
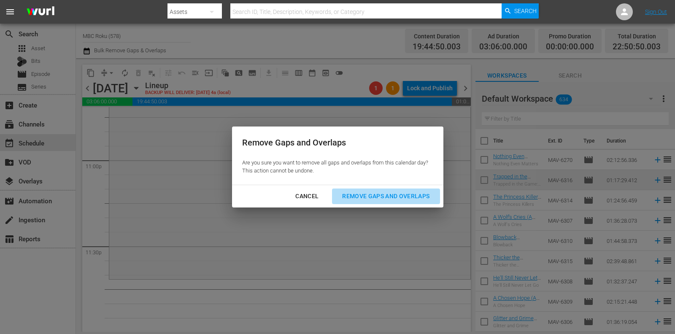
click at [359, 203] on button "Remove Gaps and Overlaps" at bounding box center [386, 197] width 108 height 16
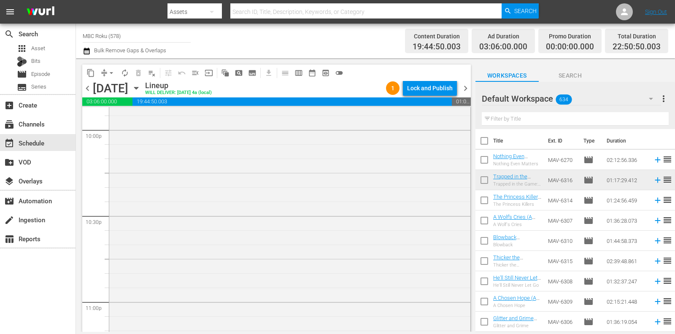
scroll to position [3913, 0]
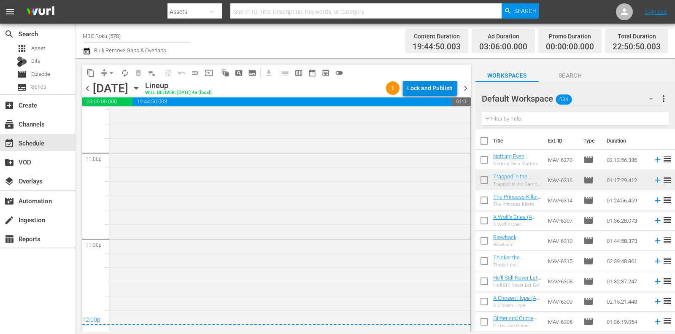
click at [432, 84] on div "Lock and Publish" at bounding box center [430, 88] width 46 height 15
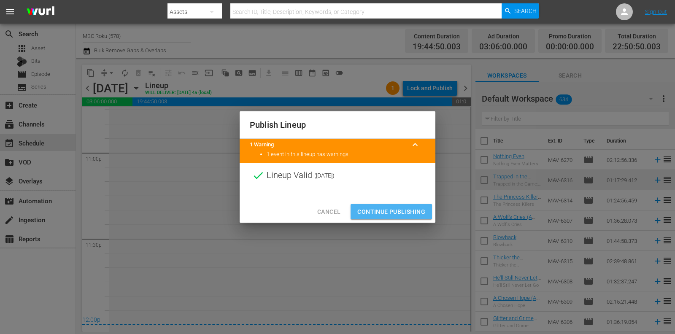
click at [400, 207] on span "Continue Publishing" at bounding box center [391, 212] width 68 height 11
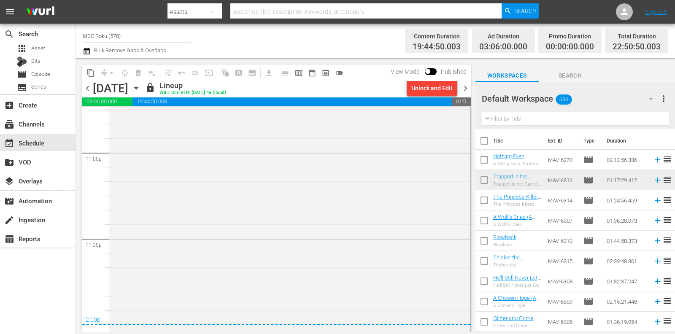
click at [466, 86] on span "chevron_right" at bounding box center [465, 88] width 11 height 11
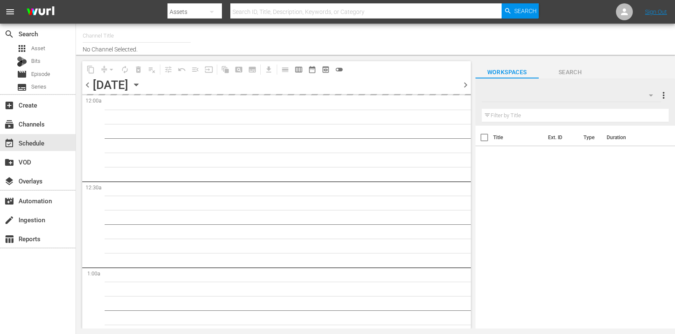
type input "MBC Roku (578)"
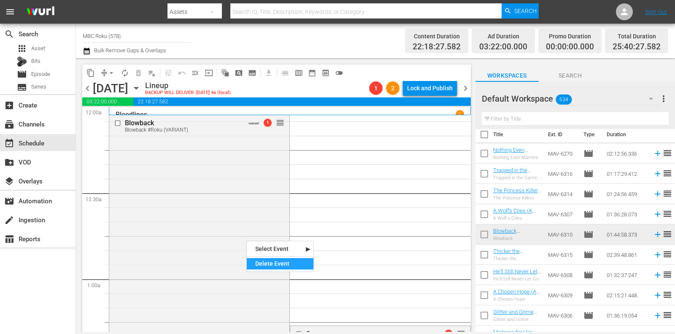
click at [266, 264] on div "Delete Event" at bounding box center [280, 263] width 67 height 11
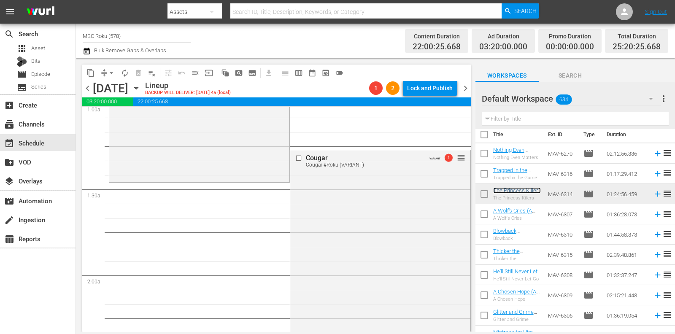
scroll to position [178, 0]
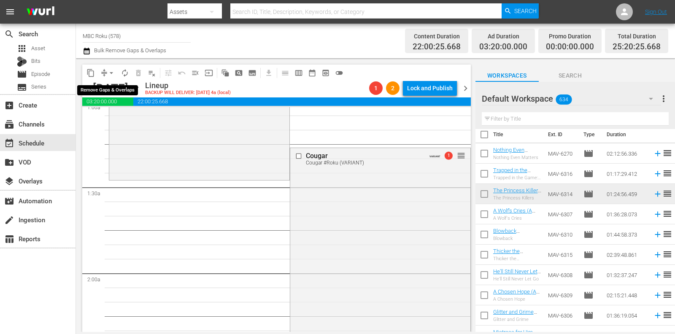
click at [106, 76] on button "arrow_drop_down" at bounding box center [112, 73] width 14 height 14
click at [124, 114] on li "Align to End of Previous Day" at bounding box center [112, 118] width 89 height 14
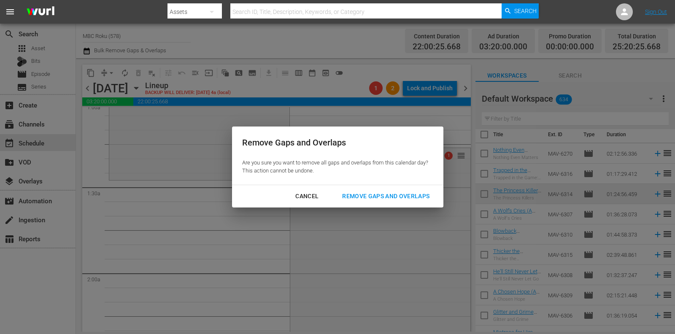
click at [351, 201] on div "Remove Gaps and Overlaps" at bounding box center [385, 196] width 101 height 11
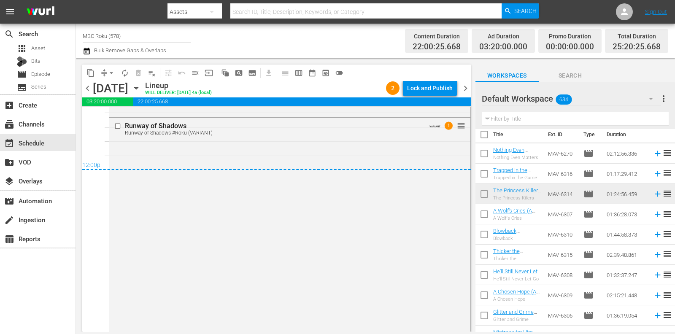
scroll to position [4046, 0]
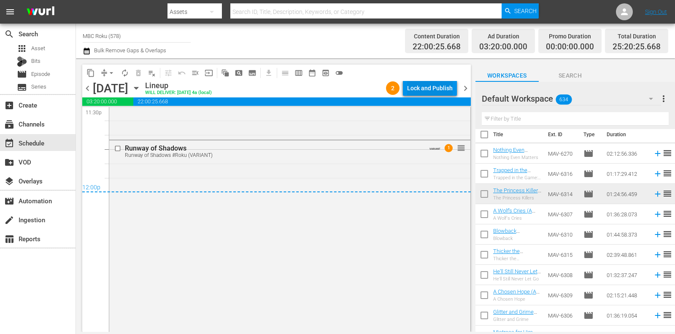
click at [455, 91] on button "Lock and Publish" at bounding box center [430, 88] width 54 height 15
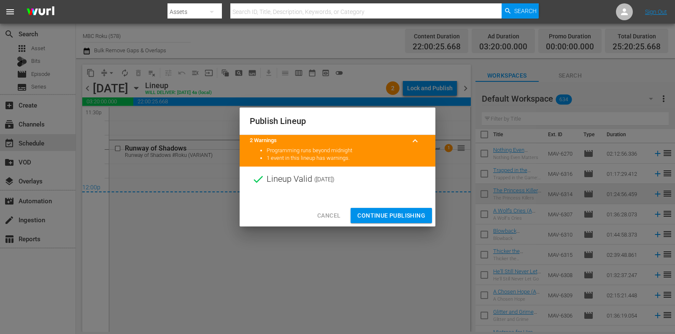
click at [405, 211] on span "Continue Publishing" at bounding box center [391, 216] width 68 height 11
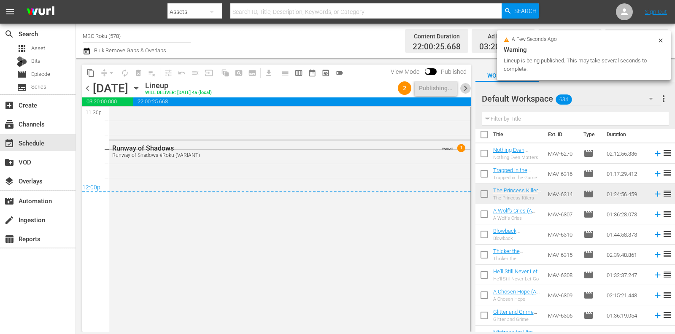
click at [466, 84] on span "chevron_right" at bounding box center [465, 88] width 11 height 11
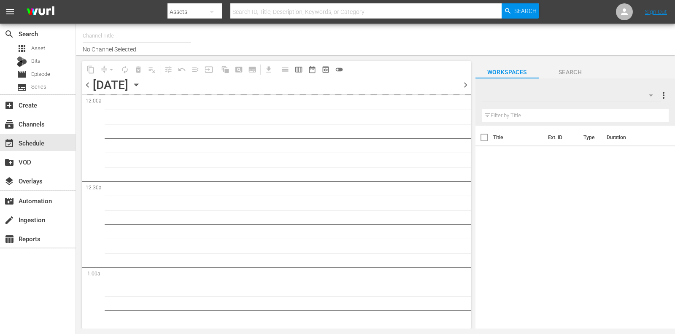
type input "MBC Roku (578)"
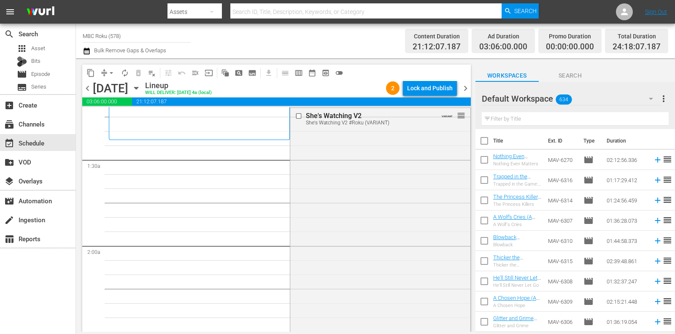
scroll to position [207, 0]
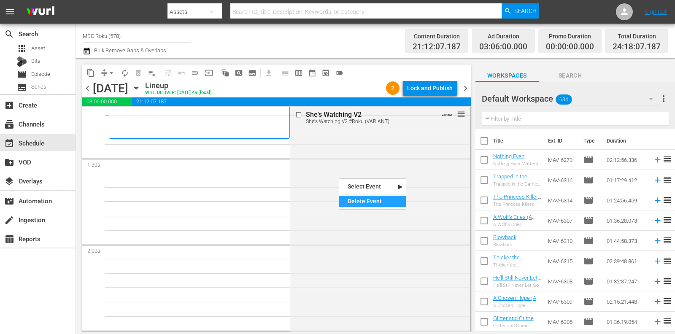
click at [352, 200] on div "Delete Event" at bounding box center [372, 201] width 67 height 11
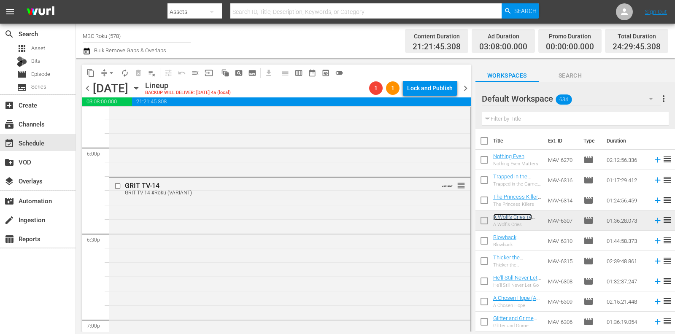
scroll to position [3059, 0]
click at [317, 286] on div "Delete Event" at bounding box center [336, 284] width 67 height 11
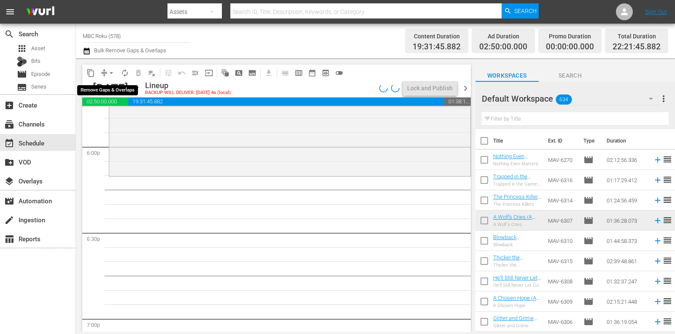
click at [112, 72] on span "arrow_drop_down" at bounding box center [111, 73] width 8 height 8
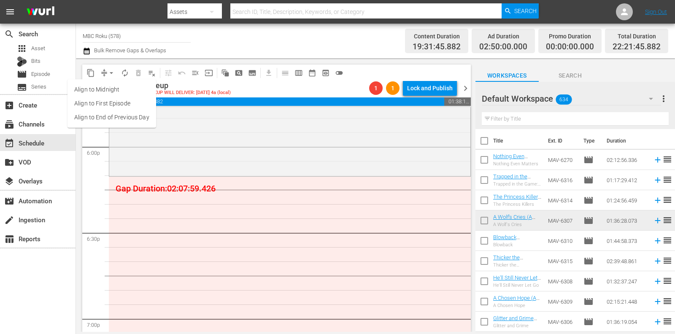
click at [113, 117] on li "Align to End of Previous Day" at bounding box center [112, 118] width 89 height 14
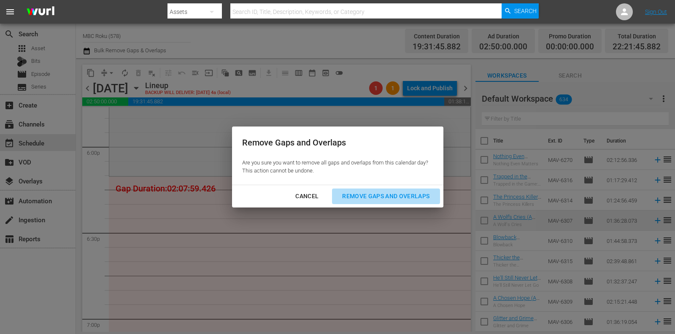
click at [394, 201] on div "Remove Gaps and Overlaps" at bounding box center [385, 196] width 101 height 11
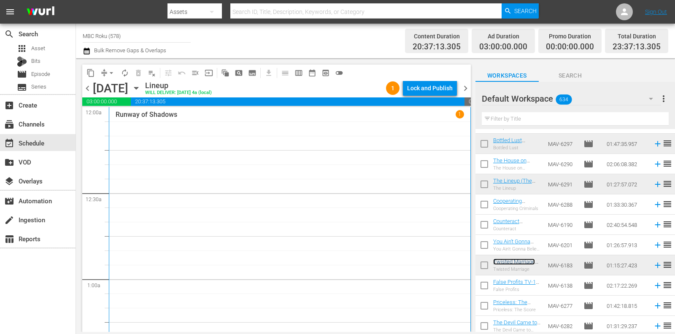
scroll to position [0, 0]
click at [440, 88] on div "Lock and Publish" at bounding box center [430, 88] width 46 height 15
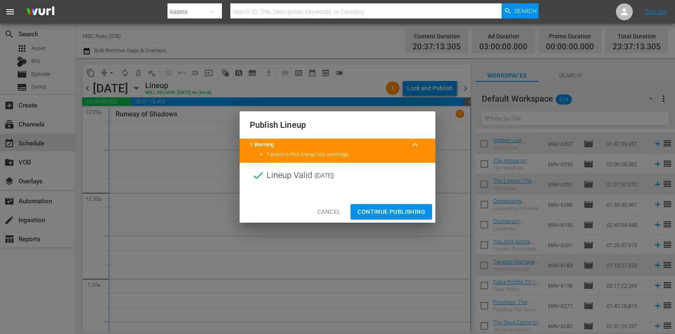
click at [383, 211] on span "Continue Publishing" at bounding box center [391, 212] width 68 height 11
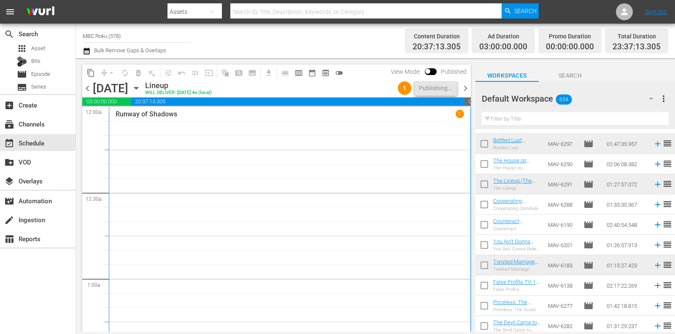
click at [467, 87] on span "chevron_right" at bounding box center [465, 88] width 11 height 11
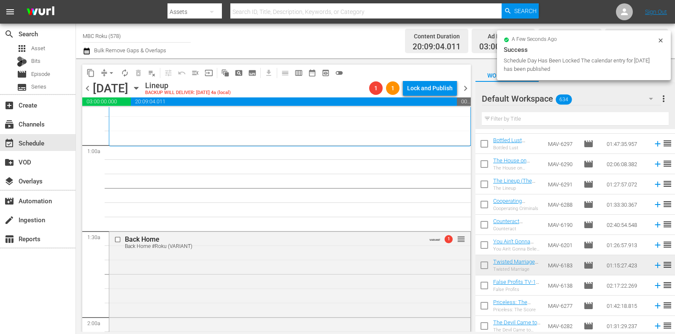
scroll to position [205, 0]
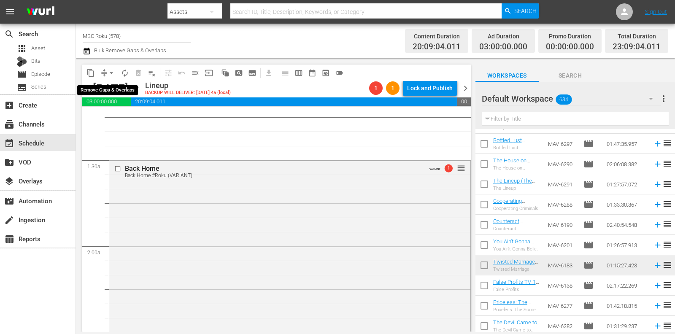
click at [108, 72] on span "arrow_drop_down" at bounding box center [111, 73] width 8 height 8
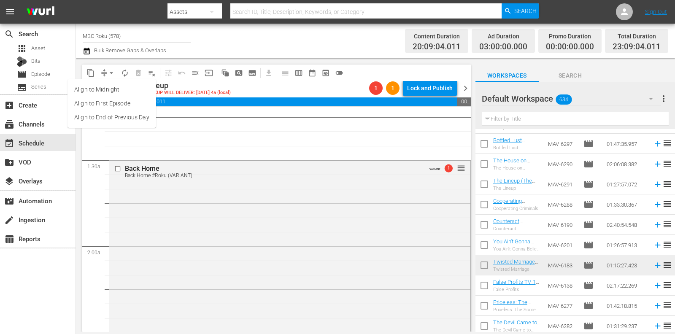
click at [127, 122] on li "Align to End of Previous Day" at bounding box center [112, 118] width 89 height 14
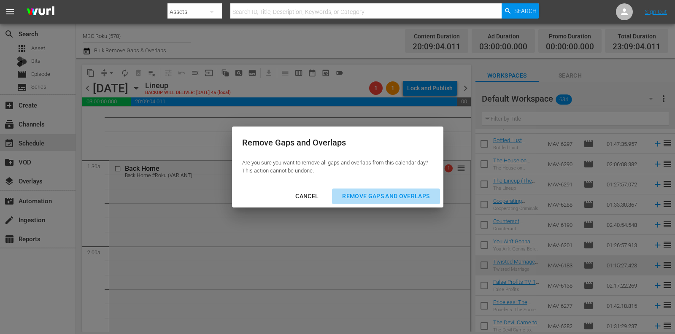
click at [419, 197] on div "Remove Gaps and Overlaps" at bounding box center [385, 196] width 101 height 11
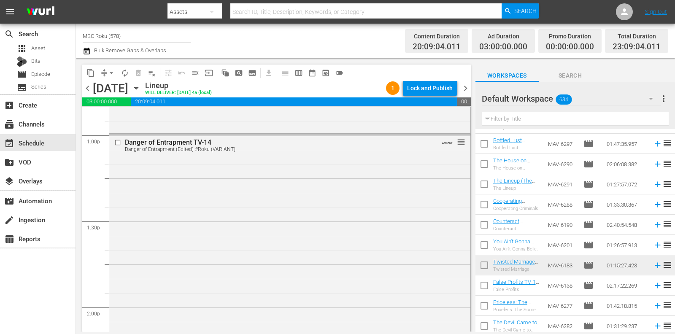
scroll to position [2215, 0]
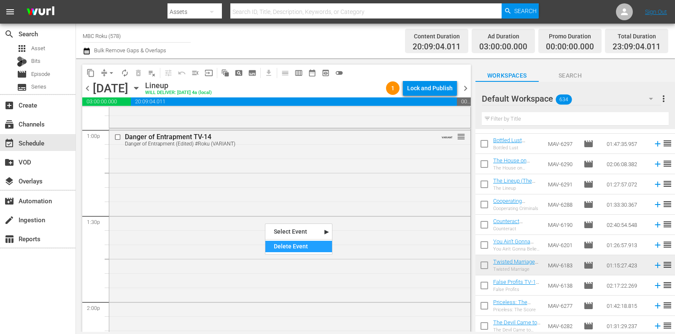
click at [297, 247] on div "Delete Event" at bounding box center [298, 246] width 67 height 11
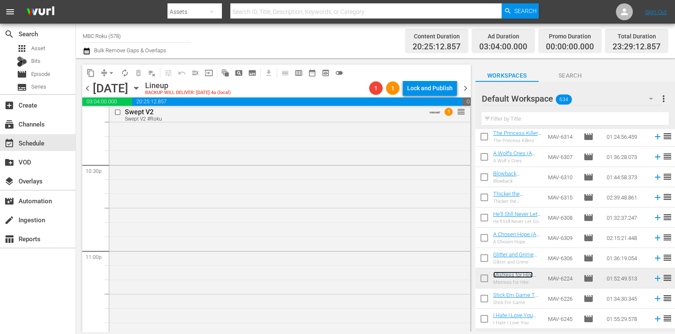
scroll to position [3814, 0]
click at [349, 248] on div "Delete Event" at bounding box center [360, 253] width 67 height 11
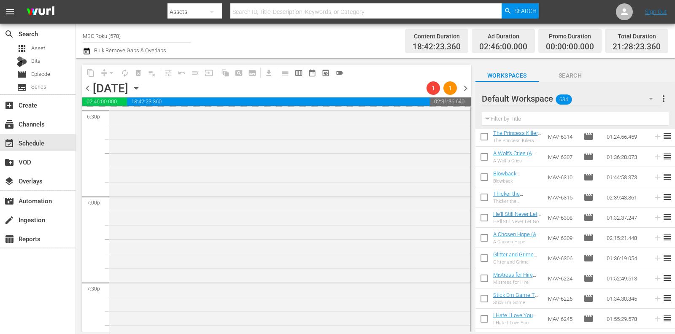
scroll to position [3087, 0]
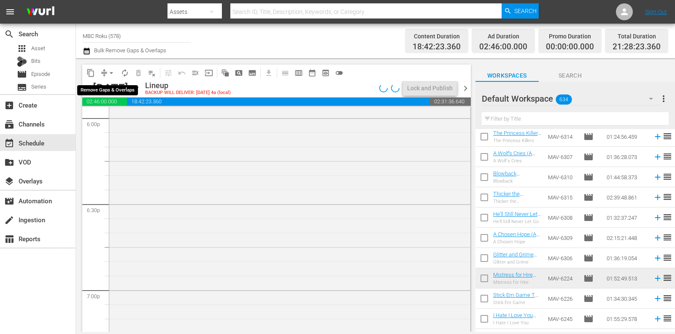
click at [113, 69] on span "arrow_drop_down" at bounding box center [111, 73] width 8 height 8
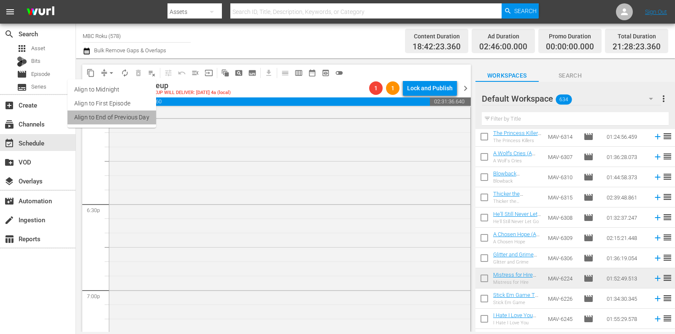
click at [125, 113] on li "Align to End of Previous Day" at bounding box center [112, 118] width 89 height 14
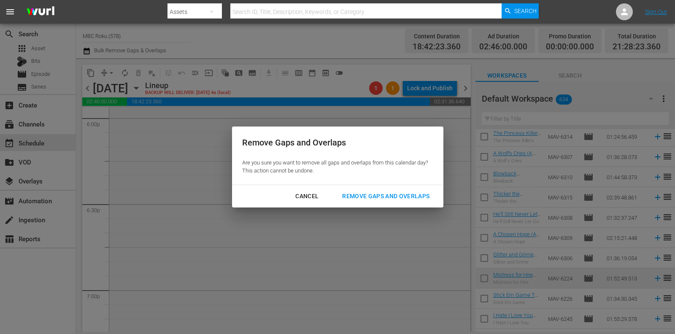
click at [362, 197] on div "Remove Gaps and Overlaps" at bounding box center [385, 196] width 101 height 11
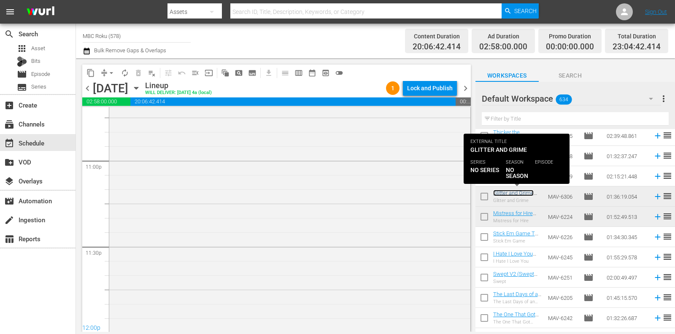
scroll to position [3921, 0]
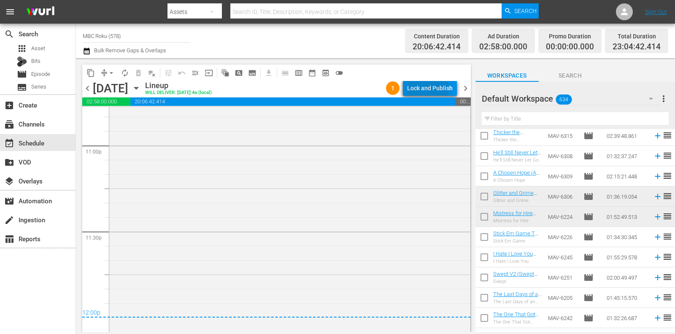
click at [410, 88] on div "Lock and Publish" at bounding box center [430, 88] width 46 height 15
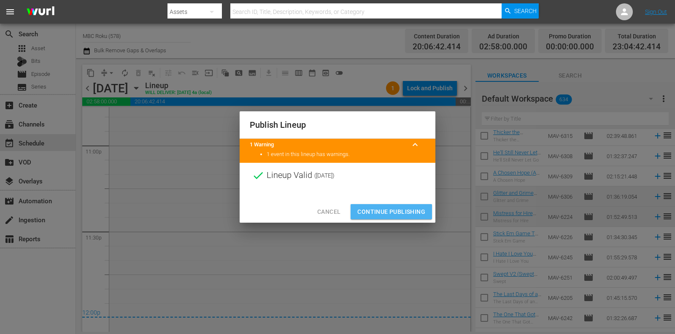
click at [411, 208] on span "Continue Publishing" at bounding box center [391, 212] width 68 height 11
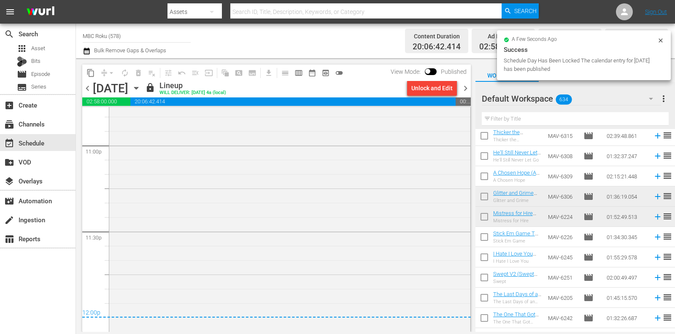
click at [468, 87] on span "chevron_right" at bounding box center [465, 88] width 11 height 11
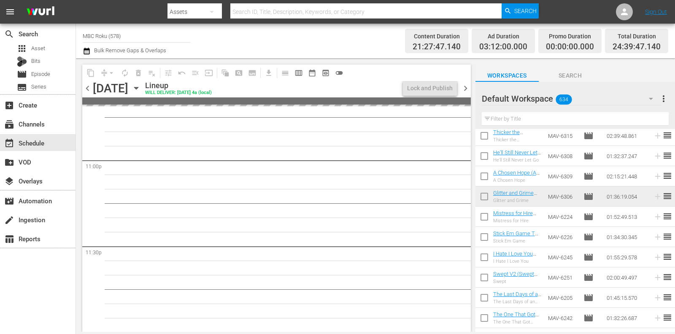
scroll to position [3921, 0]
